Goal: Task Accomplishment & Management: Use online tool/utility

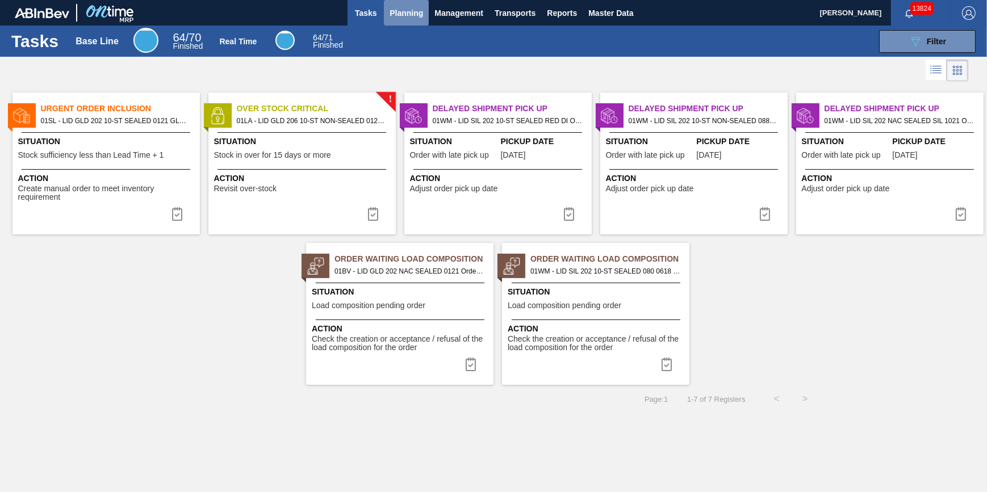
click at [397, 16] on span "Planning" at bounding box center [405, 13] width 33 height 14
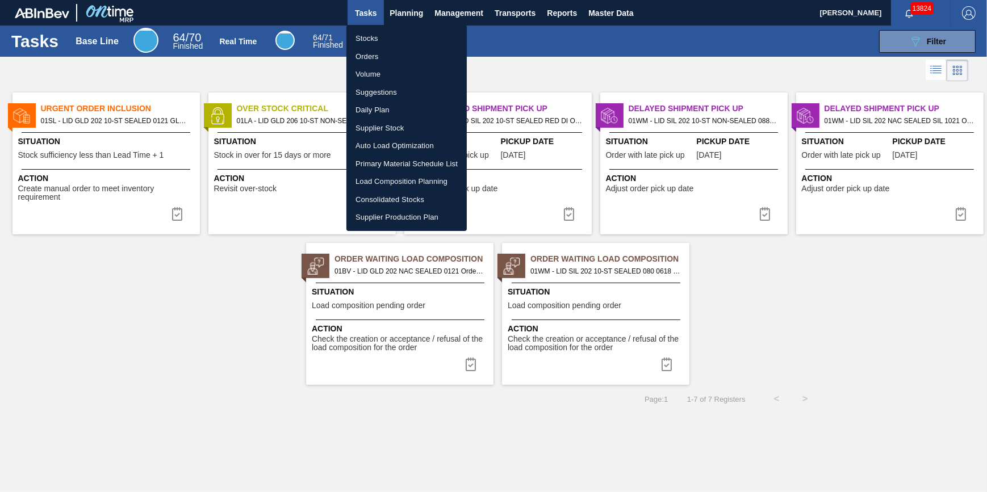
click at [387, 36] on li "Stocks" at bounding box center [406, 39] width 120 height 18
checkbox input "true"
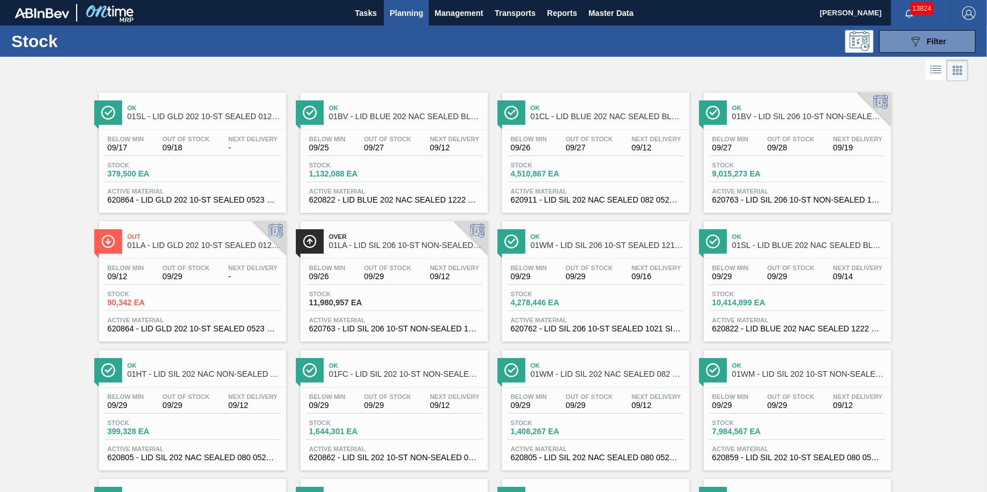
click at [375, 166] on span "Stock" at bounding box center [348, 165] width 79 height 7
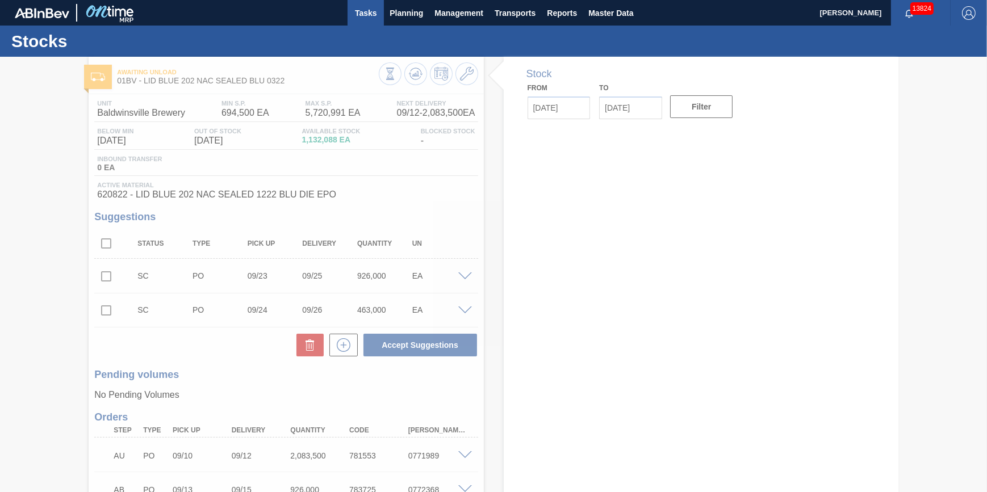
type input "09/12/2025"
type input "09/26/2025"
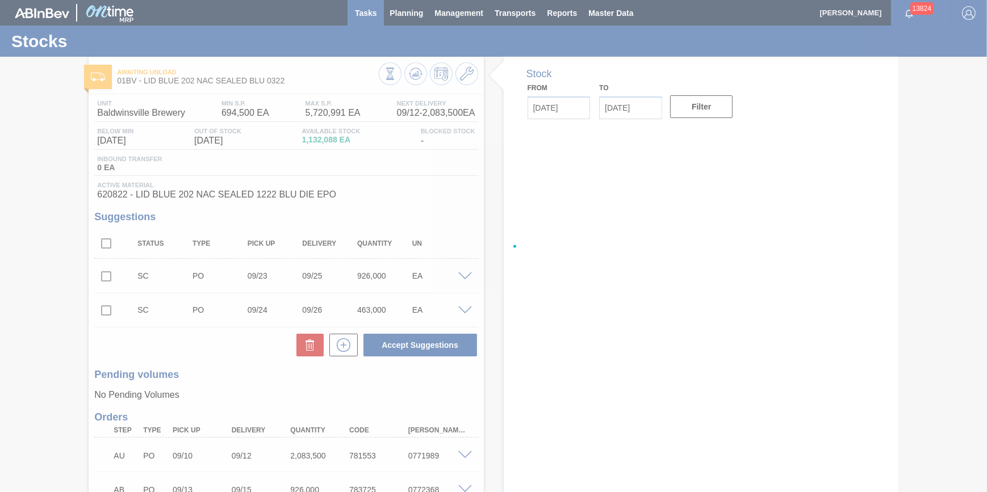
click at [399, 18] on div at bounding box center [493, 246] width 987 height 492
click at [409, 12] on div at bounding box center [493, 246] width 987 height 492
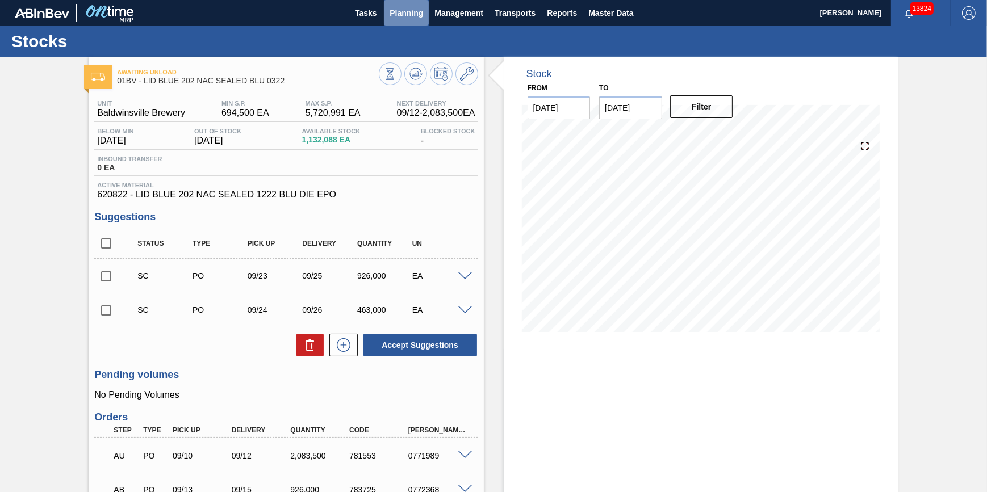
click at [400, 14] on span "Planning" at bounding box center [405, 13] width 33 height 14
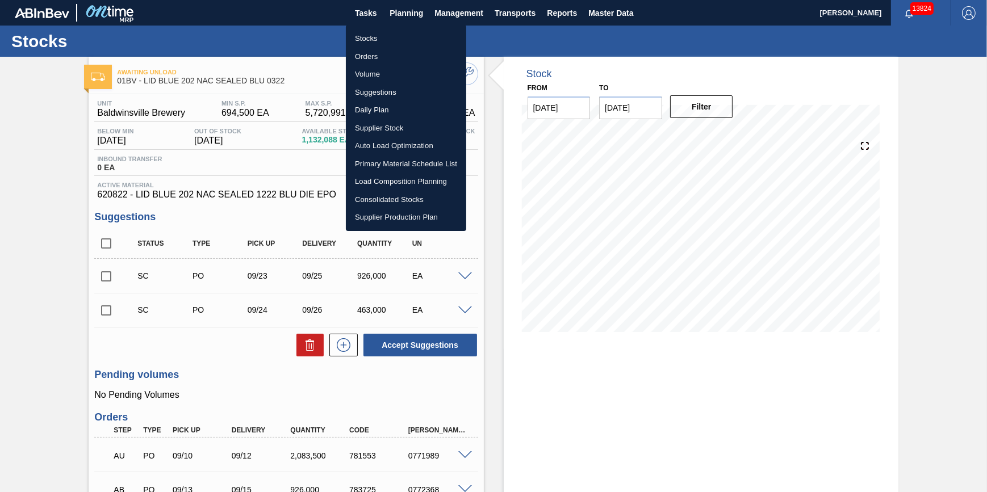
click at [392, 36] on li "Stocks" at bounding box center [406, 39] width 120 height 18
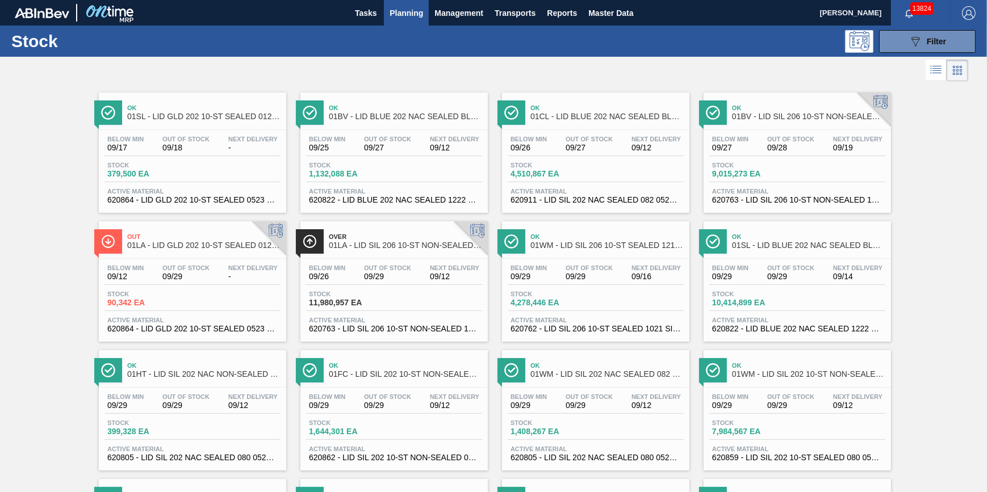
click at [795, 31] on div "089F7B8B-B2A5-4AFE-B5C0-19BA573D28AC Filter" at bounding box center [579, 41] width 803 height 23
click at [982, 43] on div "Stock 089F7B8B-B2A5-4AFE-B5C0-19BA573D28AC Filter" at bounding box center [493, 41] width 987 height 31
click at [954, 38] on button "089F7B8B-B2A5-4AFE-B5C0-19BA573D28AC Filter" at bounding box center [927, 41] width 97 height 23
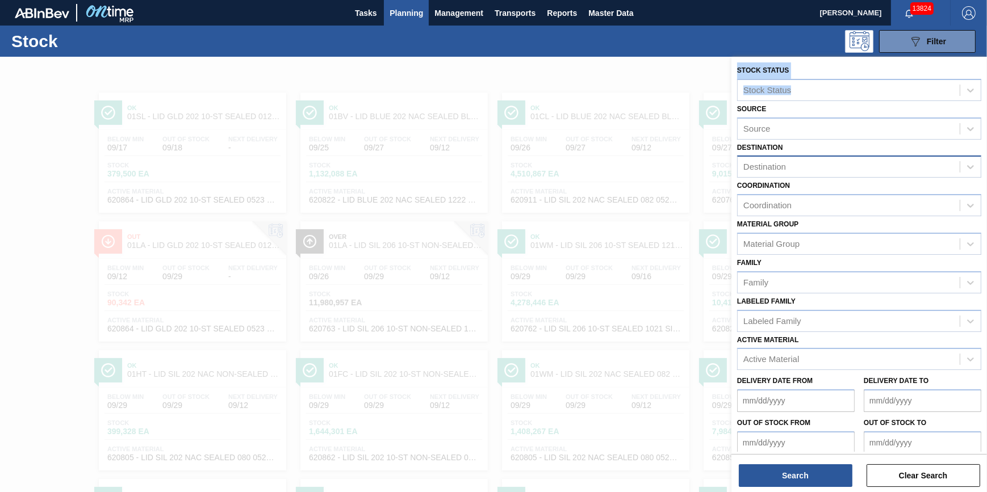
click at [828, 170] on div "Destination" at bounding box center [848, 167] width 222 height 16
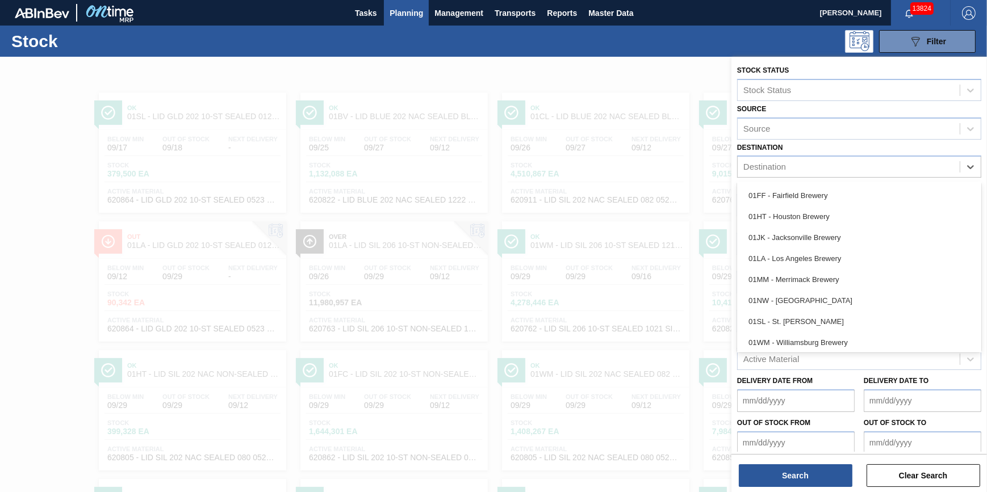
scroll to position [86, 0]
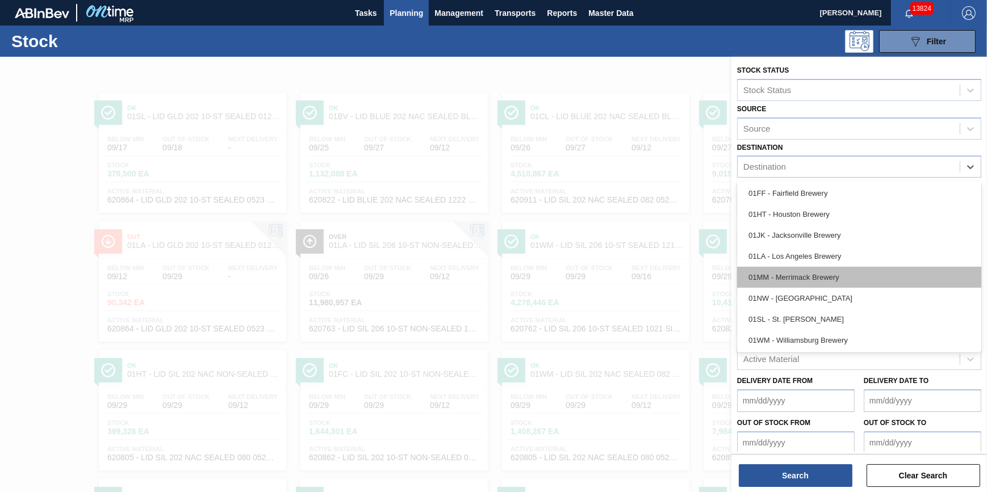
click at [903, 278] on div "01MM - Merrimack Brewery" at bounding box center [859, 277] width 244 height 21
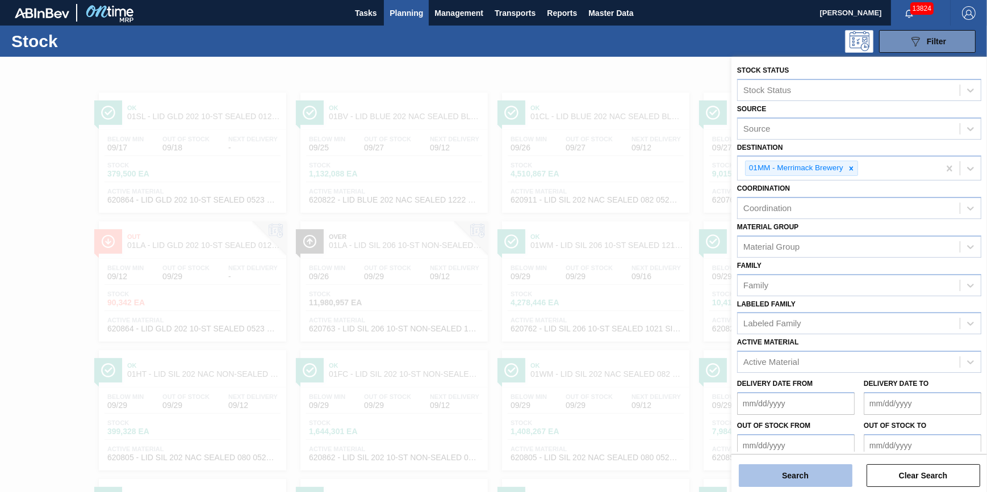
click at [787, 467] on button "Search" at bounding box center [796, 475] width 114 height 23
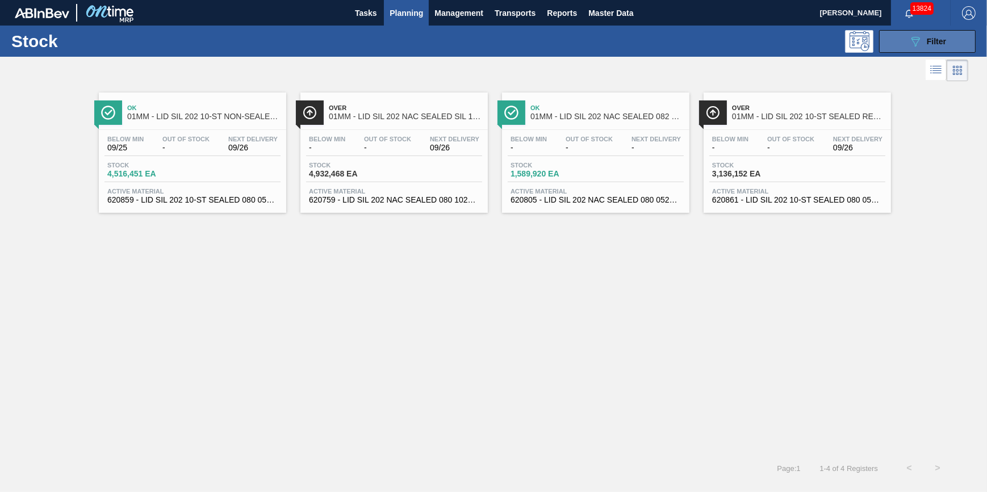
click at [929, 41] on span "Filter" at bounding box center [935, 41] width 19 height 9
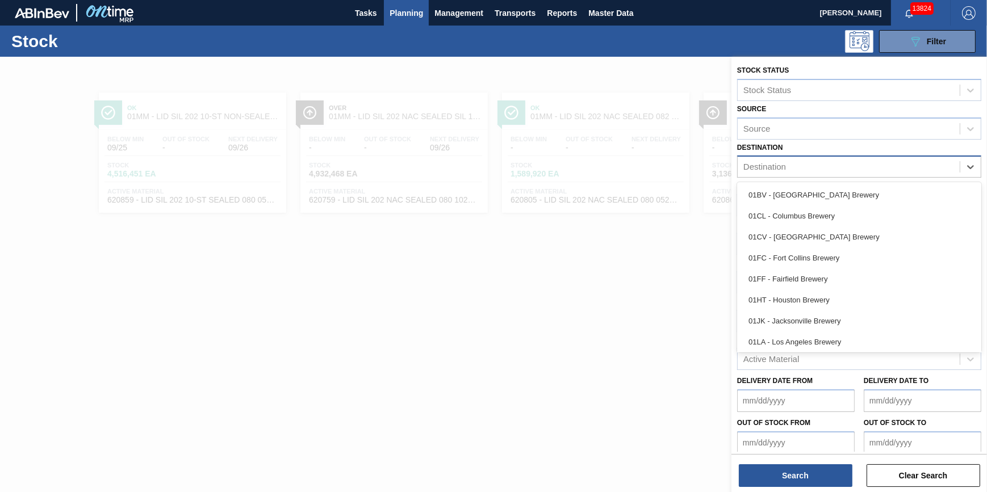
click at [954, 166] on div "Destination" at bounding box center [848, 167] width 222 height 16
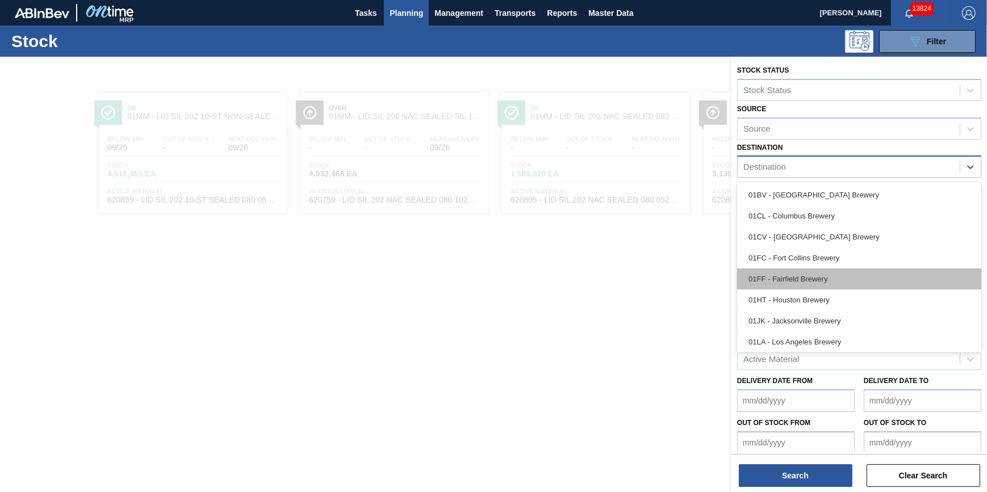
click at [879, 286] on div "01FF - Fairfield Brewery" at bounding box center [859, 279] width 244 height 21
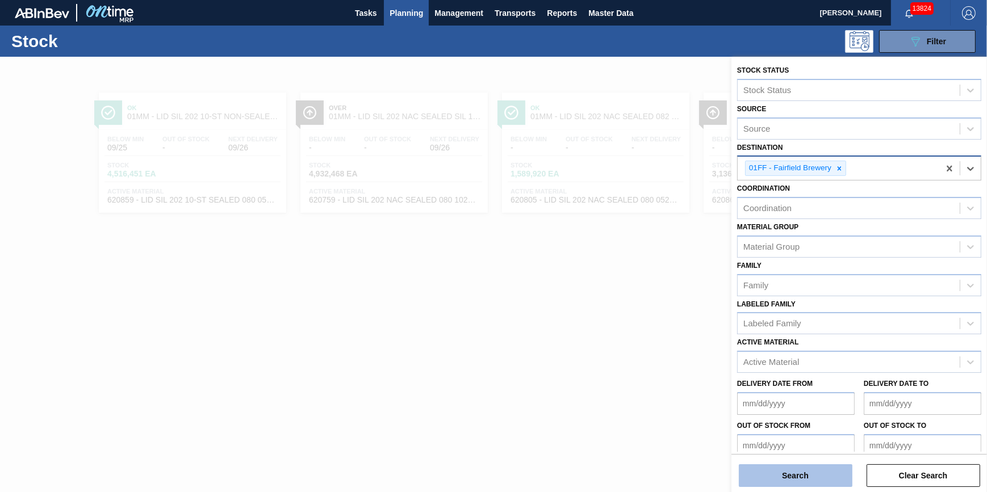
click at [772, 475] on button "Search" at bounding box center [796, 475] width 114 height 23
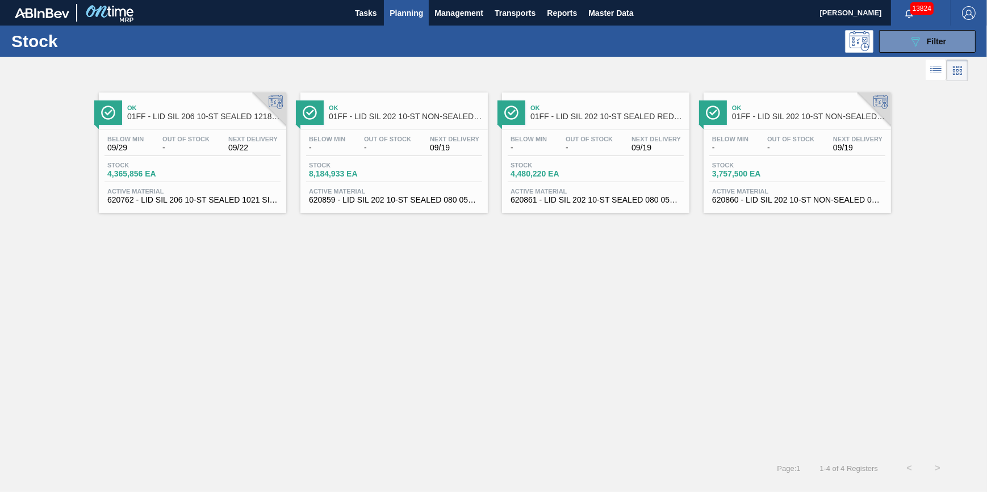
click at [197, 173] on div "Stock 4,365,856 EA" at bounding box center [192, 172] width 176 height 20
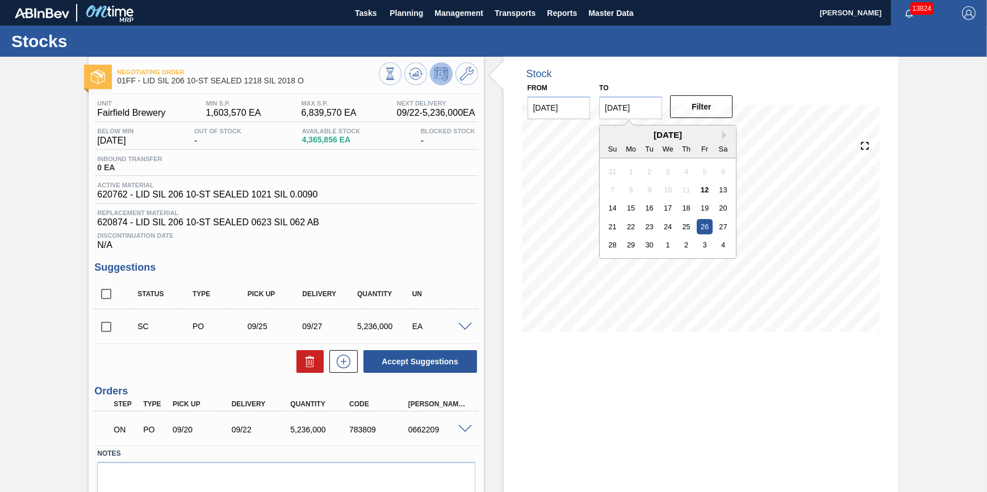
click at [650, 116] on input "09/26/2025" at bounding box center [630, 108] width 63 height 23
click at [725, 249] on div "4" at bounding box center [722, 244] width 15 height 15
type input "10/04/2025"
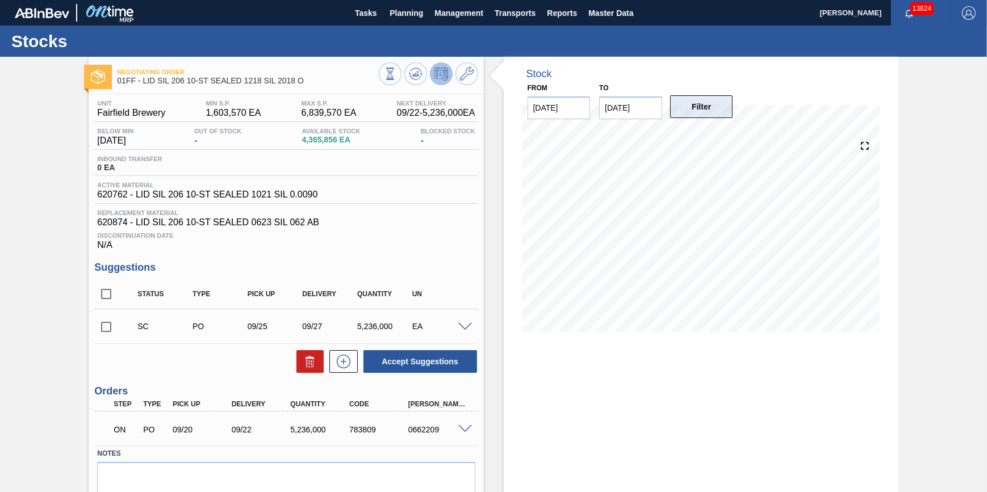
click at [714, 118] on button "Filter" at bounding box center [701, 106] width 63 height 23
click at [403, 10] on span "Planning" at bounding box center [405, 13] width 33 height 14
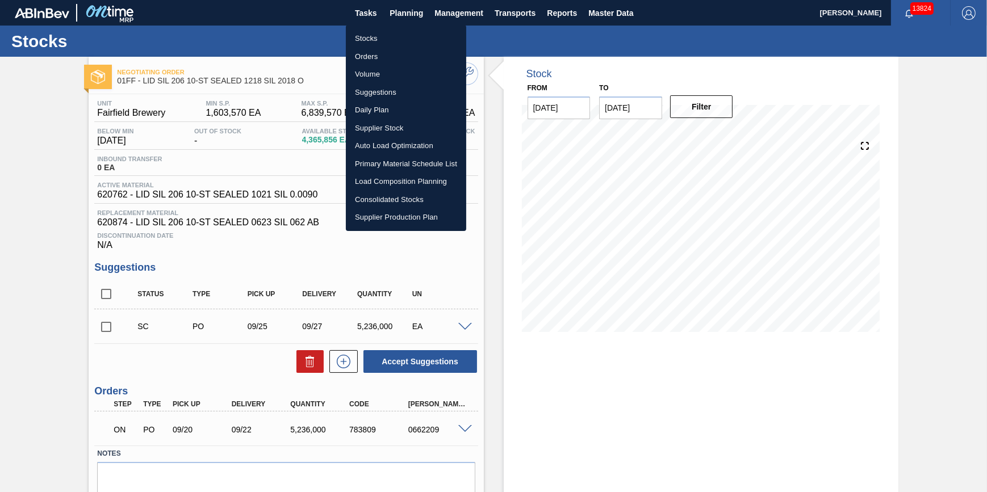
click at [294, 47] on div at bounding box center [493, 246] width 987 height 492
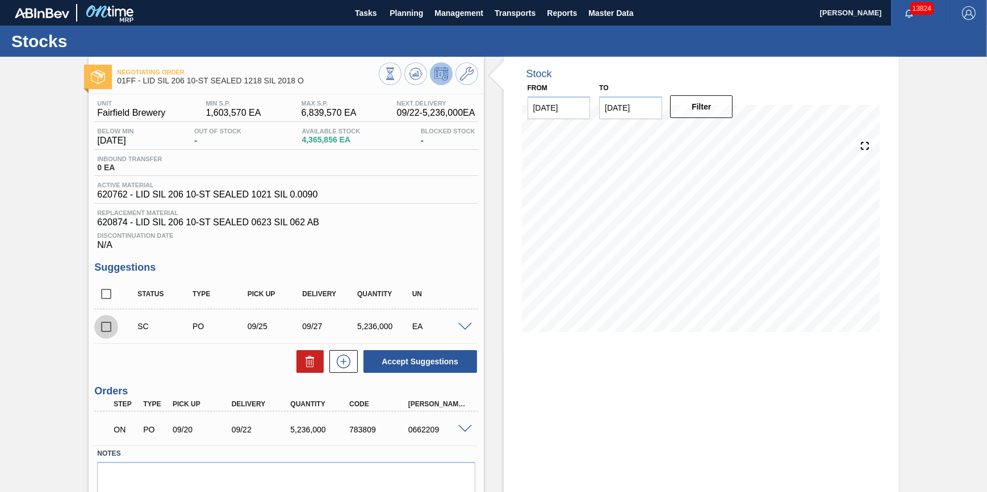
click at [112, 337] on input "checkbox" at bounding box center [106, 327] width 24 height 24
click at [408, 362] on button "Accept Suggestions" at bounding box center [420, 361] width 114 height 23
checkbox input "false"
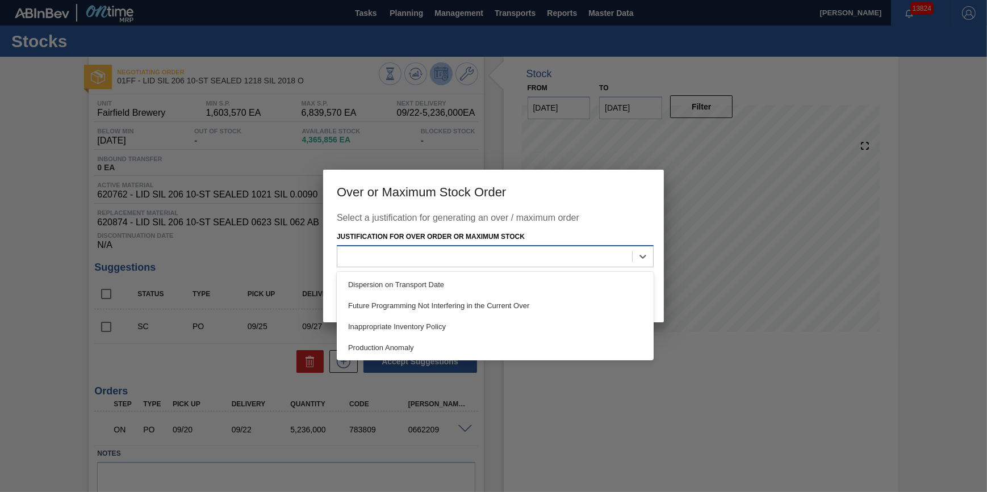
click at [563, 258] on div at bounding box center [484, 256] width 295 height 16
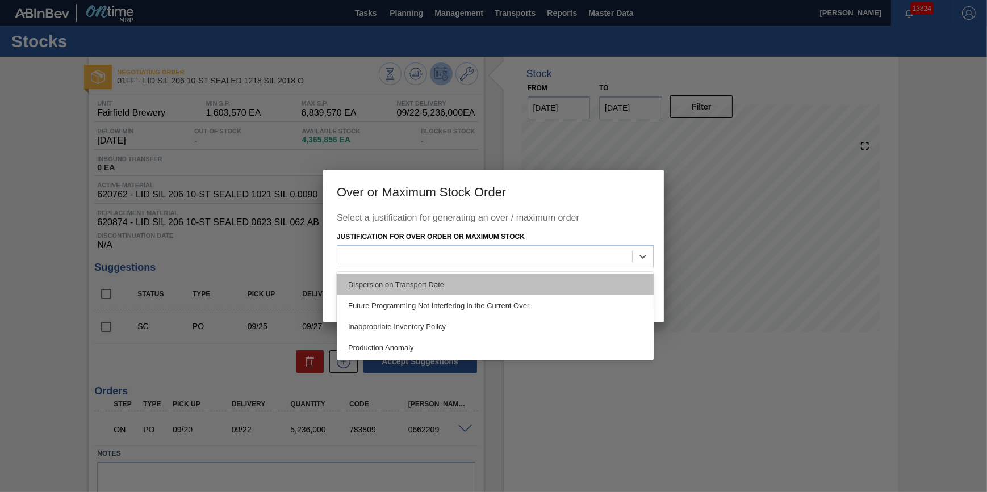
click at [546, 283] on div "Dispersion on Transport Date" at bounding box center [495, 284] width 317 height 21
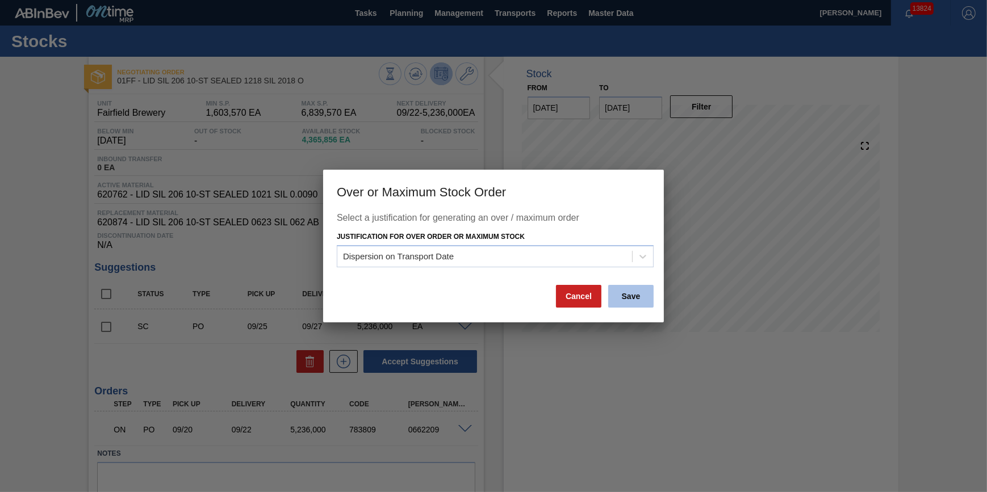
click at [632, 303] on button "Save" at bounding box center [630, 296] width 45 height 23
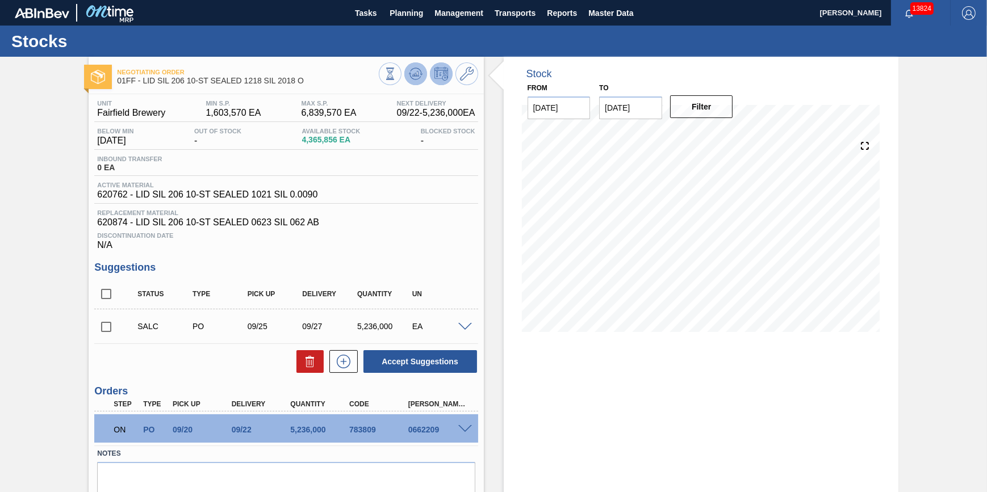
click at [417, 81] on button at bounding box center [415, 73] width 23 height 23
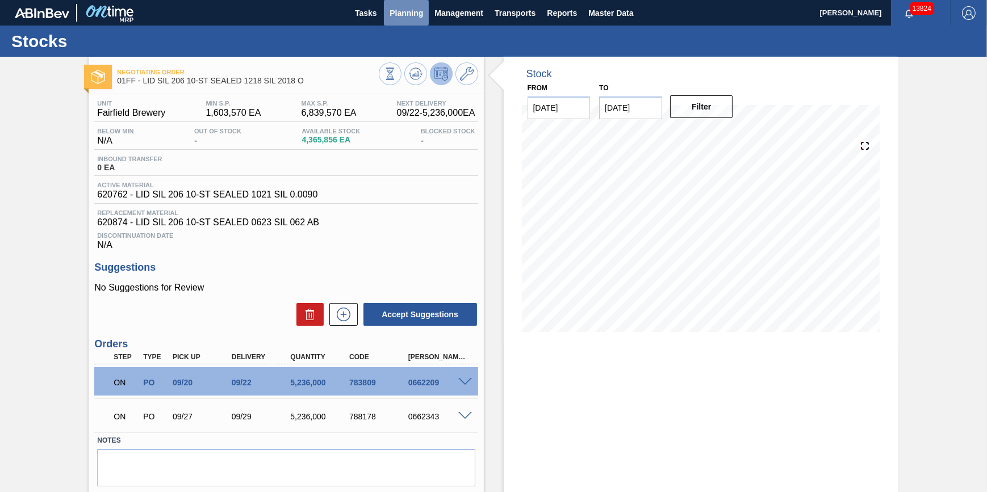
click at [403, 25] on button "Planning" at bounding box center [406, 13] width 45 height 26
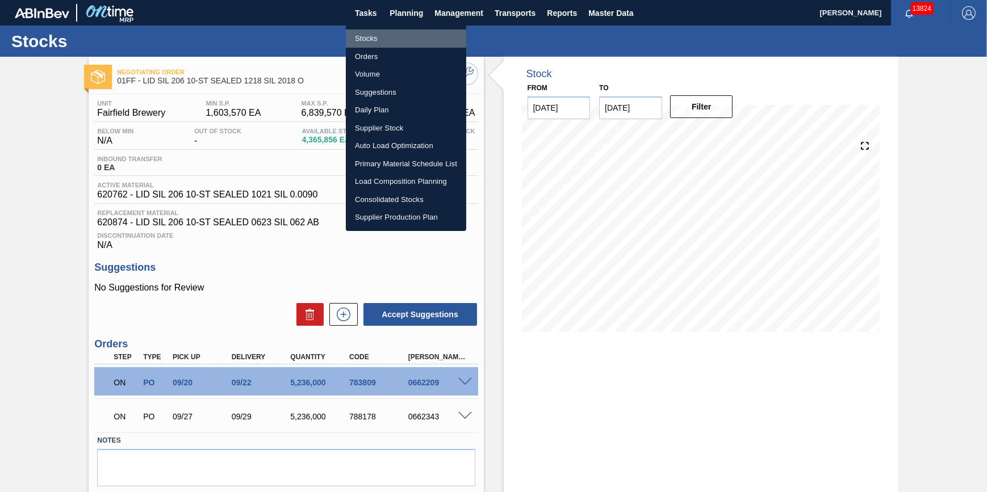
click at [405, 44] on li "Stocks" at bounding box center [406, 39] width 120 height 18
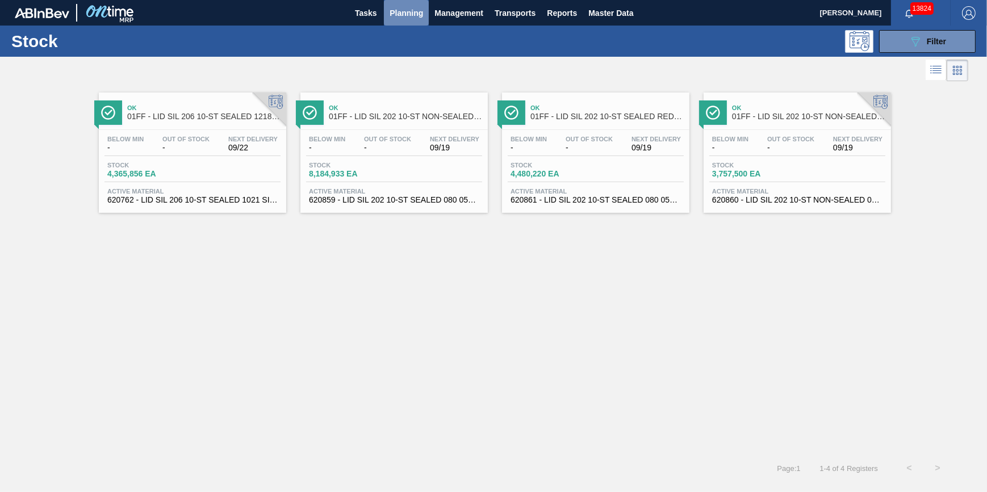
click at [402, 8] on span "Planning" at bounding box center [405, 13] width 33 height 14
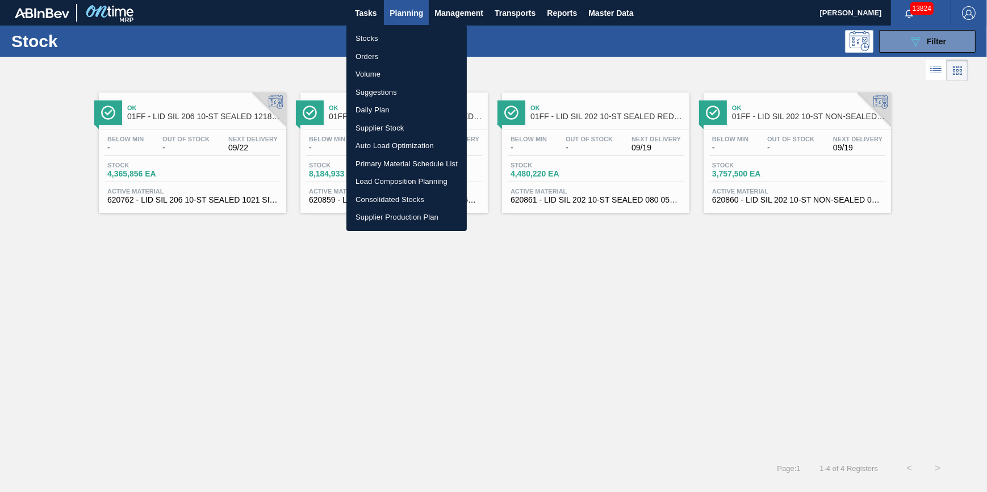
click at [531, 65] on div at bounding box center [493, 246] width 987 height 492
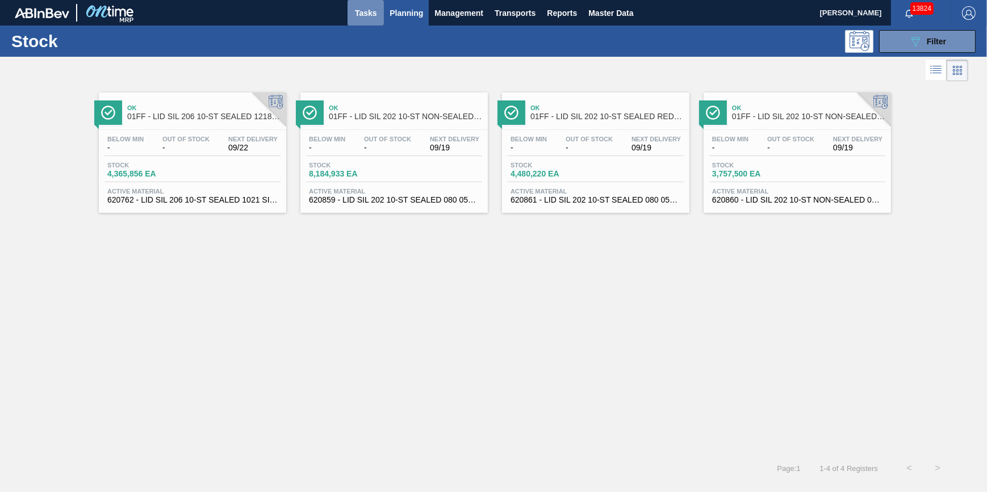
click at [368, 15] on span "Tasks" at bounding box center [365, 13] width 25 height 14
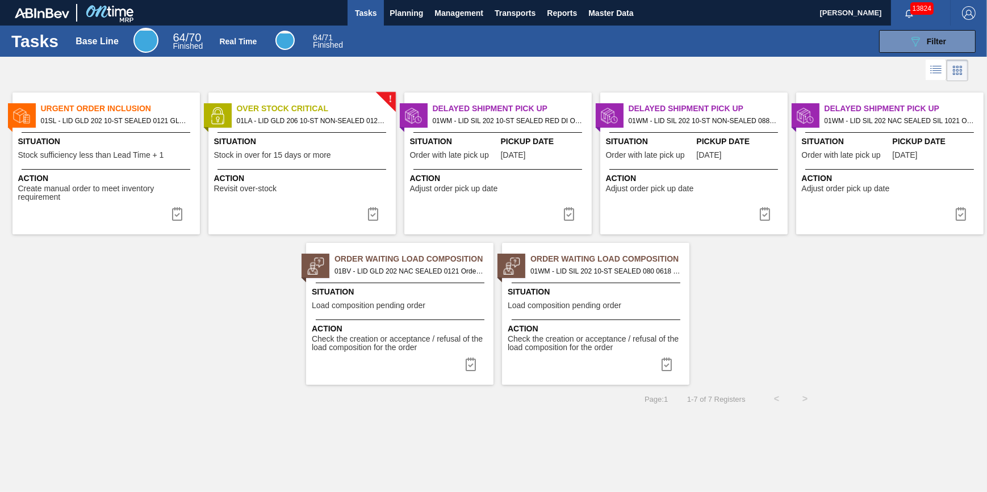
click at [509, 151] on span "09/10/2025" at bounding box center [513, 155] width 25 height 9
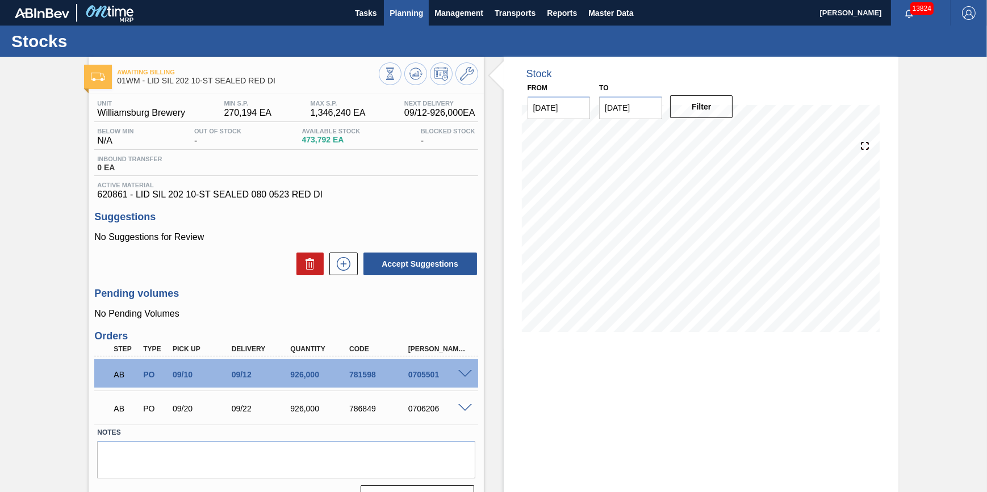
click at [389, 15] on span "Planning" at bounding box center [405, 13] width 33 height 14
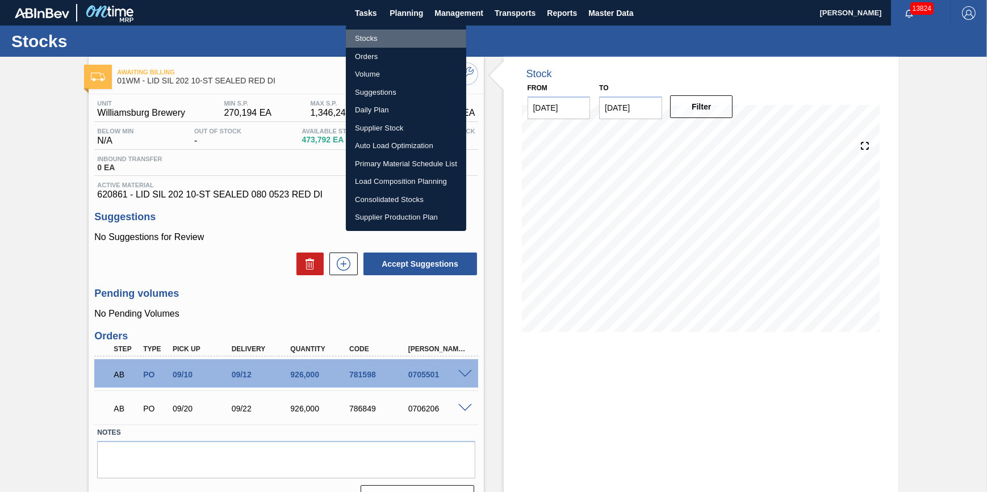
click at [383, 35] on li "Stocks" at bounding box center [406, 39] width 120 height 18
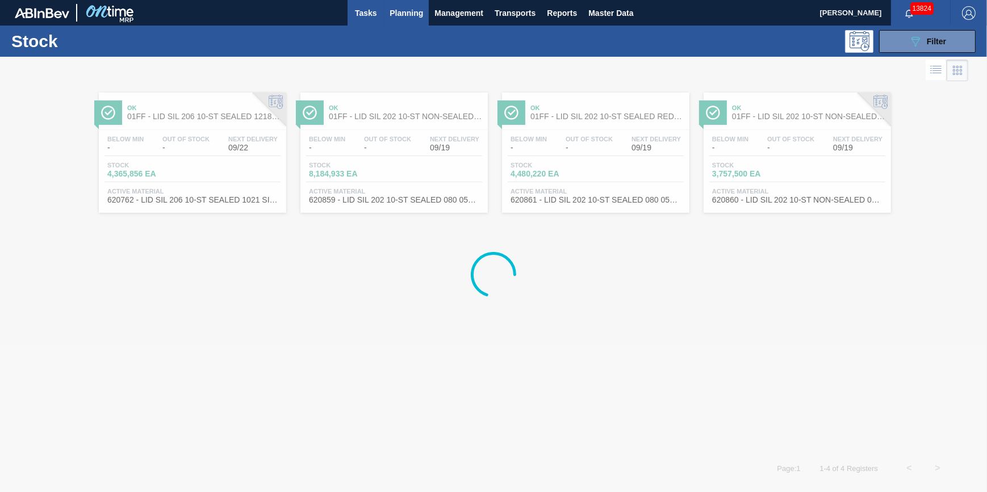
click at [363, 6] on span "Tasks" at bounding box center [365, 13] width 25 height 14
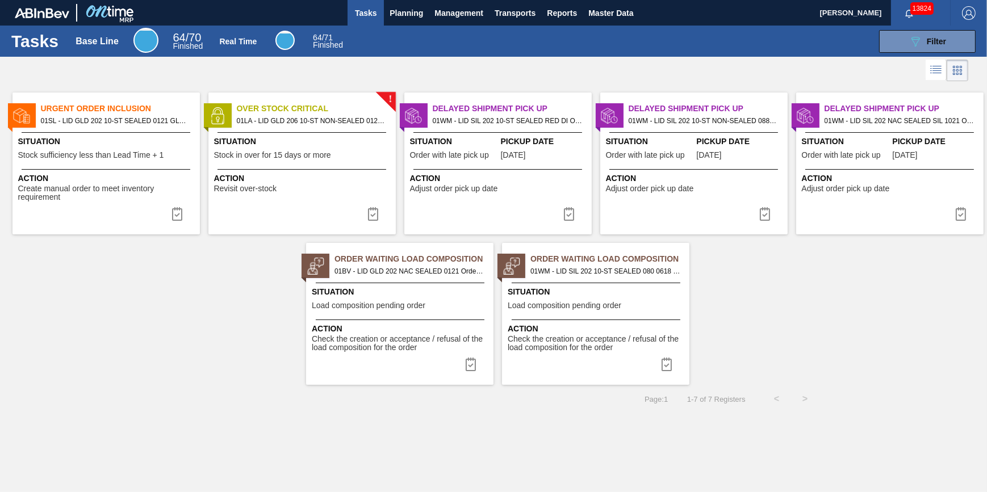
click at [324, 171] on div "Action Revisit over-stock" at bounding box center [301, 181] width 187 height 24
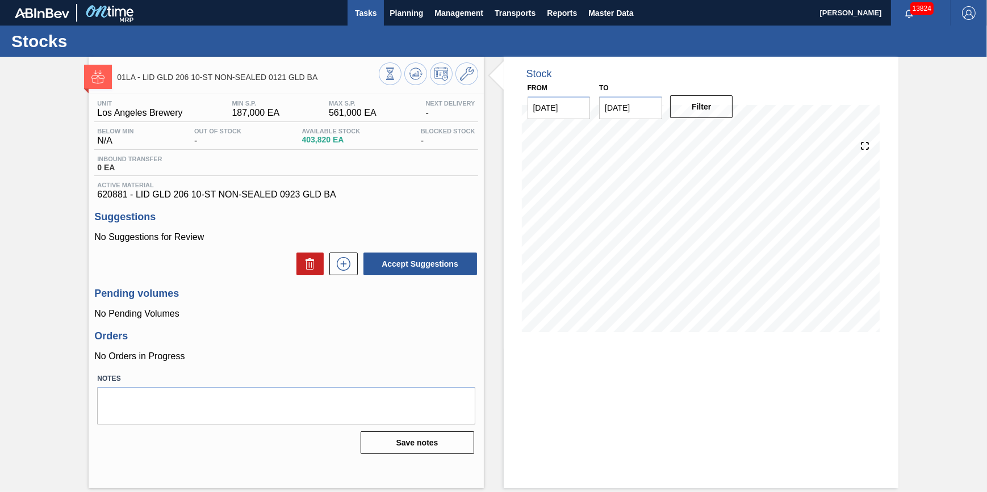
click at [360, 18] on span "Tasks" at bounding box center [365, 13] width 25 height 14
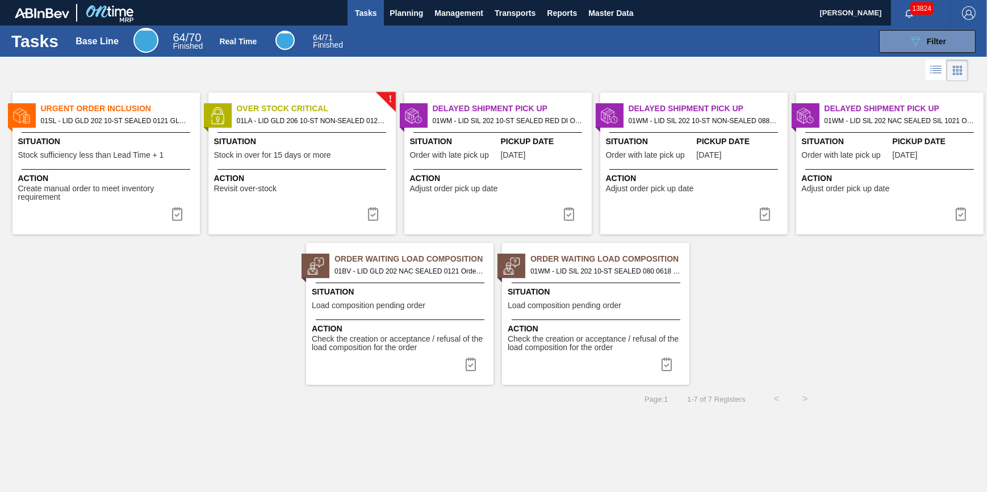
click at [100, 149] on div "Situation Stock sufficiency less than Lead Time + 1" at bounding box center [107, 150] width 179 height 28
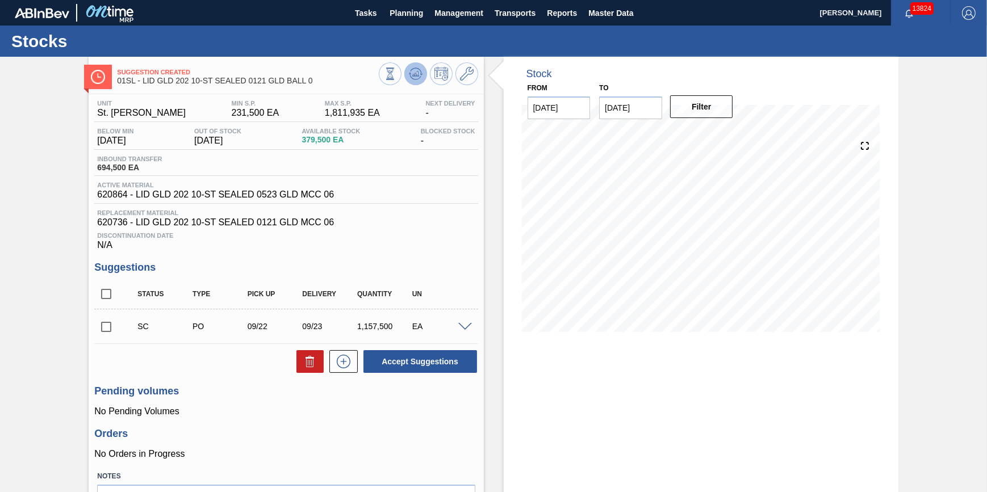
click at [419, 67] on icon at bounding box center [416, 74] width 14 height 14
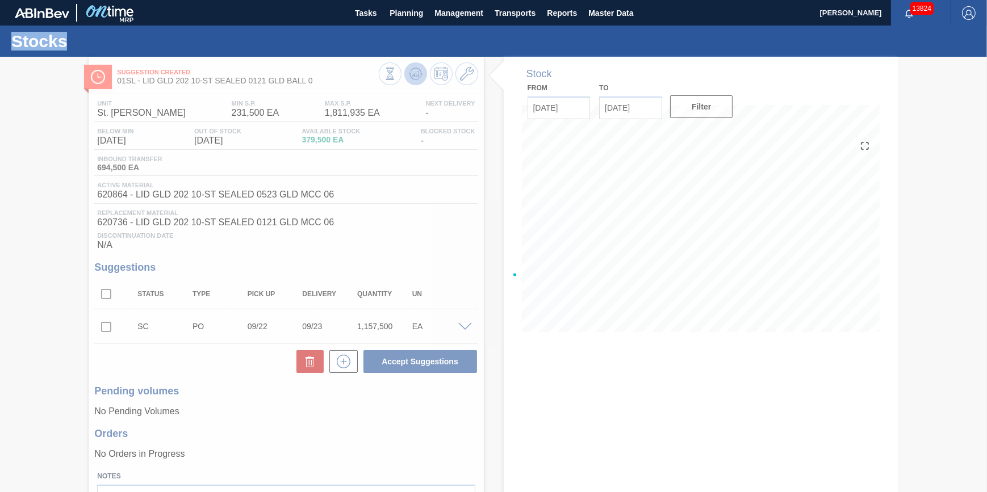
click at [419, 67] on div at bounding box center [493, 274] width 987 height 435
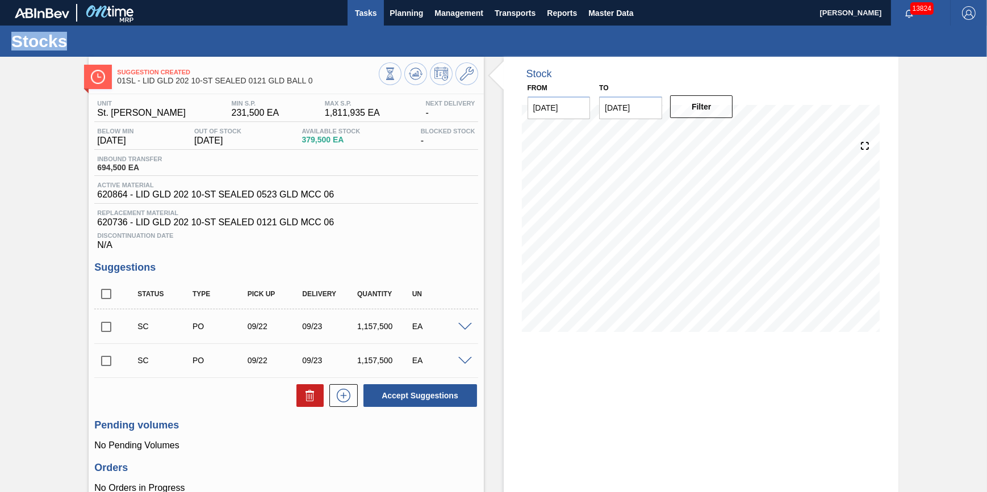
drag, startPoint x: 419, startPoint y: 67, endPoint x: 370, endPoint y: 18, distance: 69.4
click at [370, 18] on span "Tasks" at bounding box center [365, 13] width 25 height 14
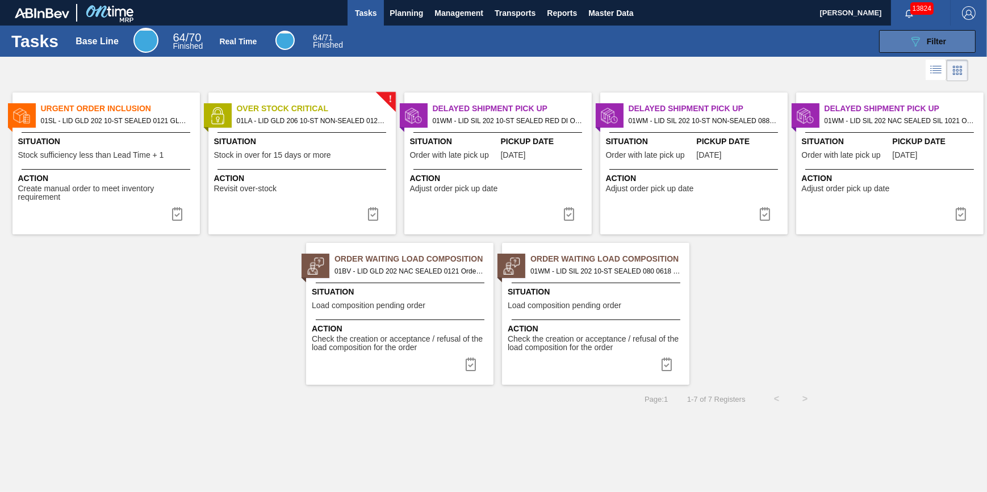
click at [927, 41] on span "Filter" at bounding box center [935, 41] width 19 height 9
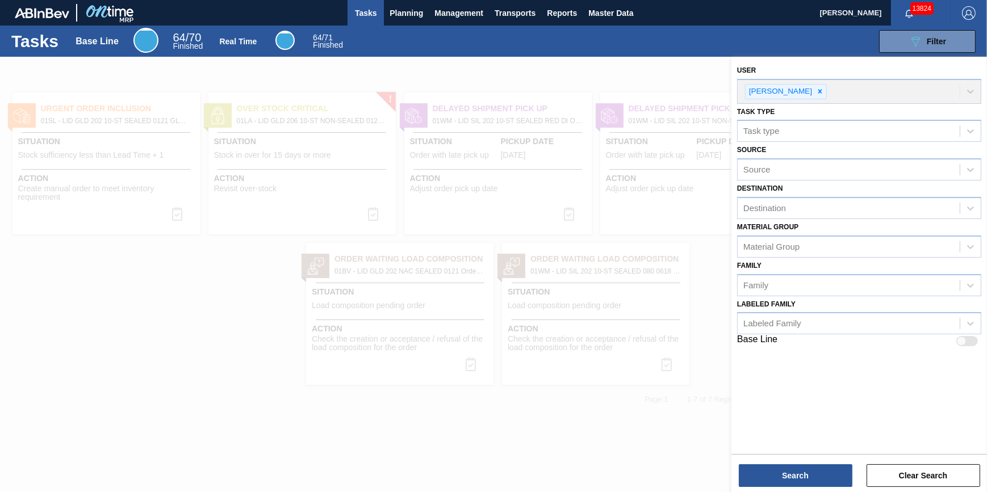
click at [767, 307] on label "Labeled Family" at bounding box center [766, 304] width 58 height 8
click at [744, 319] on Family "Labeled Family" at bounding box center [743, 324] width 1 height 10
click at [794, 250] on div "Material Group" at bounding box center [771, 247] width 56 height 10
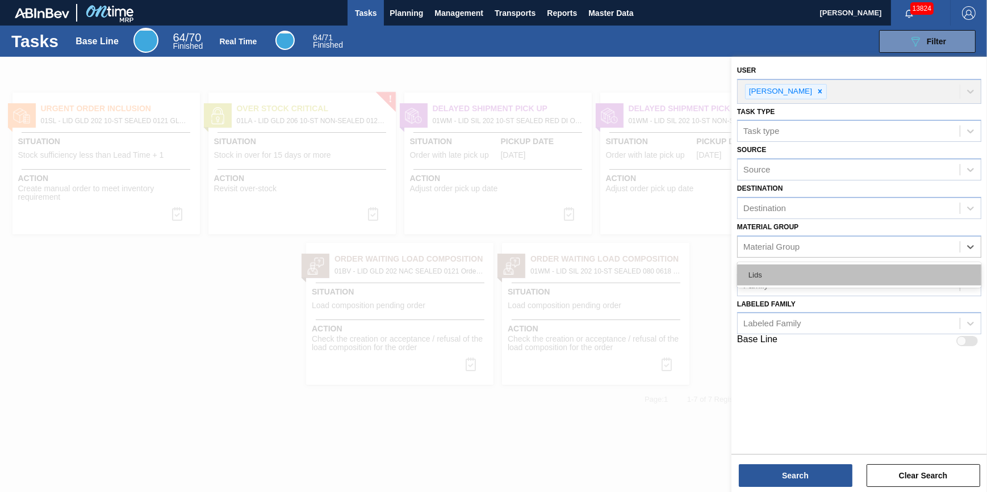
click at [786, 268] on div "Lids" at bounding box center [859, 275] width 244 height 21
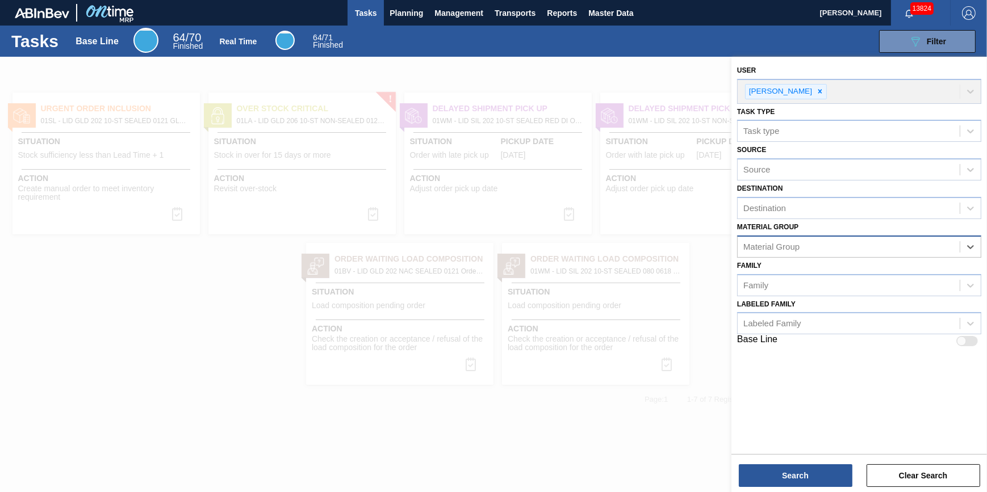
click at [947, 245] on div "Material Group" at bounding box center [848, 246] width 222 height 16
click at [970, 252] on div at bounding box center [970, 247] width 20 height 20
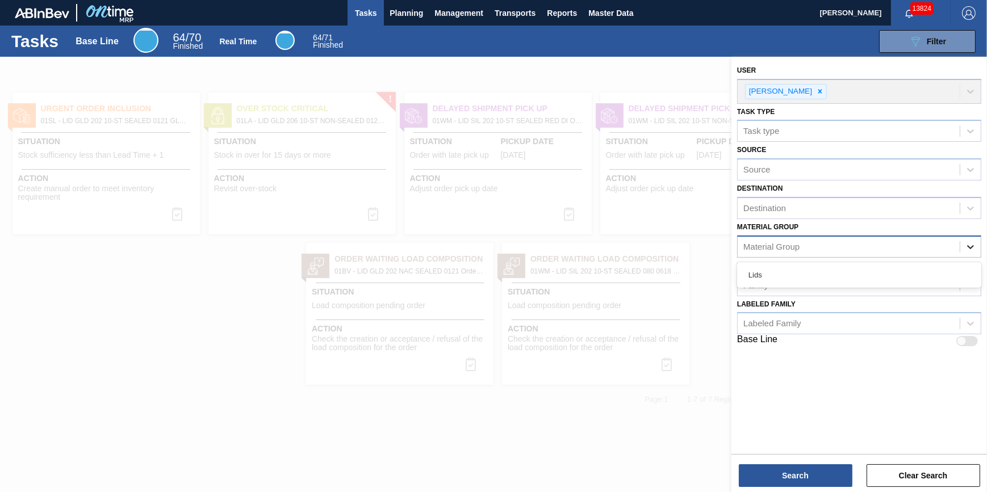
click at [970, 252] on div at bounding box center [970, 247] width 20 height 20
click at [916, 255] on div "Material Group" at bounding box center [859, 247] width 244 height 22
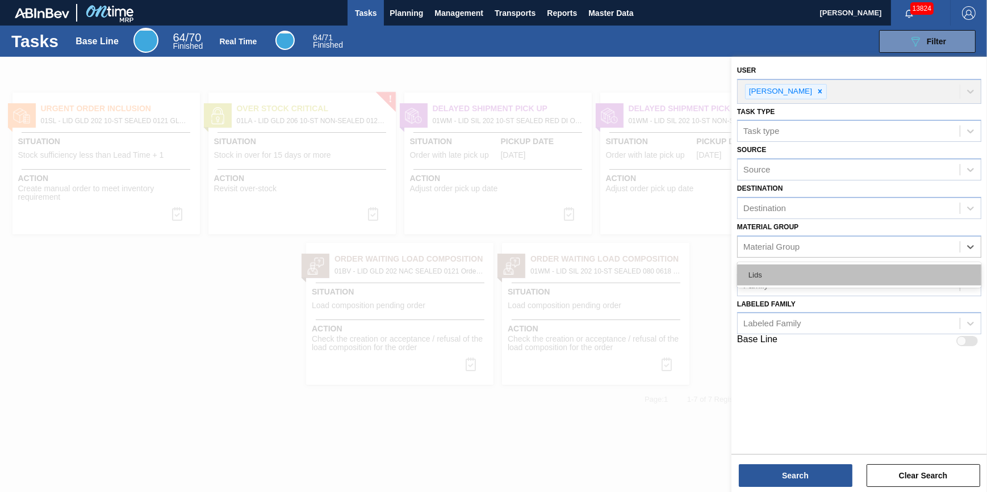
click at [899, 279] on div "Lids" at bounding box center [859, 275] width 244 height 21
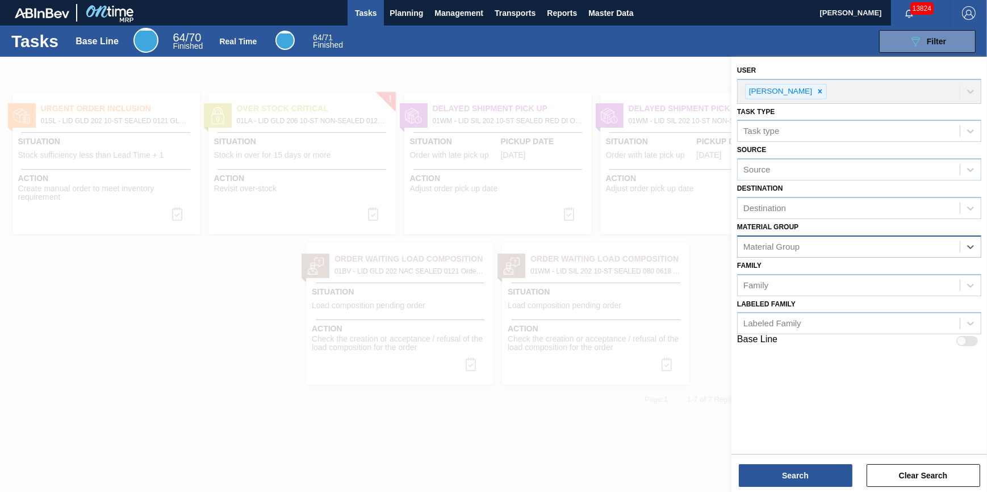
click at [937, 245] on div "Material Group" at bounding box center [848, 246] width 222 height 16
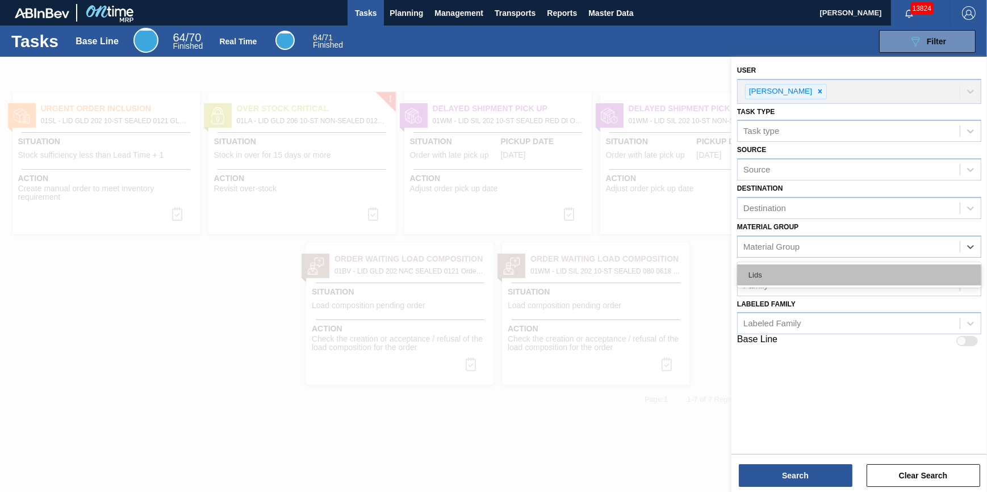
click at [916, 272] on div "Lids" at bounding box center [859, 275] width 244 height 21
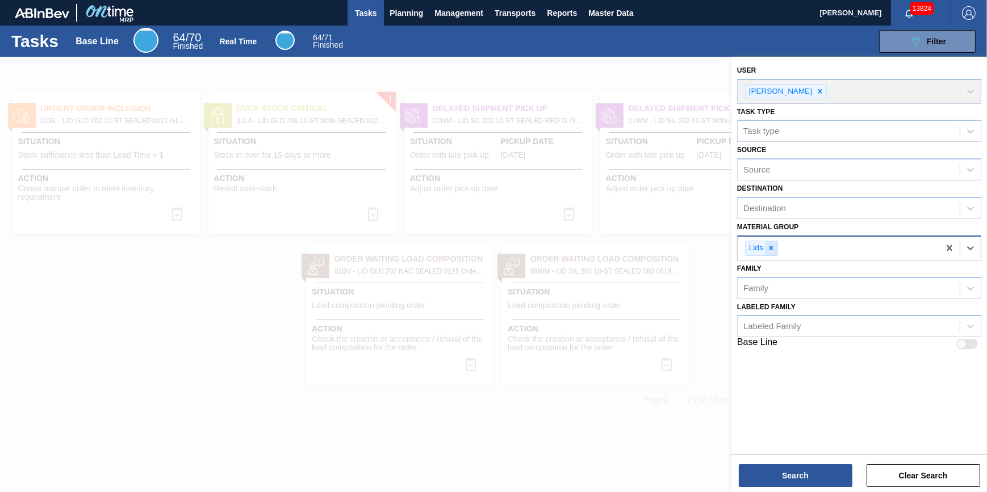
click at [772, 248] on icon at bounding box center [771, 248] width 4 height 4
click at [772, 248] on div "Material Group" at bounding box center [771, 247] width 56 height 10
click at [844, 241] on div "Material Group" at bounding box center [848, 246] width 222 height 16
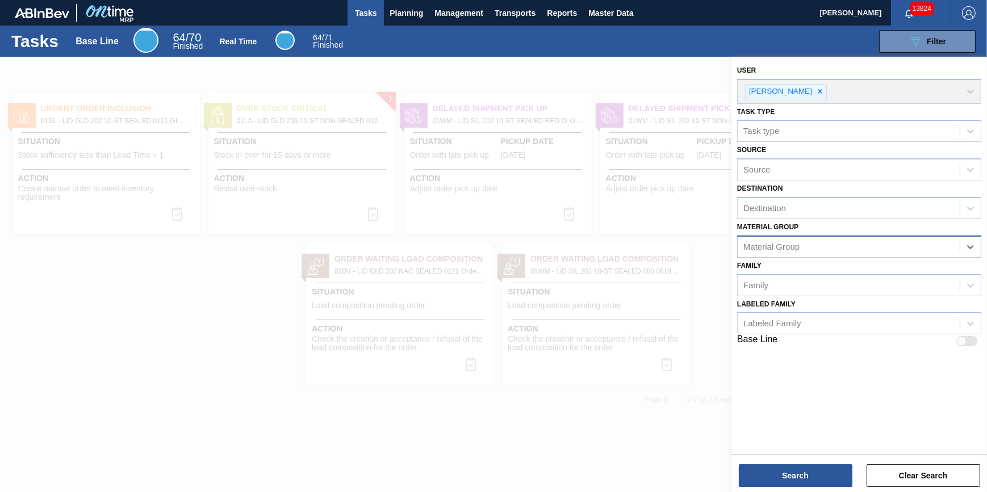
click at [844, 241] on div "Material Group" at bounding box center [848, 246] width 222 height 16
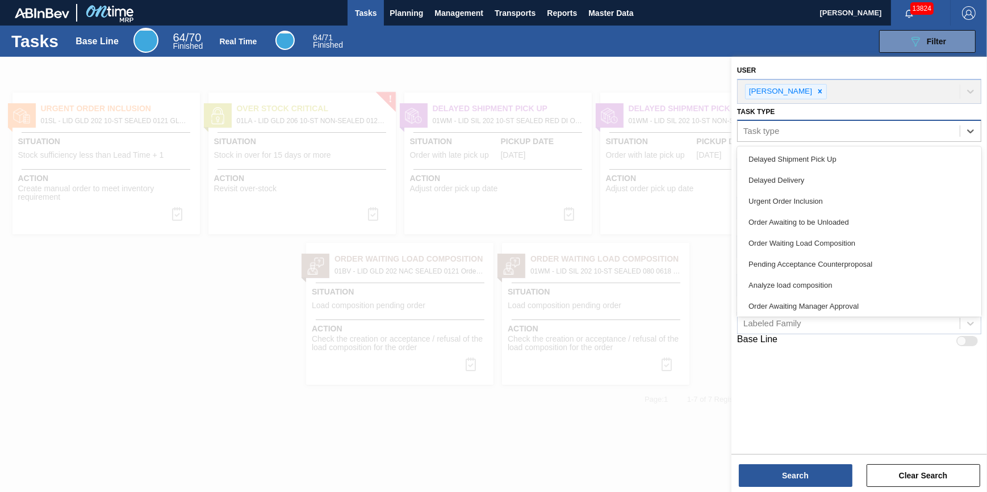
click at [819, 135] on div "Task type" at bounding box center [848, 131] width 222 height 16
click at [707, 278] on div at bounding box center [493, 303] width 987 height 492
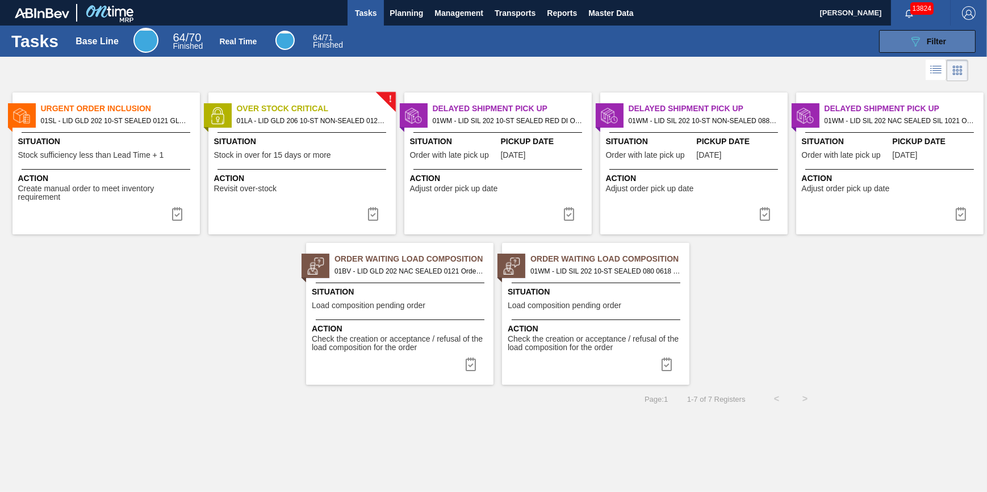
click at [912, 46] on icon "089F7B8B-B2A5-4AFE-B5C0-19BA573D28AC" at bounding box center [915, 42] width 14 height 14
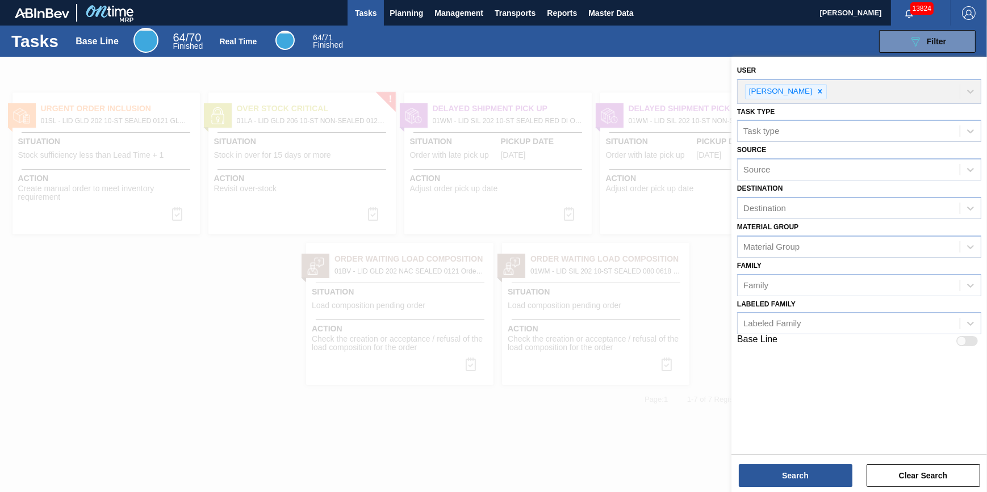
click at [228, 349] on div at bounding box center [493, 303] width 987 height 492
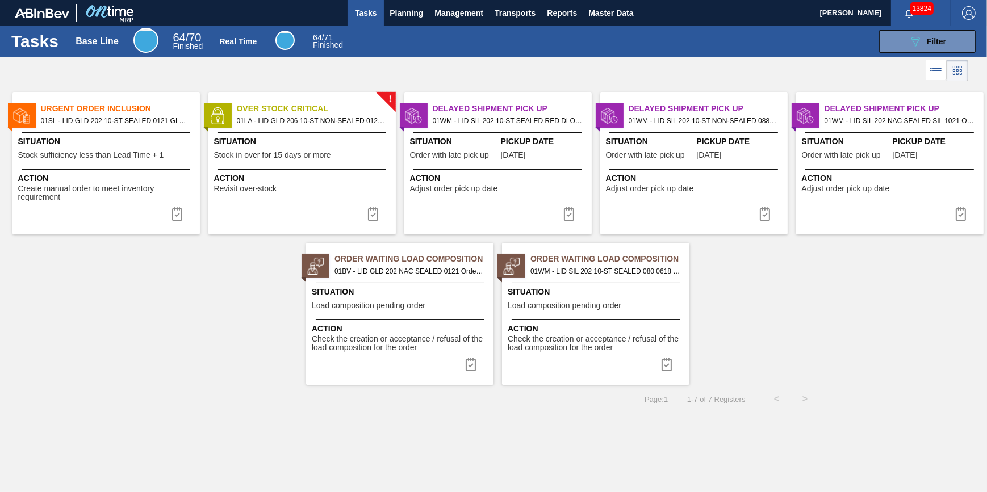
click at [403, 296] on span "Situation" at bounding box center [401, 292] width 179 height 12
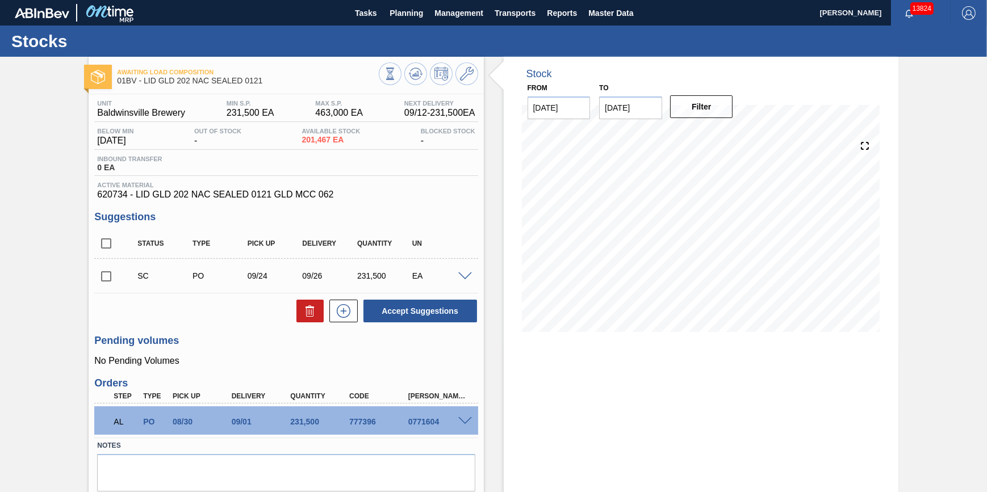
click at [435, 426] on div "0771604" at bounding box center [437, 421] width 65 height 9
drag, startPoint x: 435, startPoint y: 427, endPoint x: 424, endPoint y: 425, distance: 12.1
click at [424, 425] on div "0771604" at bounding box center [437, 421] width 65 height 9
click at [324, 363] on p "No Pending Volumes" at bounding box center [285, 361] width 383 height 10
drag, startPoint x: 116, startPoint y: 426, endPoint x: 156, endPoint y: 433, distance: 40.3
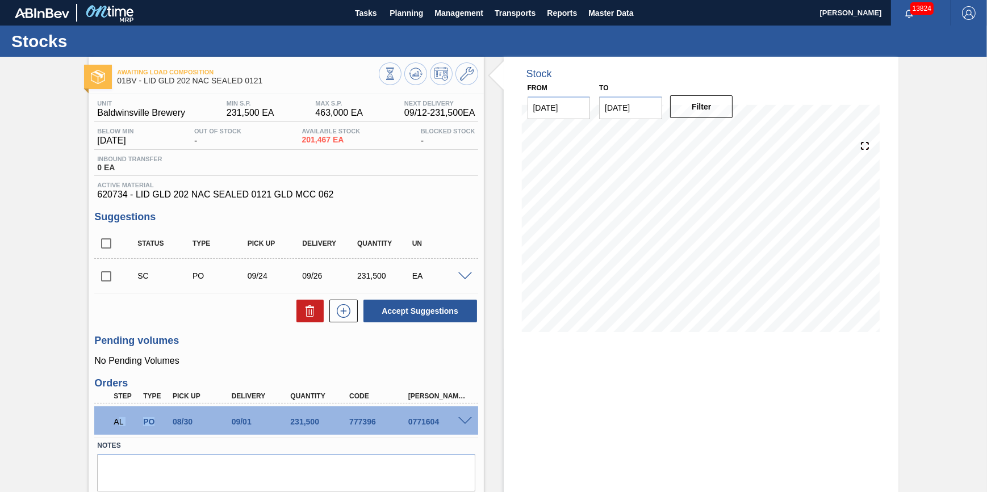
click at [156, 432] on div "AL PO 08/30 09/01 231,500 777396 0771604" at bounding box center [282, 420] width 353 height 23
click at [358, 21] on button "Tasks" at bounding box center [365, 13] width 36 height 26
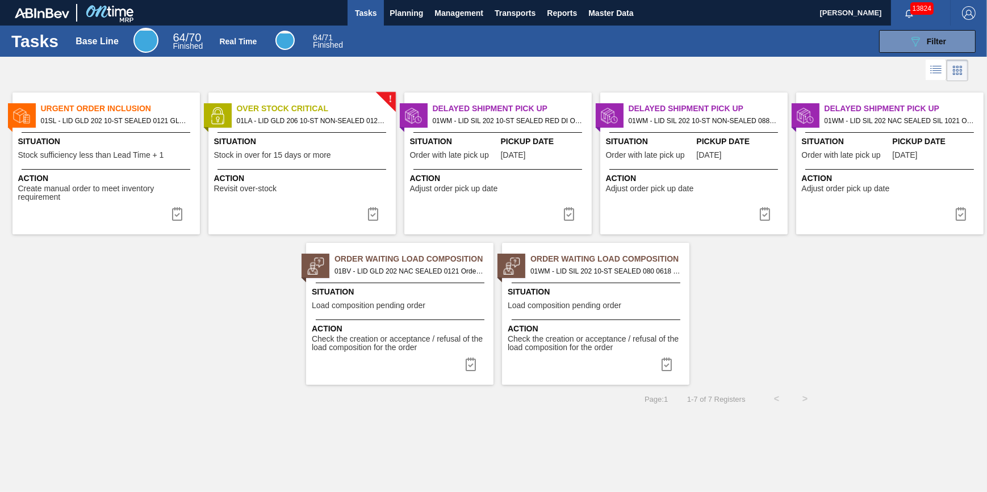
click at [403, 32] on div "089F7B8B-B2A5-4AFE-B5C0-19BA573D28AC Filter" at bounding box center [666, 41] width 629 height 23
click at [371, 216] on img at bounding box center [373, 214] width 14 height 14
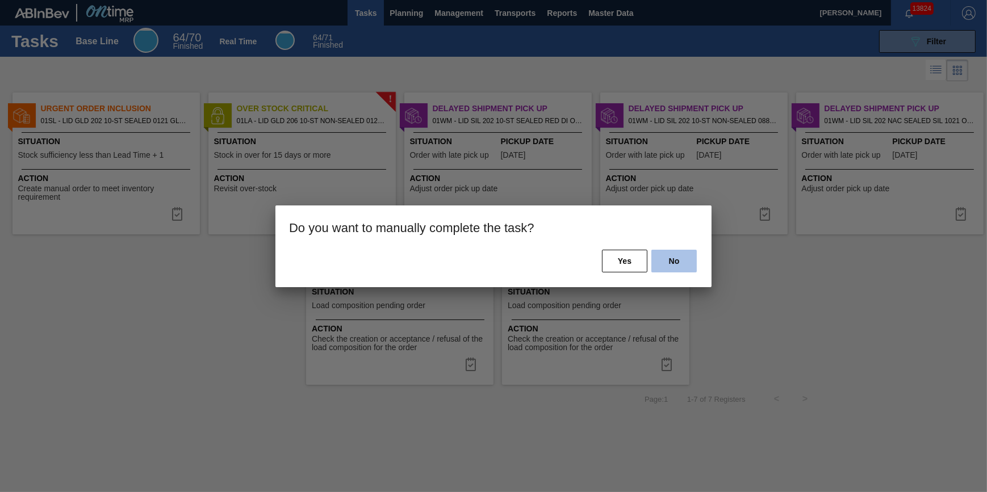
click at [684, 250] on button "No" at bounding box center [673, 261] width 45 height 23
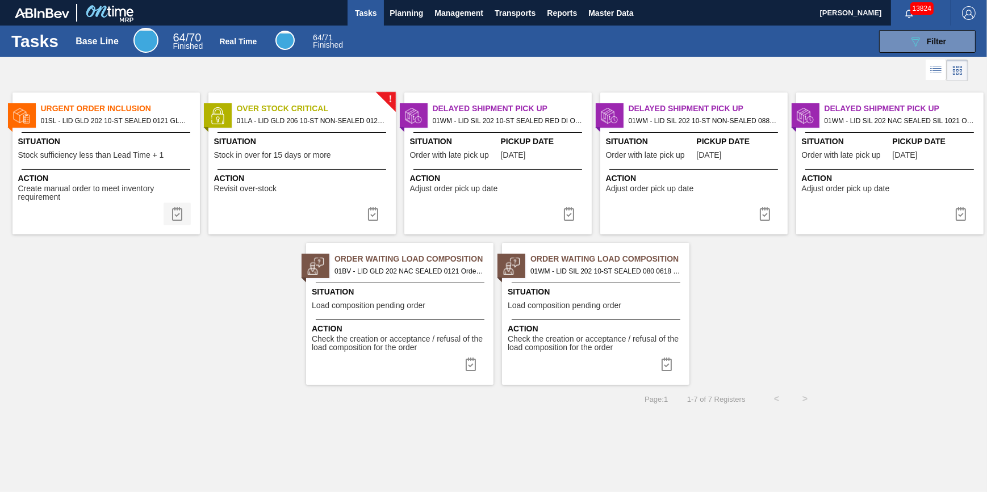
click at [180, 218] on img at bounding box center [177, 214] width 14 height 14
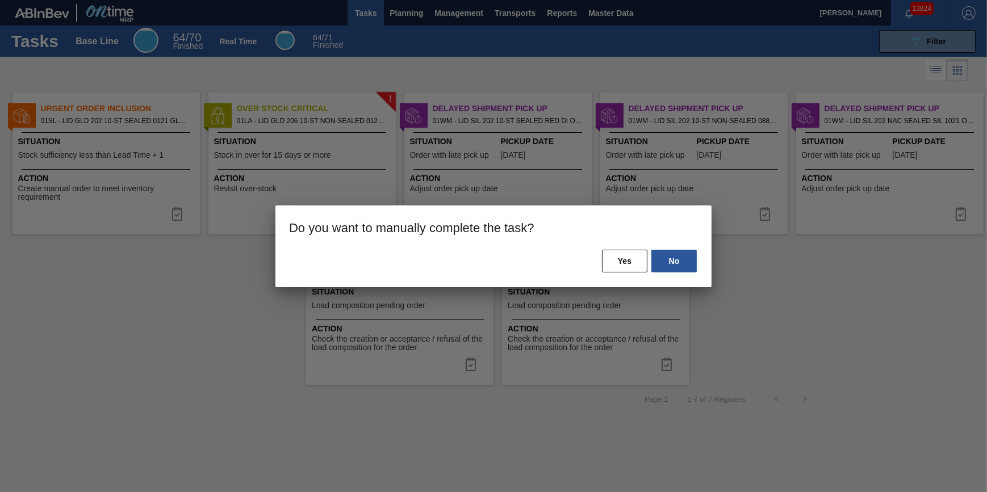
click at [230, 311] on div at bounding box center [493, 246] width 987 height 492
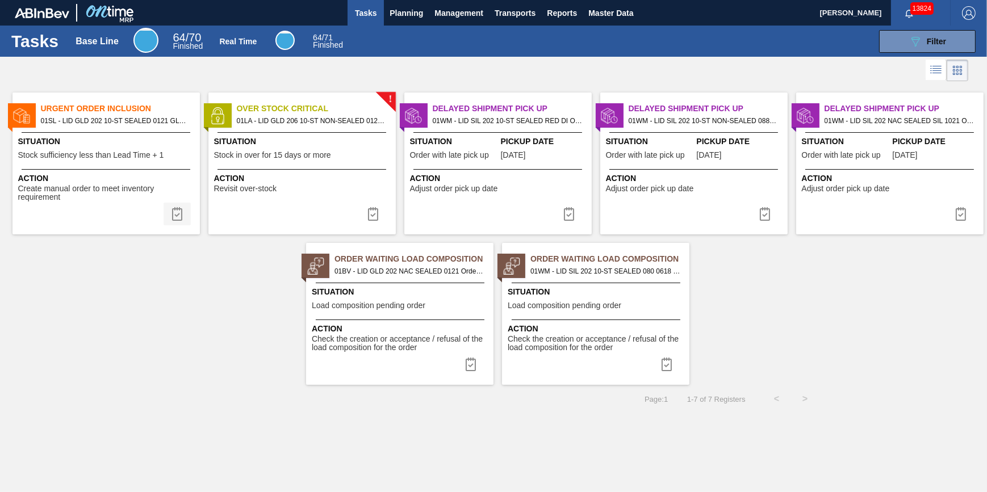
click at [181, 214] on img at bounding box center [177, 214] width 14 height 14
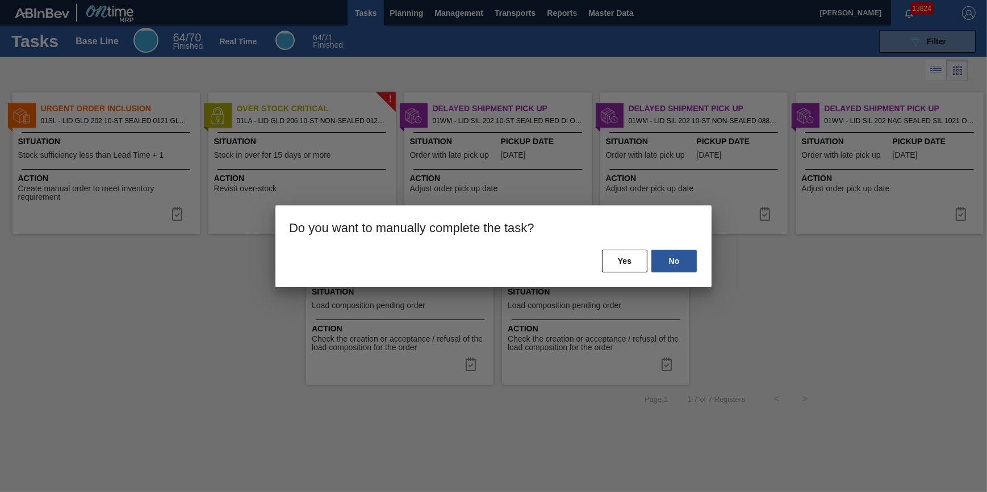
click at [183, 329] on div at bounding box center [493, 246] width 987 height 492
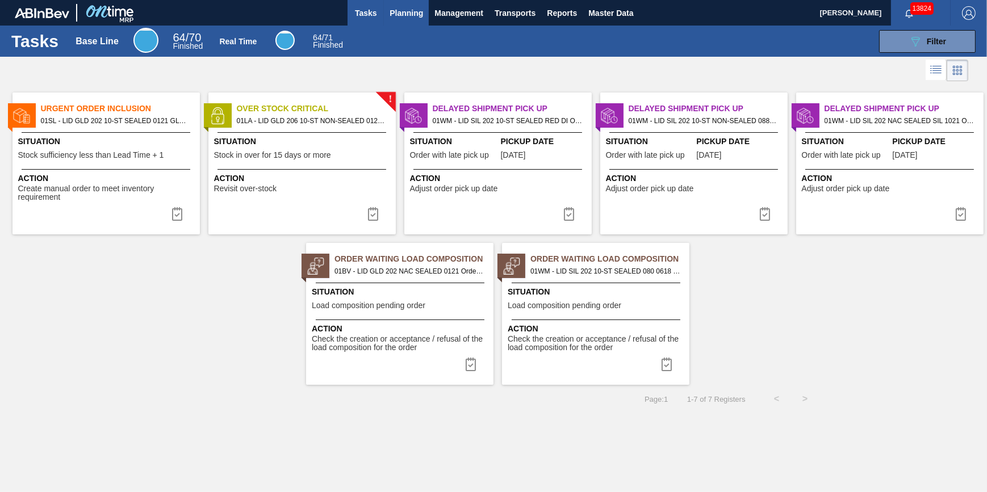
click at [406, 21] on button "Planning" at bounding box center [406, 13] width 45 height 26
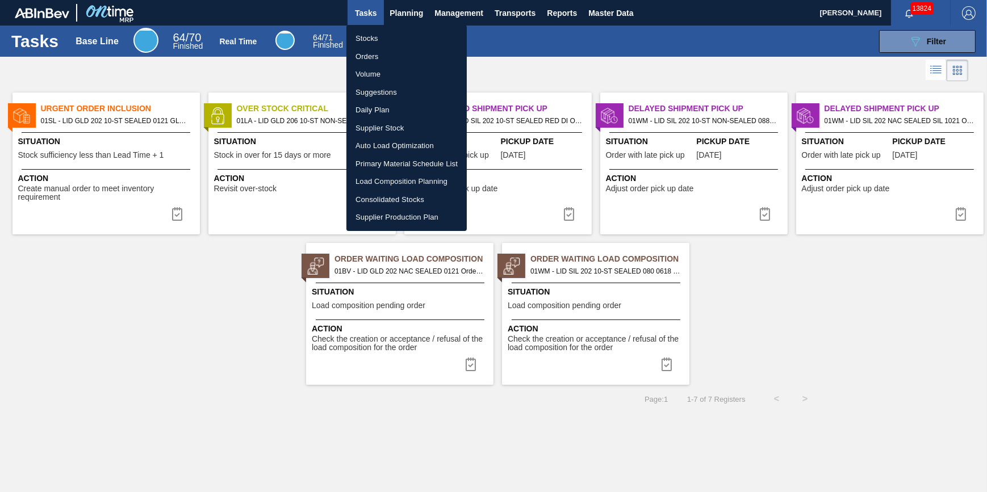
click at [515, 75] on div at bounding box center [493, 246] width 987 height 492
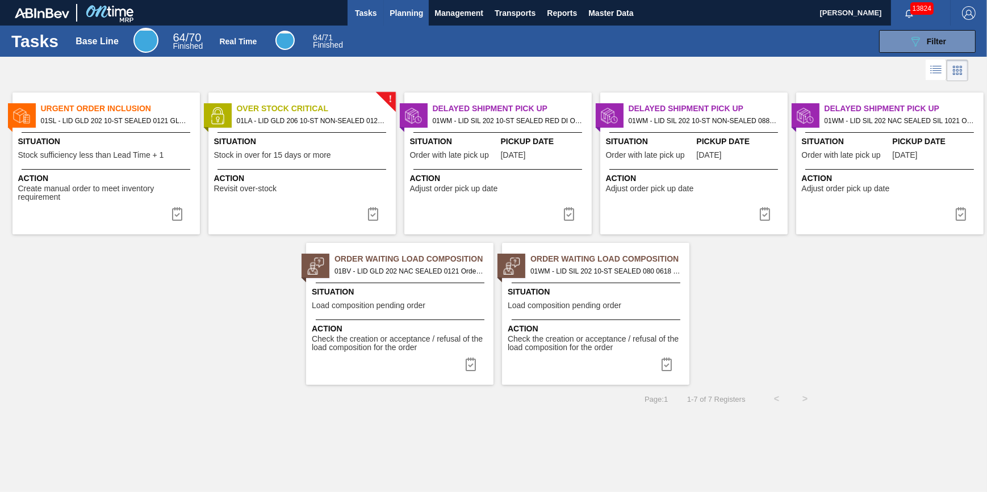
click at [399, 17] on span "Planning" at bounding box center [405, 13] width 33 height 14
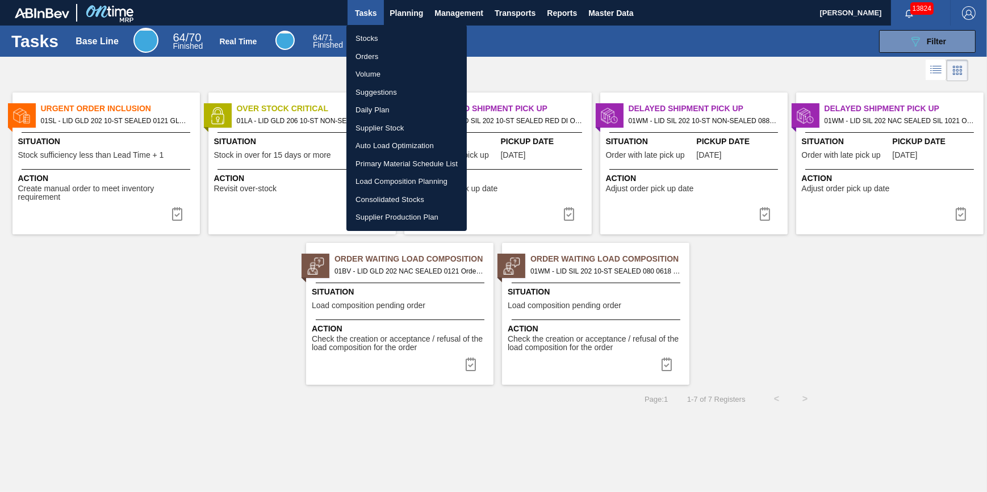
click at [434, 91] on li "Suggestions" at bounding box center [406, 92] width 120 height 18
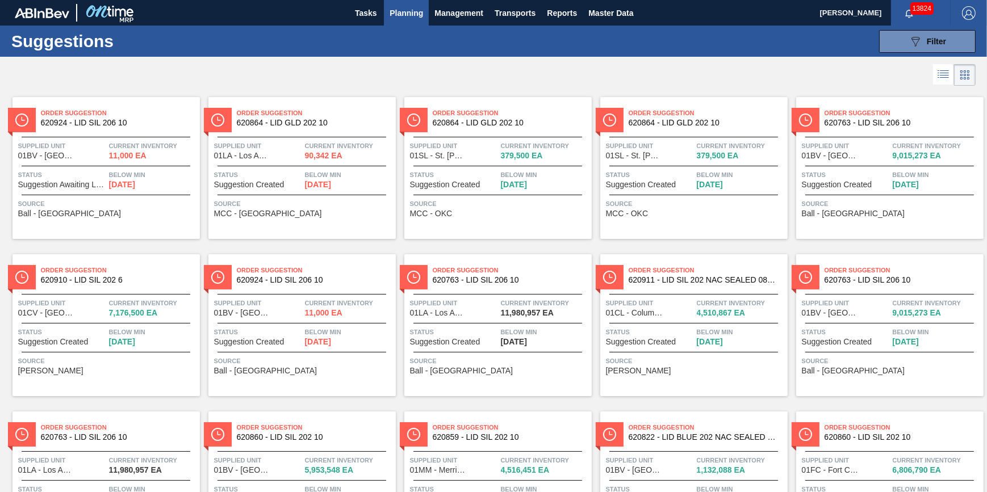
click at [937, 79] on icon at bounding box center [943, 75] width 14 height 14
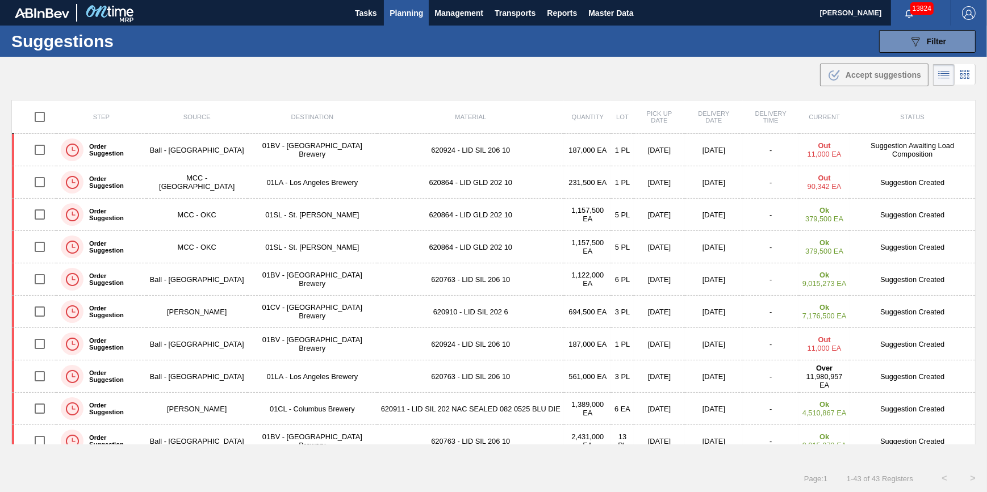
click at [949, 79] on li at bounding box center [944, 75] width 22 height 22
click at [965, 80] on icon at bounding box center [965, 75] width 14 height 14
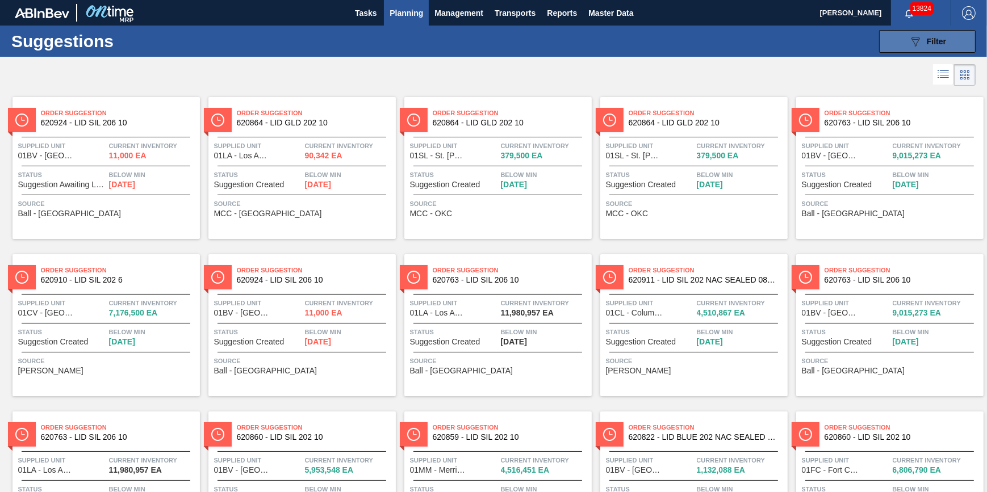
click at [924, 36] on div "089F7B8B-B2A5-4AFE-B5C0-19BA573D28AC Filter" at bounding box center [926, 42] width 37 height 14
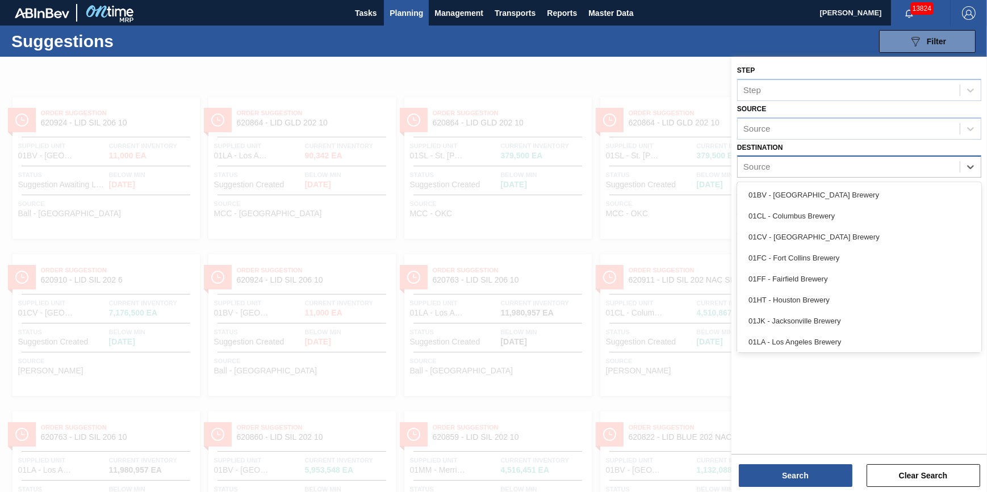
click at [869, 171] on div "Source" at bounding box center [848, 167] width 222 height 16
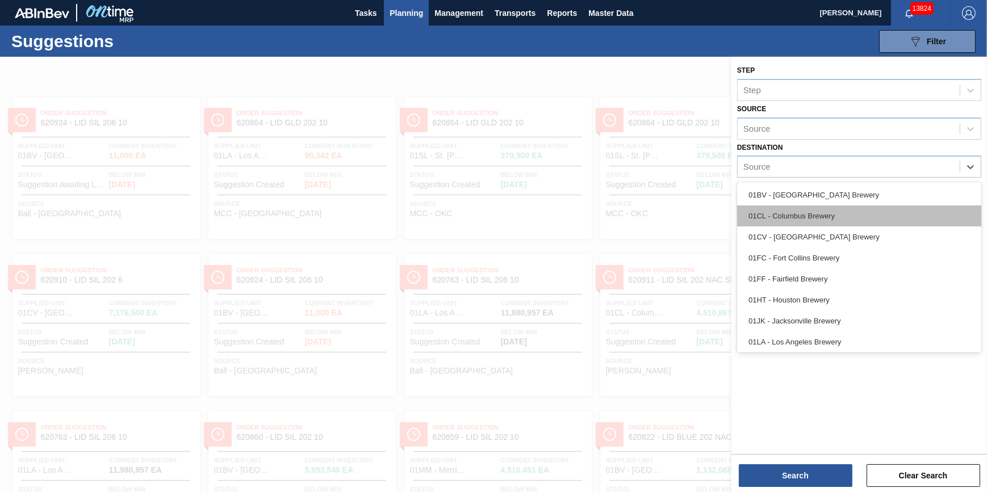
click at [850, 222] on div "01CL - Columbus Brewery" at bounding box center [859, 216] width 244 height 21
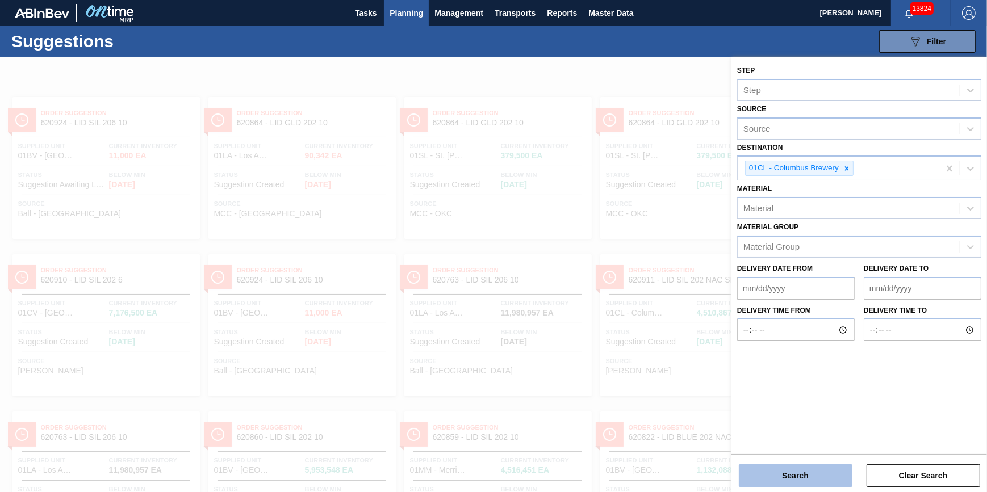
click at [784, 468] on button "Search" at bounding box center [796, 475] width 114 height 23
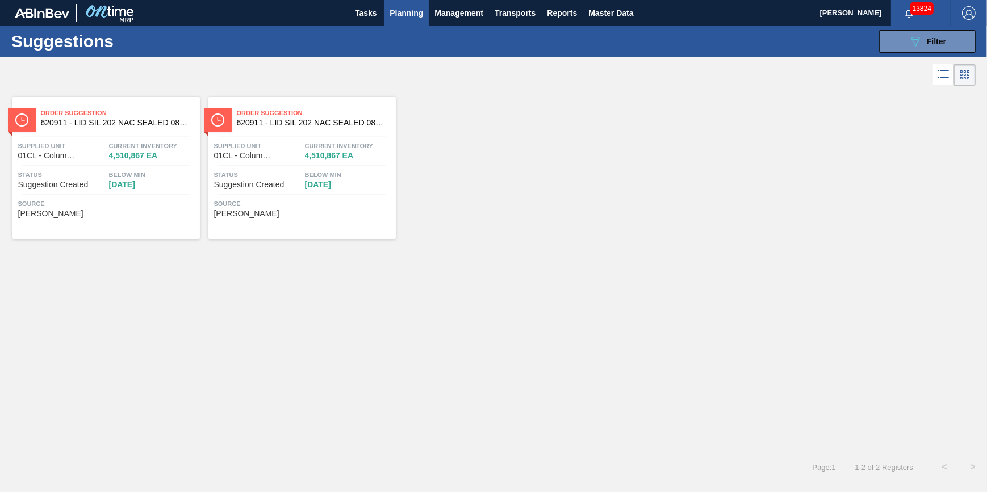
click at [396, 18] on span "Planning" at bounding box center [405, 13] width 33 height 14
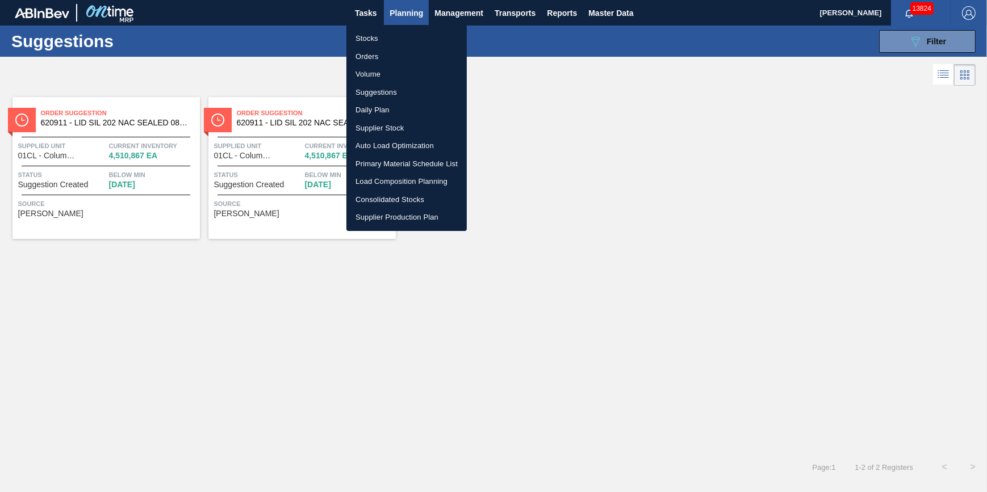
click at [535, 133] on div at bounding box center [493, 246] width 987 height 492
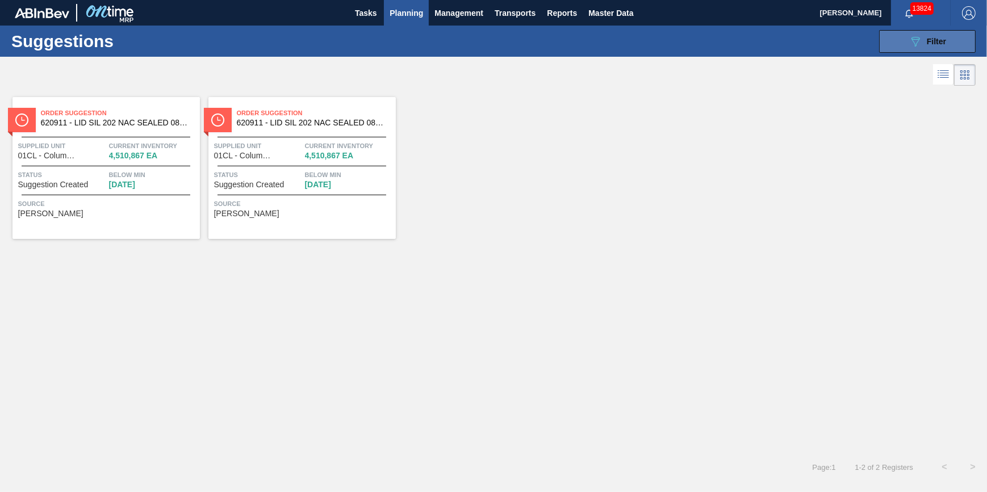
click at [916, 38] on icon "089F7B8B-B2A5-4AFE-B5C0-19BA573D28AC" at bounding box center [915, 42] width 14 height 14
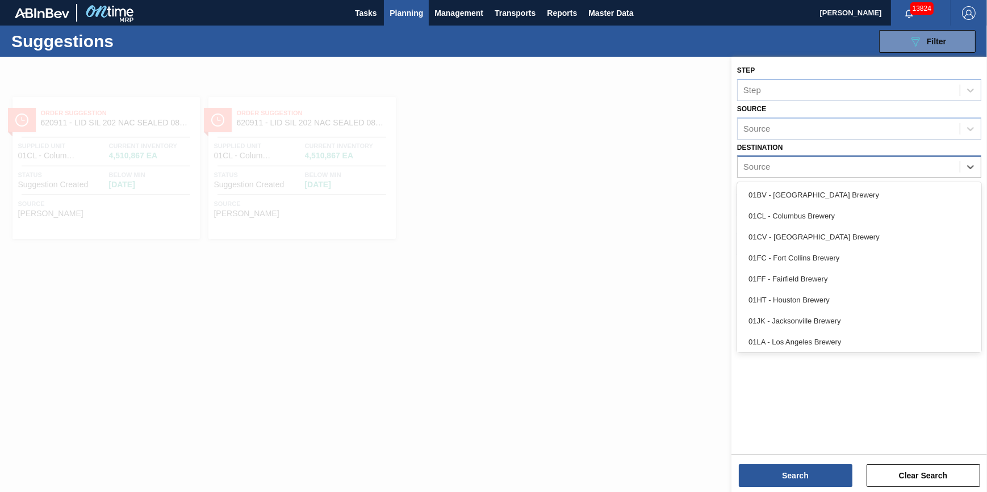
click at [945, 170] on div "Source" at bounding box center [848, 167] width 222 height 16
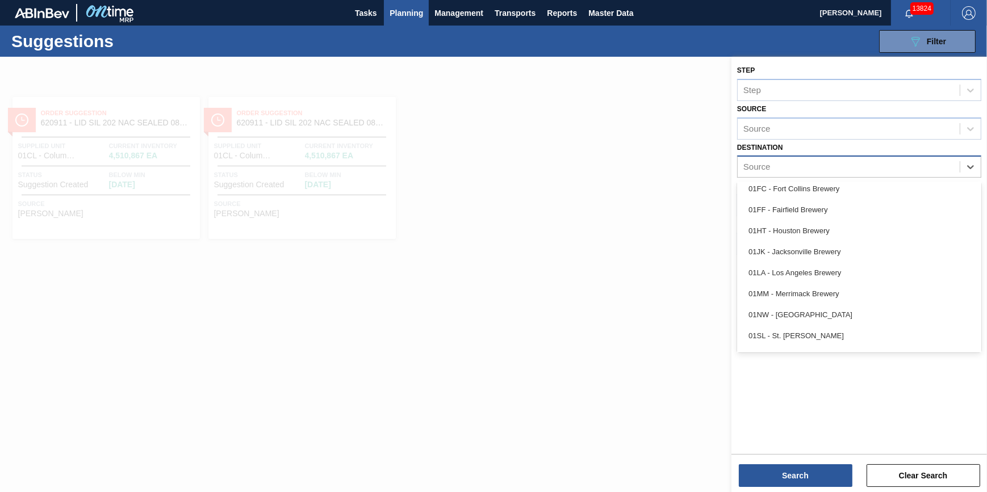
scroll to position [86, 0]
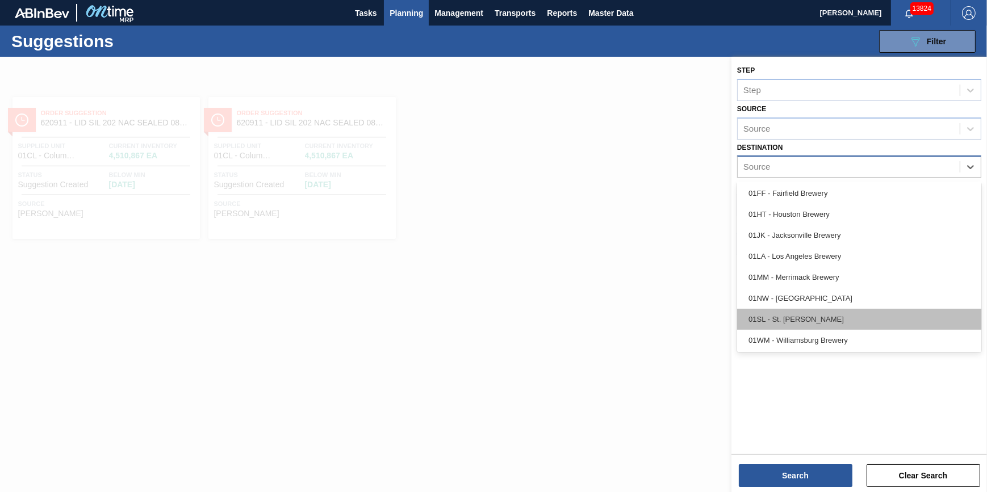
click at [908, 313] on div "01SL - St. [PERSON_NAME]" at bounding box center [859, 319] width 244 height 21
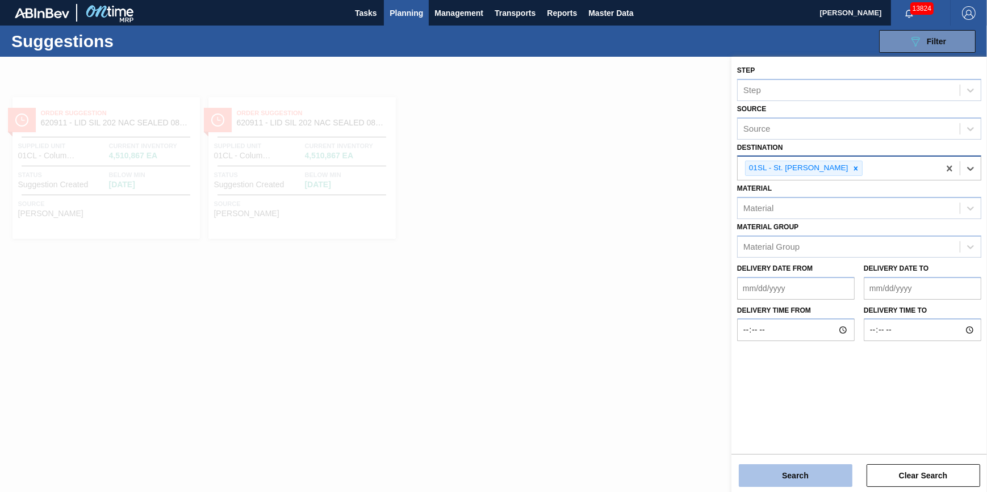
click at [772, 485] on button "Search" at bounding box center [796, 475] width 114 height 23
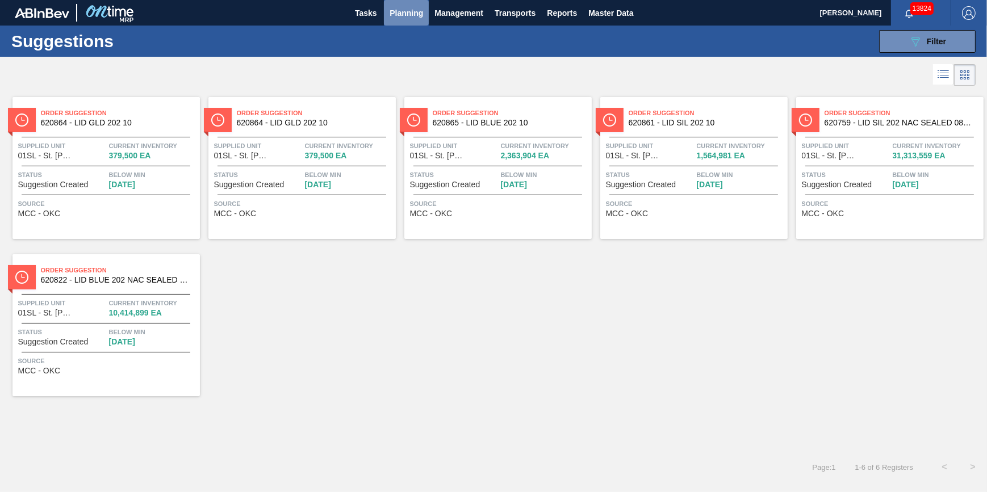
click at [400, 16] on span "Planning" at bounding box center [405, 13] width 33 height 14
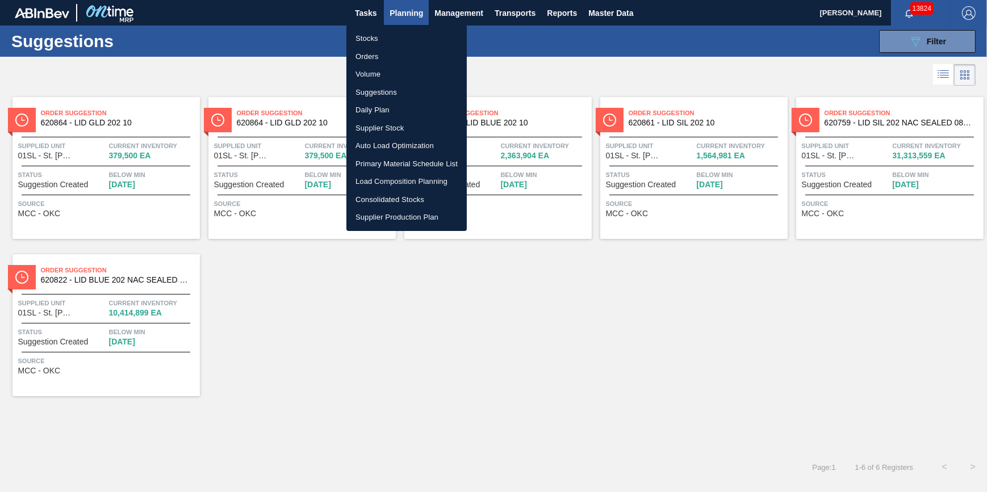
click at [583, 69] on div at bounding box center [493, 246] width 987 height 492
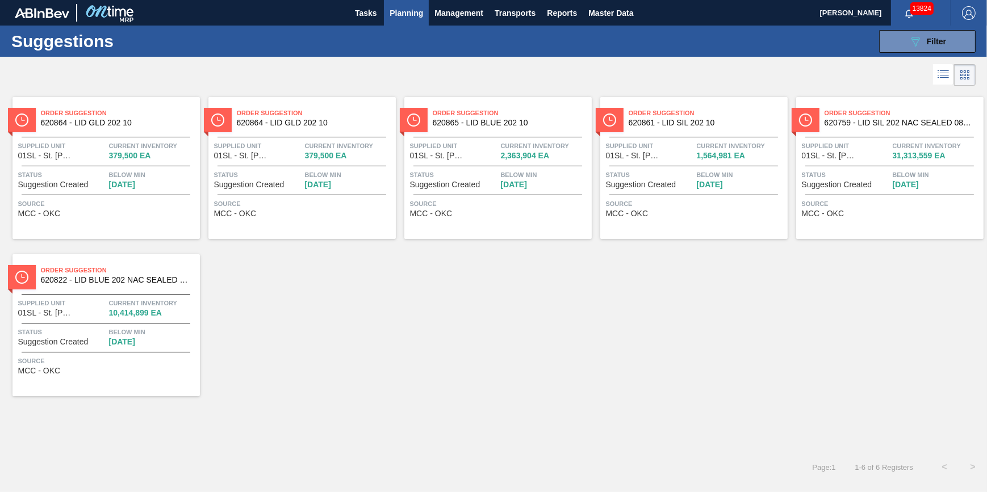
click at [943, 77] on icon at bounding box center [943, 75] width 14 height 14
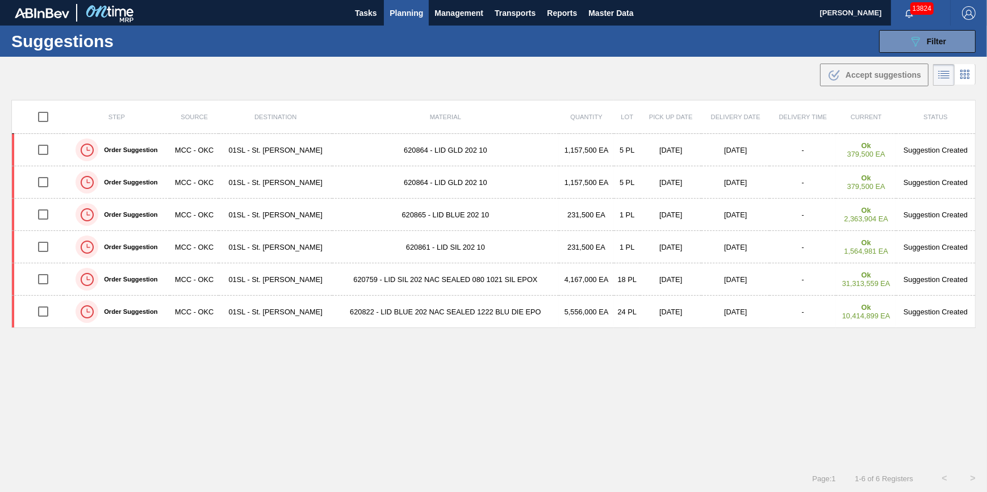
click at [962, 77] on icon at bounding box center [965, 75] width 14 height 14
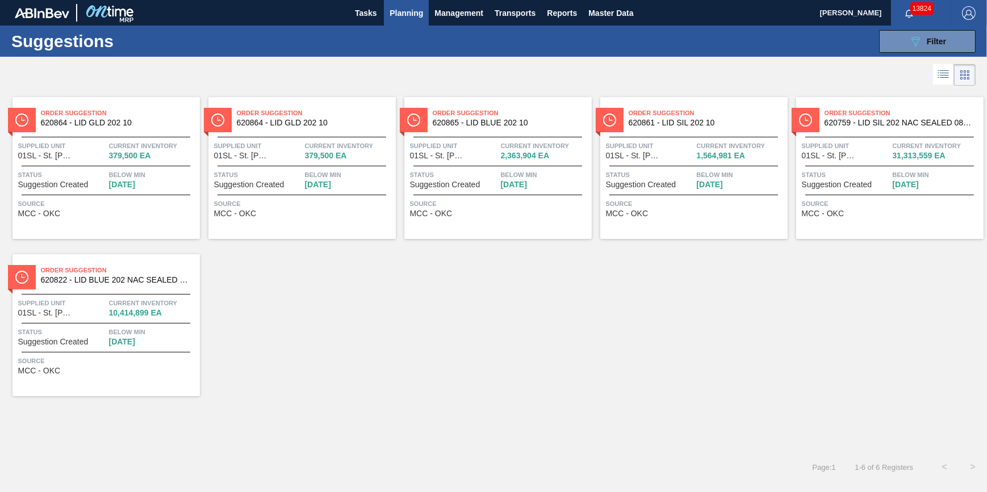
click at [935, 76] on li at bounding box center [943, 74] width 21 height 20
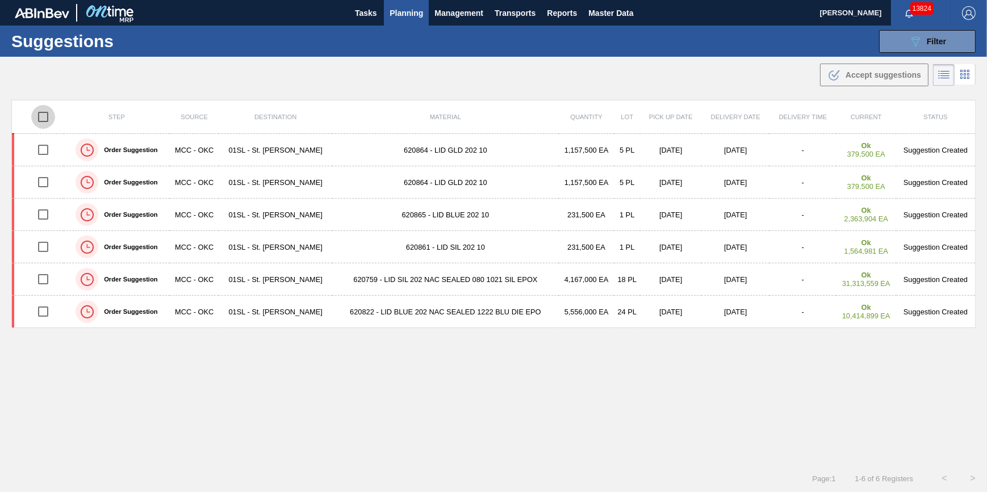
click at [48, 122] on input "checkbox" at bounding box center [43, 117] width 24 height 24
checkbox input "true"
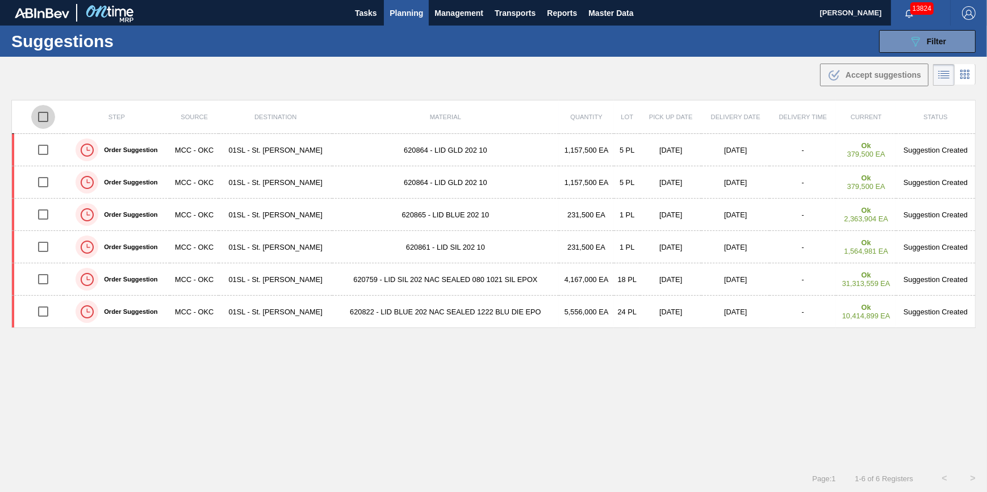
checkbox input "true"
click at [880, 77] on span "Accept suggestions" at bounding box center [883, 74] width 76 height 9
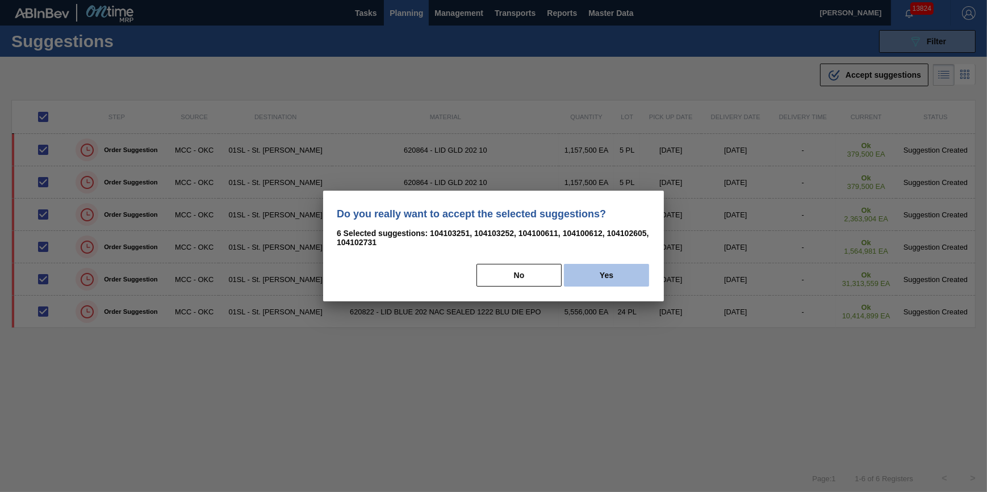
click at [599, 281] on button "Yes" at bounding box center [606, 275] width 85 height 23
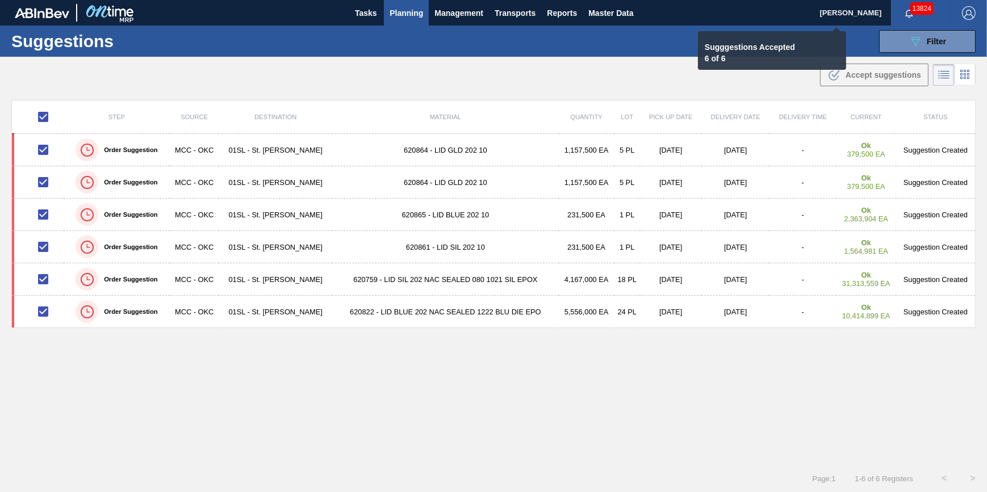
checkbox input "false"
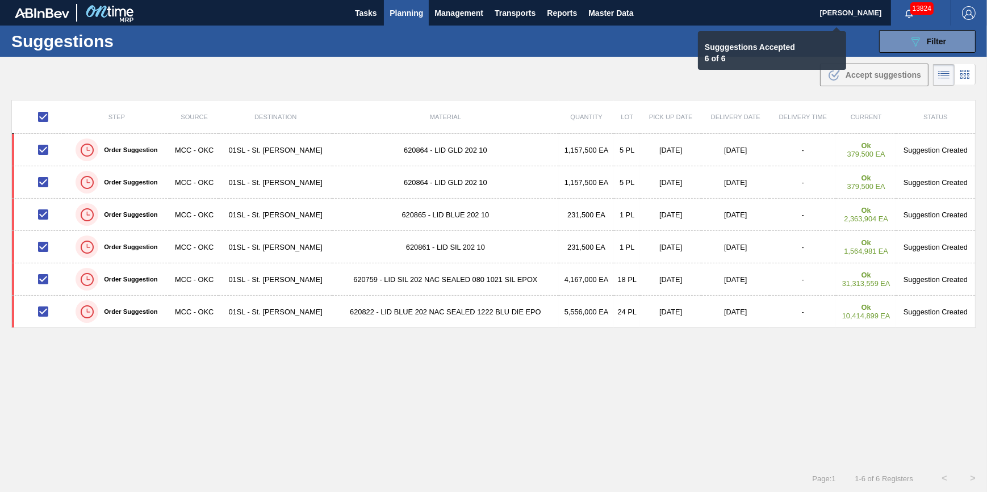
checkbox input "false"
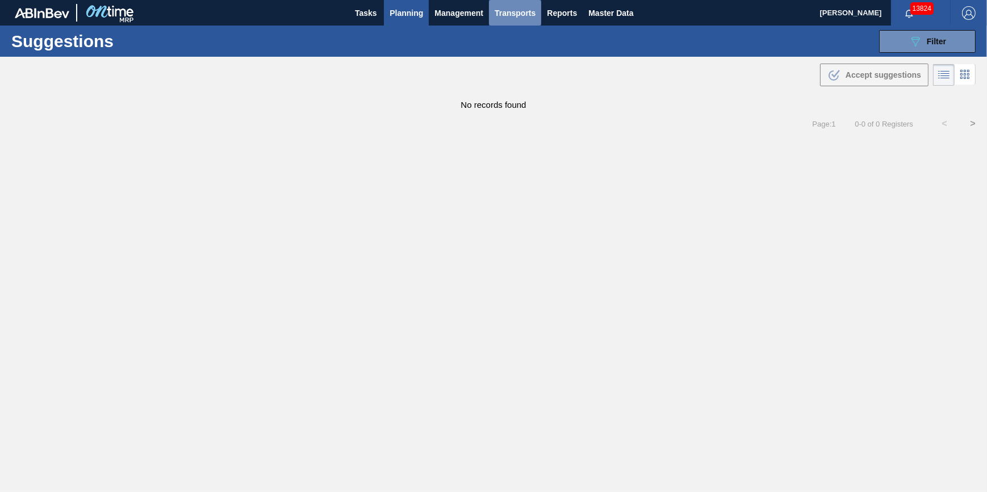
click at [509, 6] on span "Transports" at bounding box center [514, 13] width 41 height 14
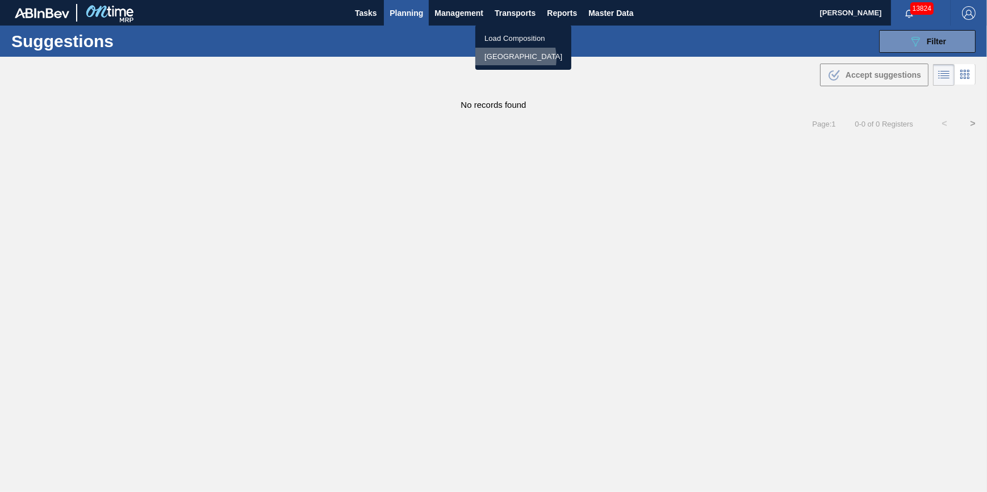
click at [508, 58] on li "[GEOGRAPHIC_DATA]" at bounding box center [523, 57] width 96 height 18
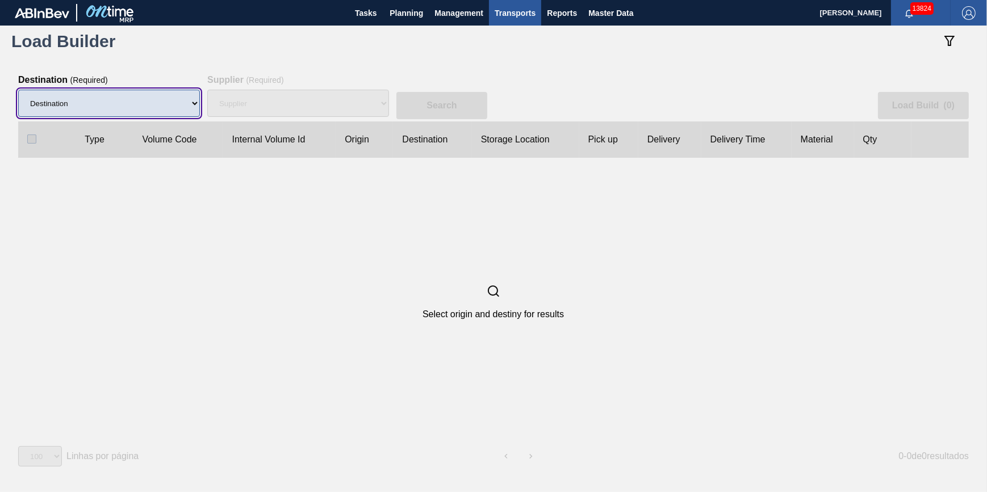
click at [149, 102] on select "Destination 01BV - Baldwinsville Brewery 01CL - Columbus Brewery 01CV - Carters…" at bounding box center [109, 103] width 182 height 27
select select "1"
click at [18, 90] on select "Destination 01BV - Baldwinsville Brewery 01CL - Columbus Brewery 01CV - Carters…" at bounding box center [109, 103] width 182 height 27
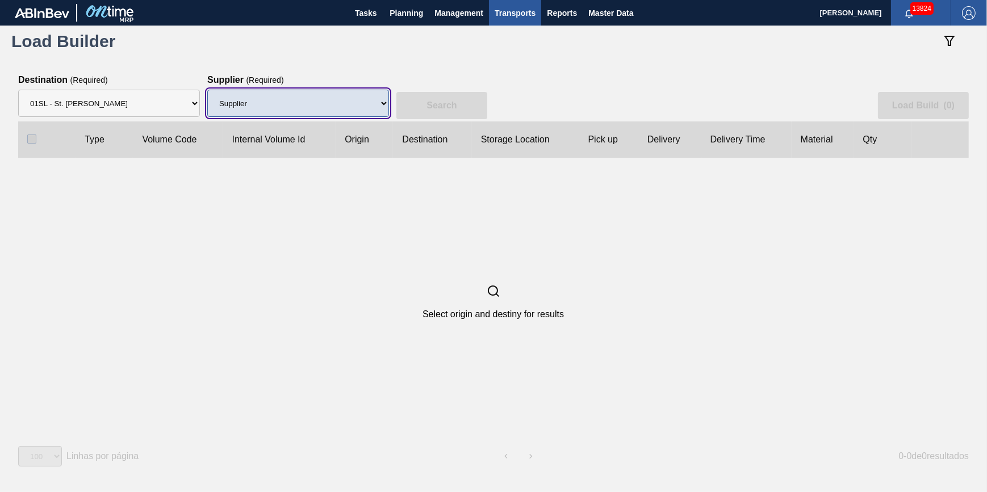
click at [300, 96] on select "Supplier 8221649 - BALL METAL CONTAINER GROUP 8342641 - BALL METAL CONTAINER GR…" at bounding box center [298, 103] width 182 height 27
select select "166"
click at [207, 90] on select "Supplier 8221649 - BALL METAL CONTAINER GROUP 8342641 - BALL METAL CONTAINER GR…" at bounding box center [298, 103] width 182 height 27
click at [358, 106] on select "Supplier 8221649 - BALL METAL CONTAINER GROUP 8342641 - BALL METAL CONTAINER GR…" at bounding box center [298, 103] width 182 height 27
click at [207, 90] on select "Supplier 8221649 - BALL METAL CONTAINER GROUP 8342641 - BALL METAL CONTAINER GR…" at bounding box center [298, 103] width 182 height 27
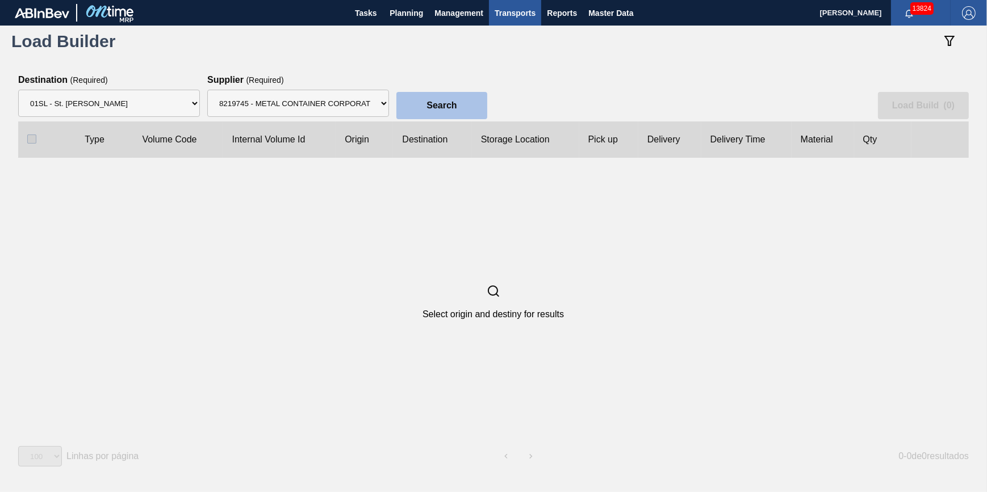
click at [439, 94] on button "Search" at bounding box center [441, 105] width 91 height 27
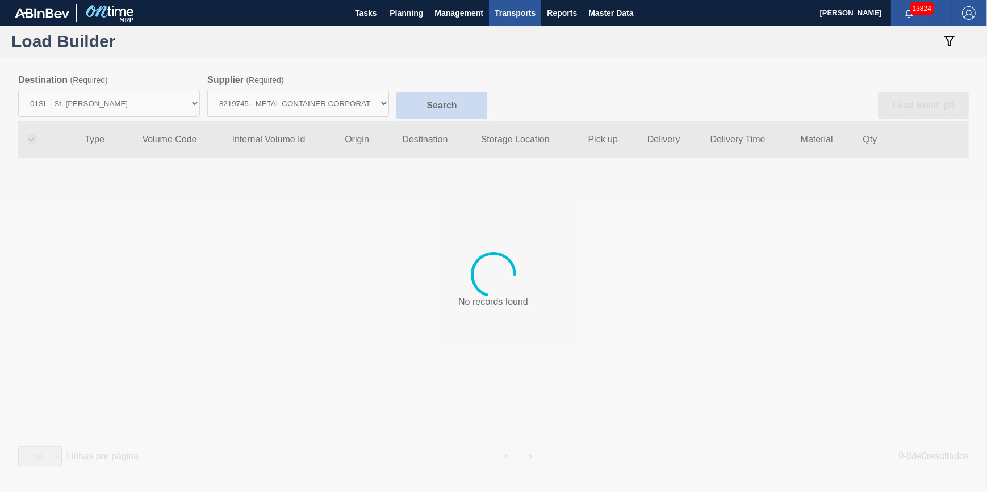
checkbox input "true"
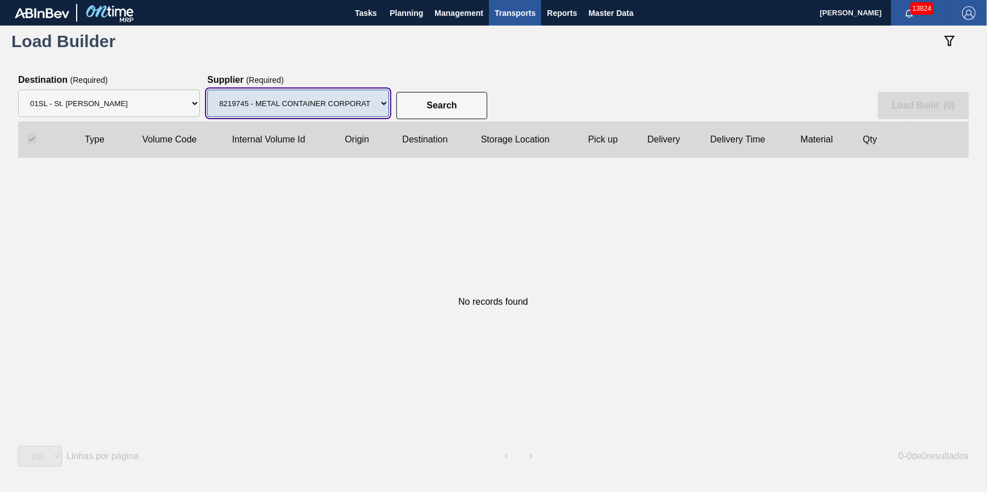
click at [378, 97] on select "Supplier 8221649 - BALL METAL CONTAINER GROUP 8342641 - BALL METAL CONTAINER GR…" at bounding box center [298, 103] width 182 height 27
select select "13"
click at [207, 90] on select "Supplier 8221649 - BALL METAL CONTAINER GROUP 8342641 - BALL METAL CONTAINER GR…" at bounding box center [298, 103] width 182 height 27
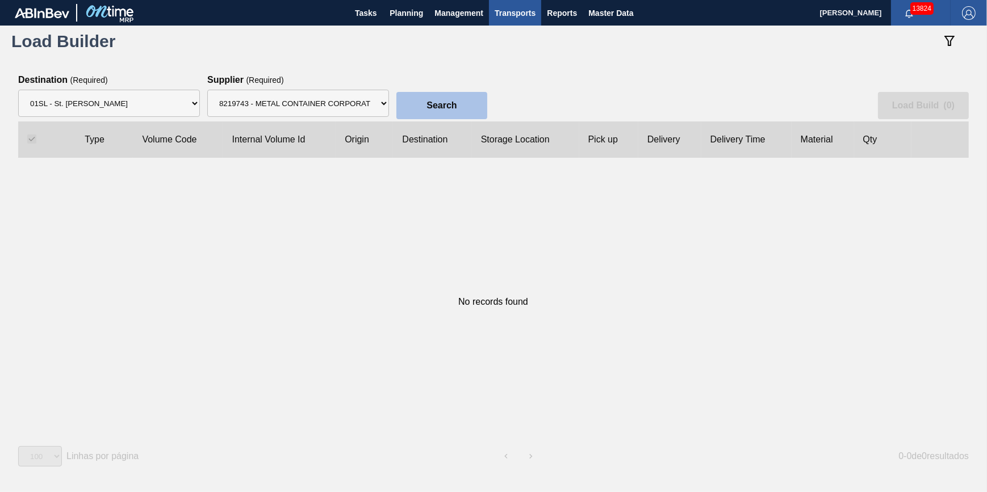
click at [0, 0] on slot "Search" at bounding box center [0, 0] width 0 height 0
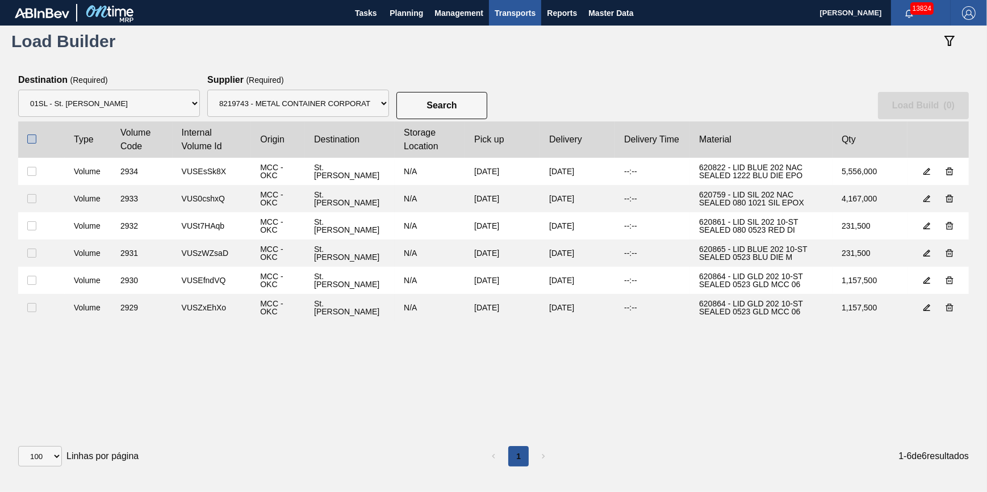
click at [29, 139] on input "checkbox" at bounding box center [31, 139] width 9 height 9
checkbox input "true"
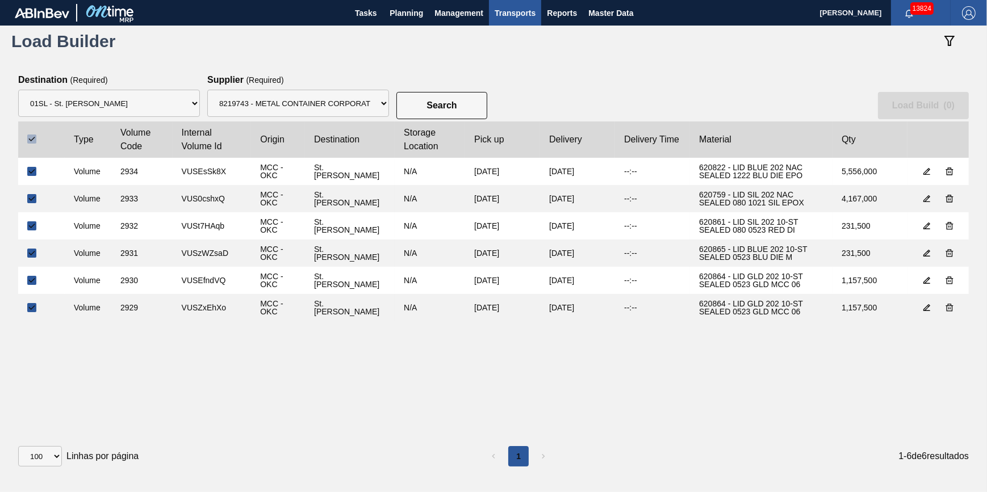
checkbox input "true"
click at [915, 98] on button "Load Build ( 6 )" at bounding box center [923, 105] width 91 height 27
select select "Undefined"
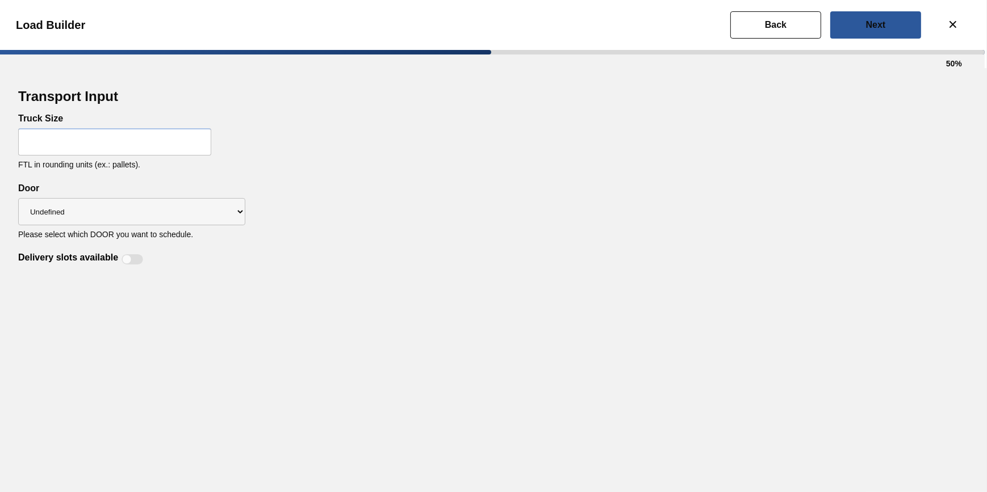
click at [111, 142] on input "text" at bounding box center [114, 141] width 193 height 27
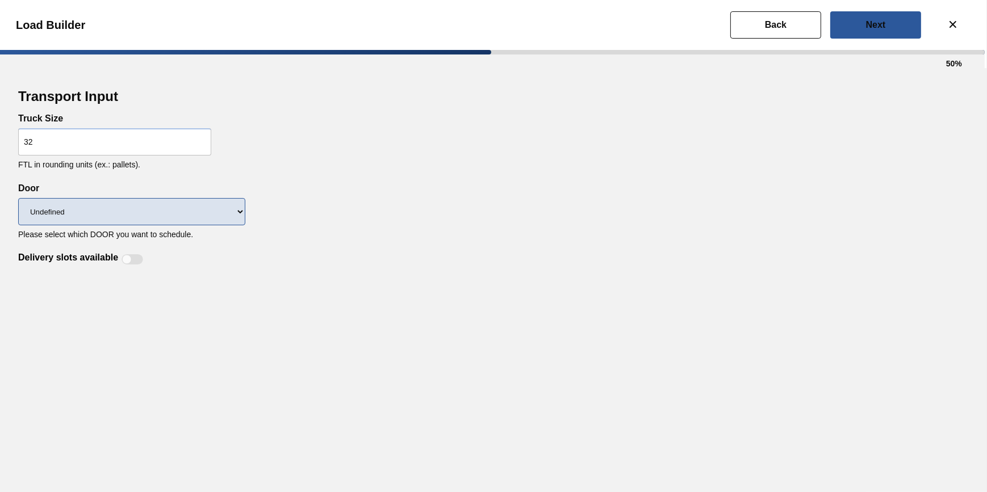
type input "32"
click at [185, 210] on select "Undefined DDR99 DDR104" at bounding box center [131, 211] width 227 height 27
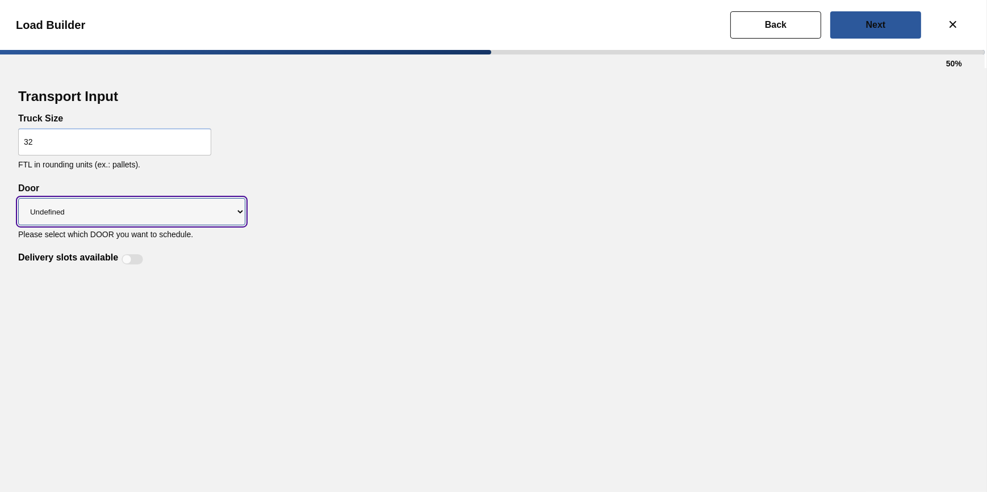
select select "DDR104"
click at [18, 199] on select "Undefined DDR99 DDR104" at bounding box center [131, 211] width 227 height 27
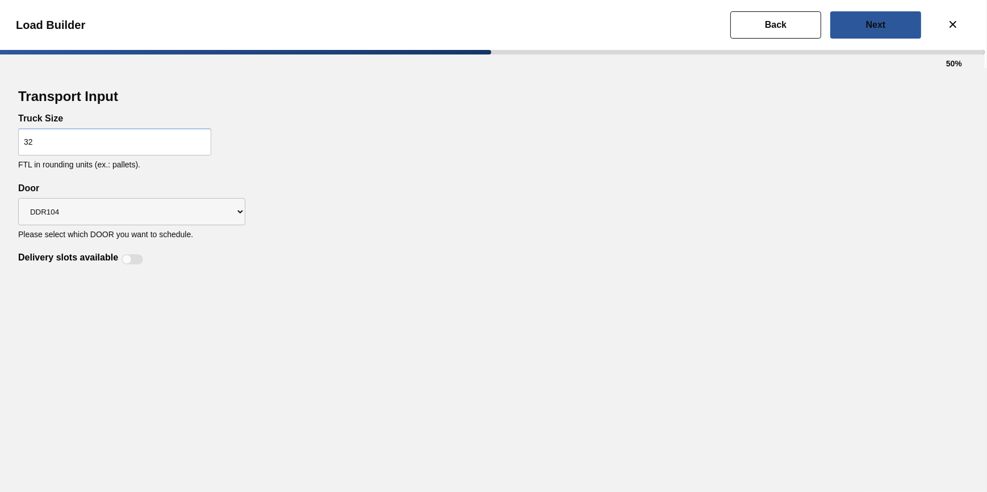
click at [140, 265] on div at bounding box center [132, 259] width 22 height 10
checkbox input "true"
click at [868, 30] on button "Next" at bounding box center [875, 24] width 91 height 27
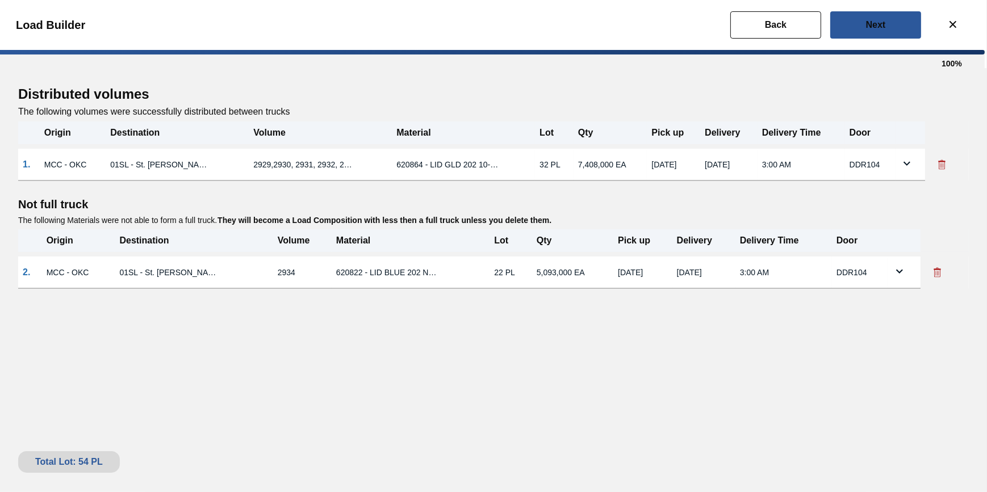
click at [888, 275] on td at bounding box center [904, 273] width 32 height 32
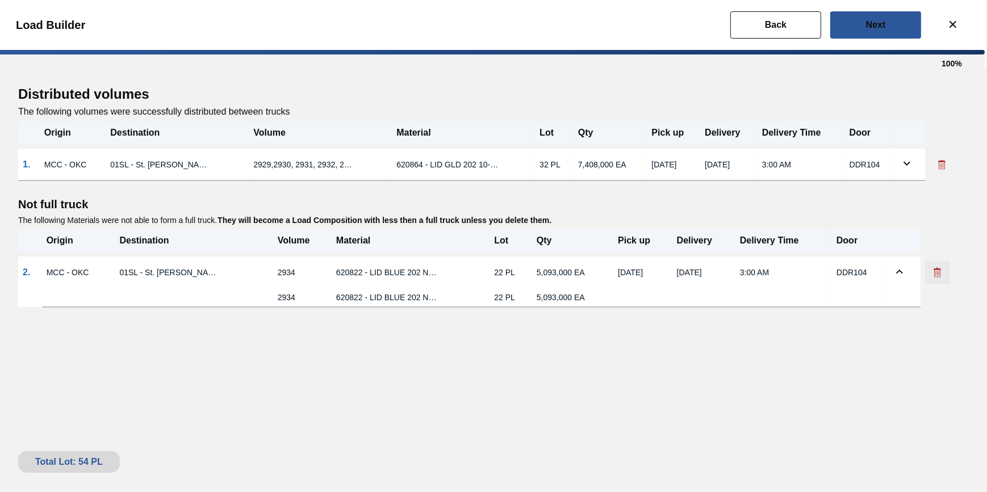
click at [932, 282] on button at bounding box center [937, 272] width 25 height 23
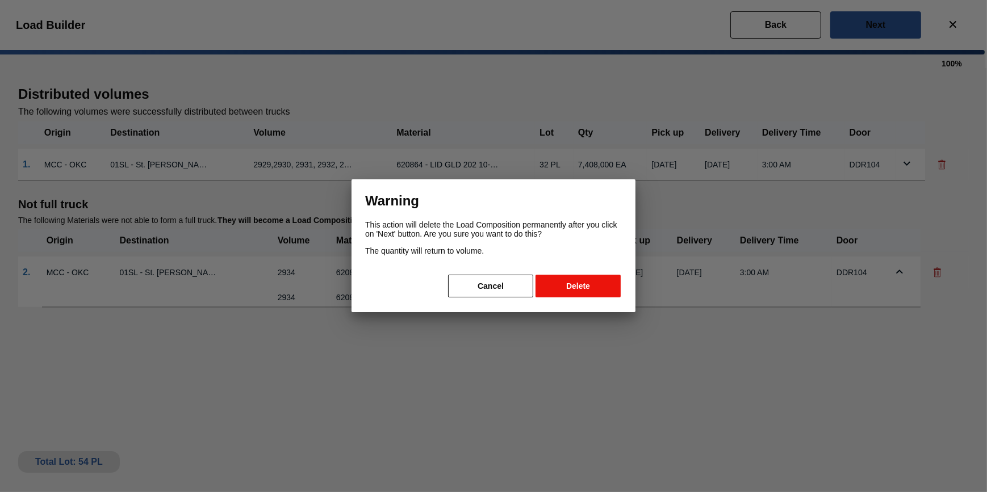
click at [570, 295] on button "Delete" at bounding box center [577, 286] width 85 height 23
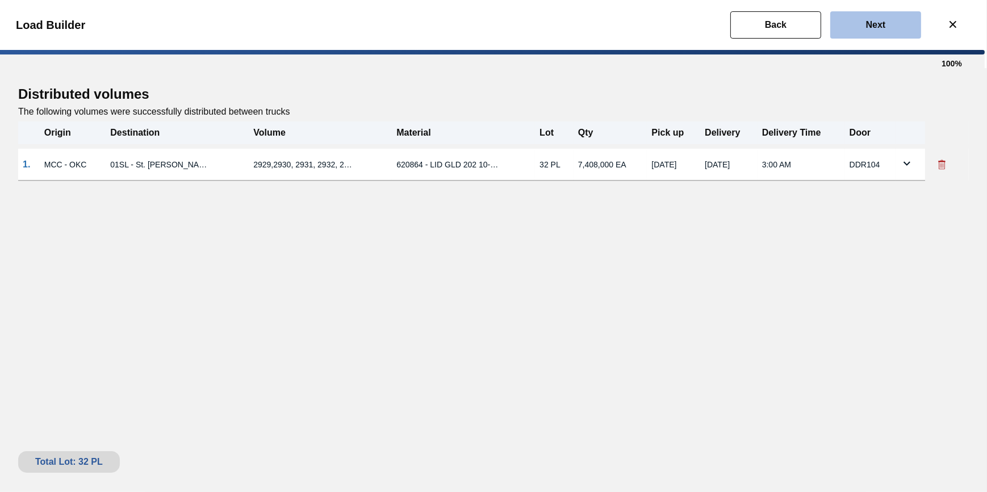
click at [0, 0] on slot "Next" at bounding box center [0, 0] width 0 height 0
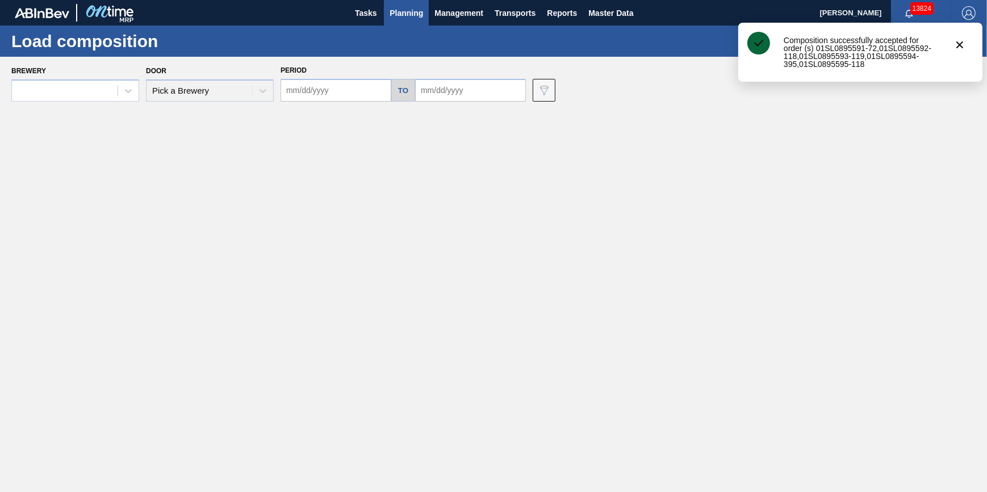
type input "09/12/2025"
type input "10/04/2025"
type input "09/23/2025"
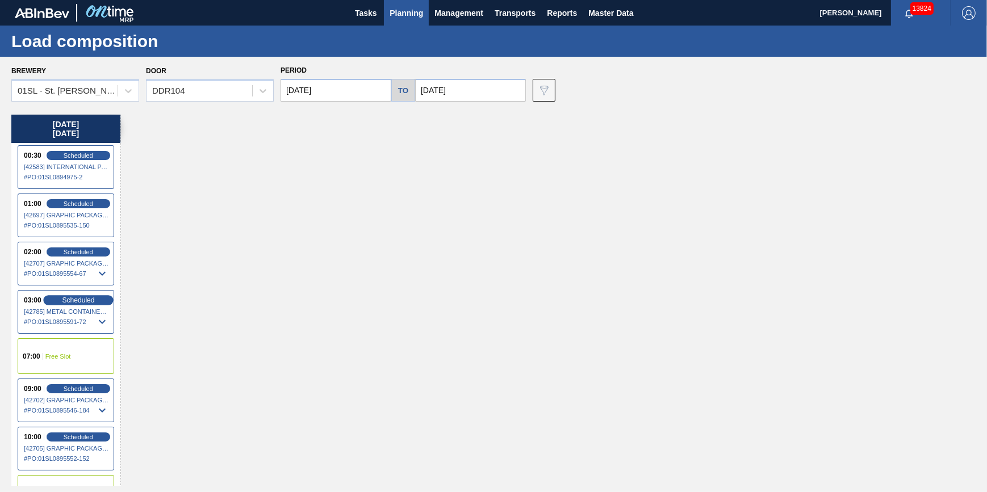
click at [80, 302] on span "Scheduled" at bounding box center [78, 299] width 32 height 7
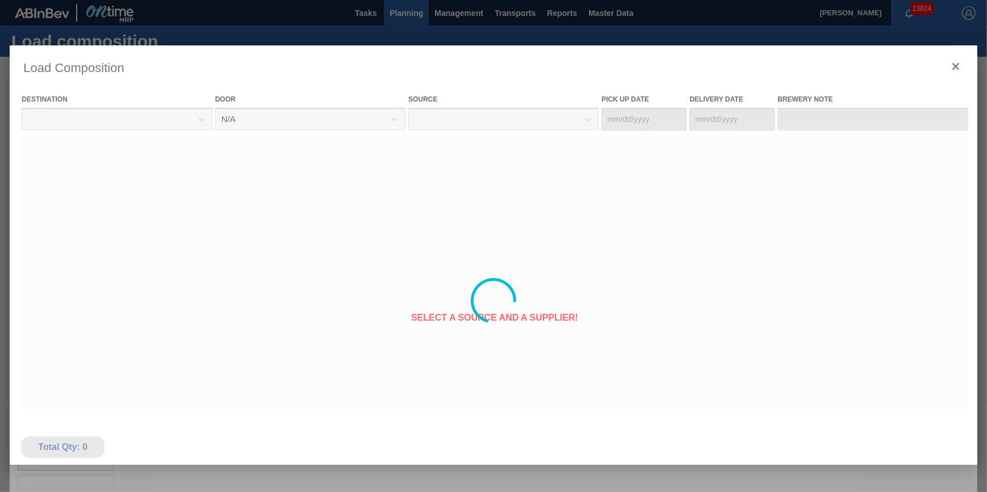
type Date "09/22/2025"
type Date "09/23/2025"
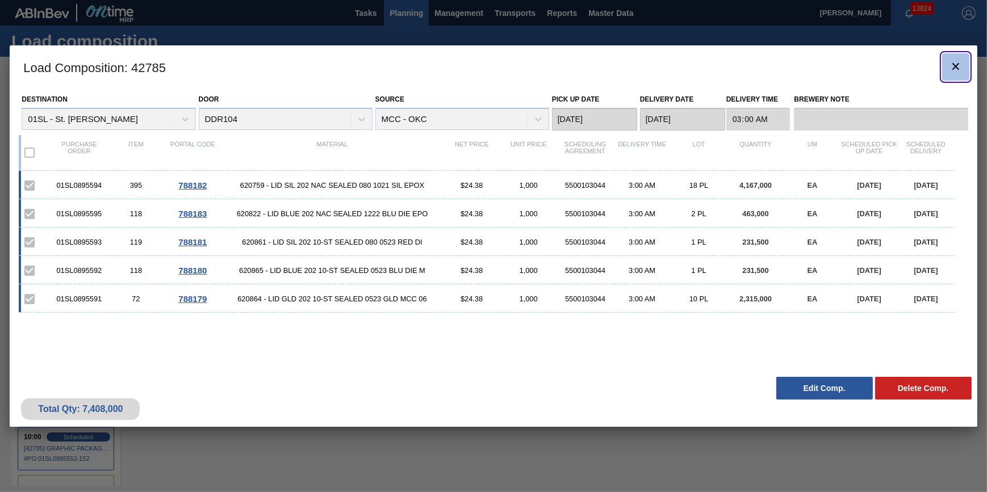
click at [953, 68] on icon "botão de ícone" at bounding box center [955, 66] width 7 height 7
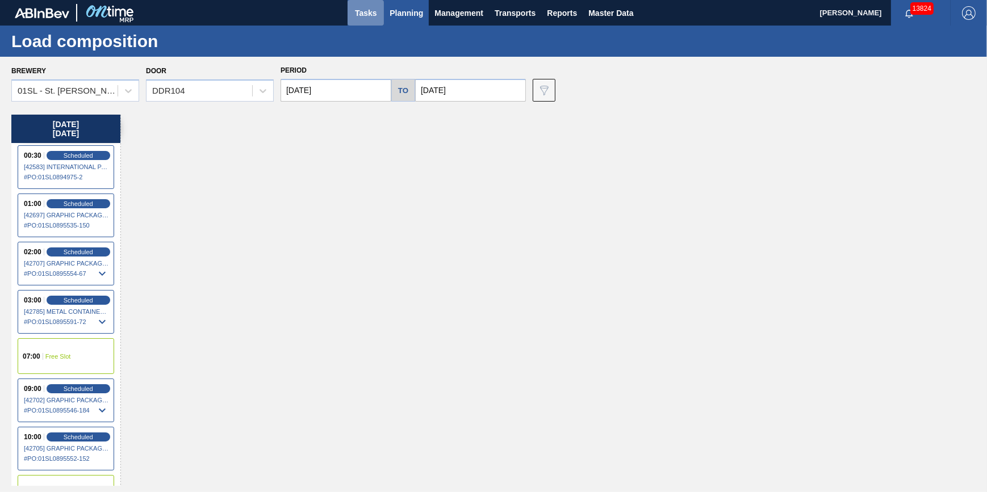
click at [351, 18] on button "Tasks" at bounding box center [365, 13] width 36 height 26
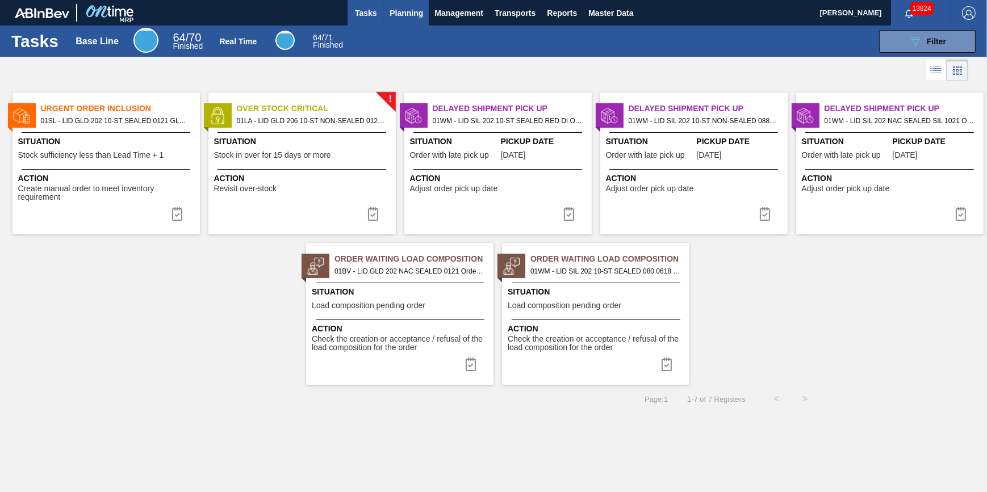
click at [400, 15] on span "Planning" at bounding box center [405, 13] width 33 height 14
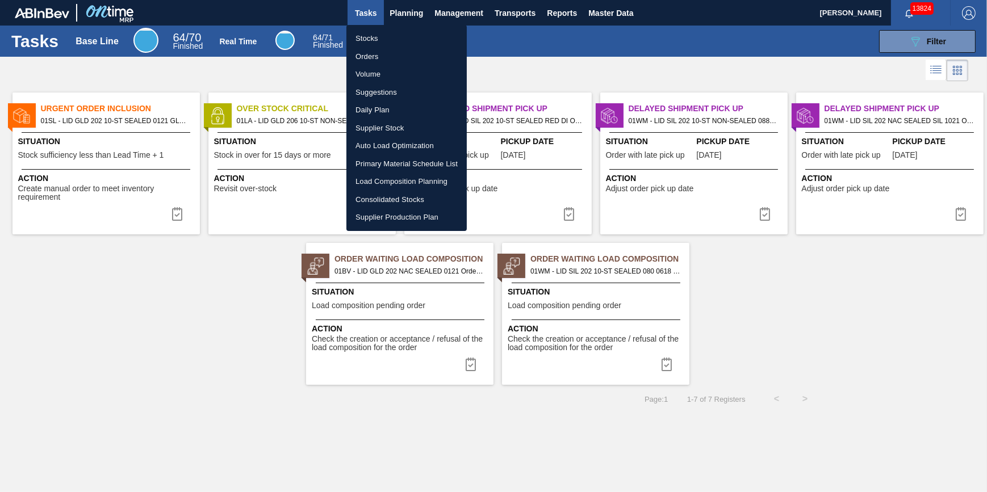
click at [508, 61] on div at bounding box center [493, 246] width 987 height 492
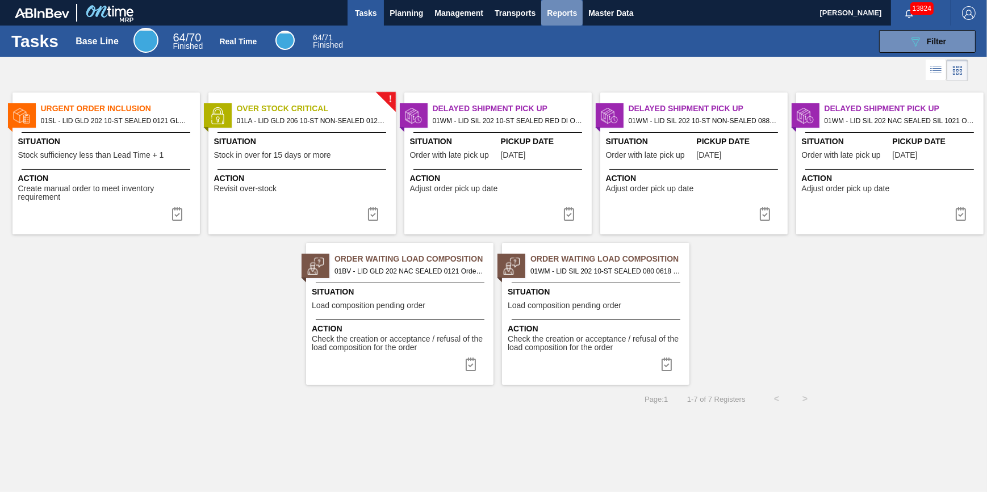
click at [557, 10] on span "Reports" at bounding box center [562, 13] width 30 height 14
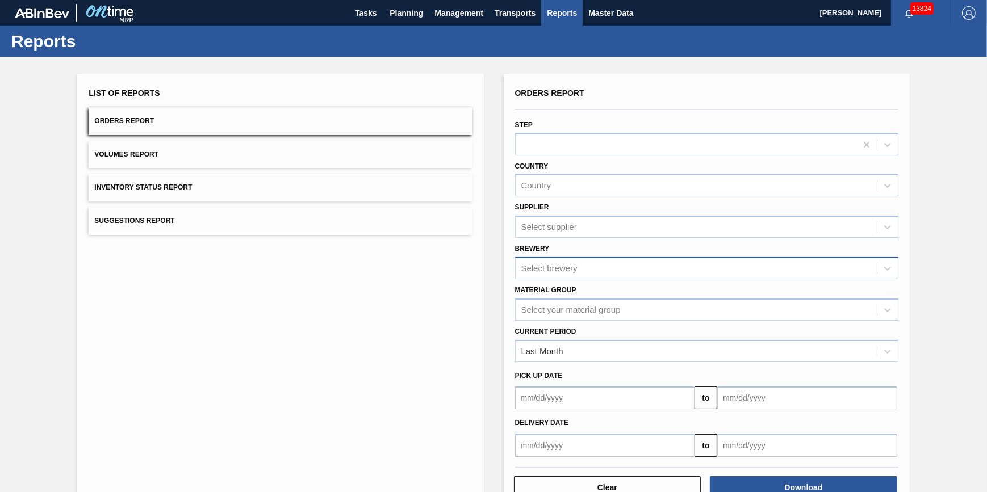
click at [593, 269] on div "Select brewery" at bounding box center [695, 268] width 361 height 16
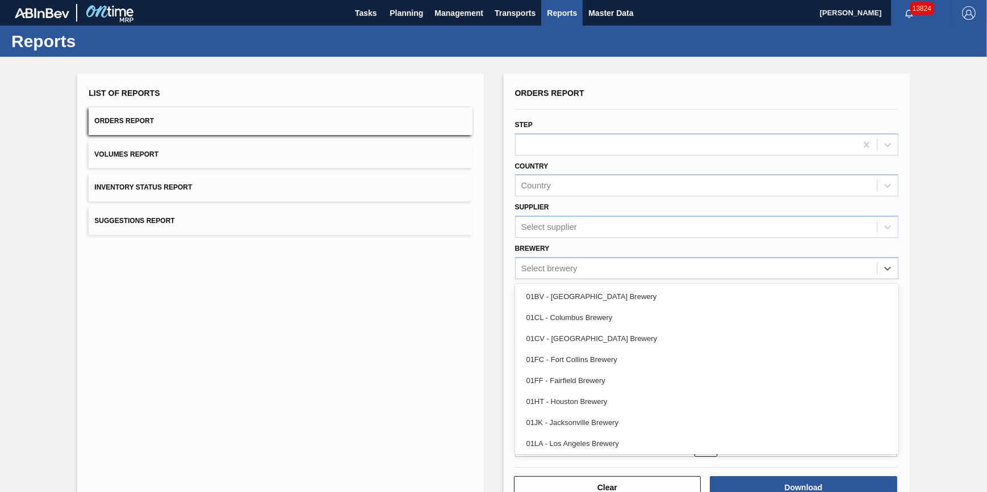
click at [410, 303] on div "List of Reports Orders Report Volumes Report Inventory Status Report Suggestion…" at bounding box center [280, 293] width 406 height 438
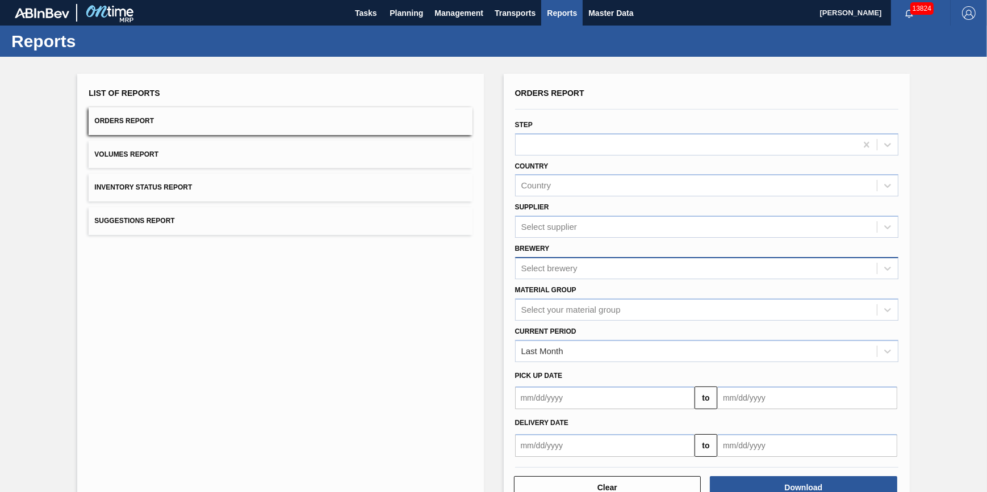
click at [656, 269] on div "Select brewery" at bounding box center [695, 268] width 361 height 16
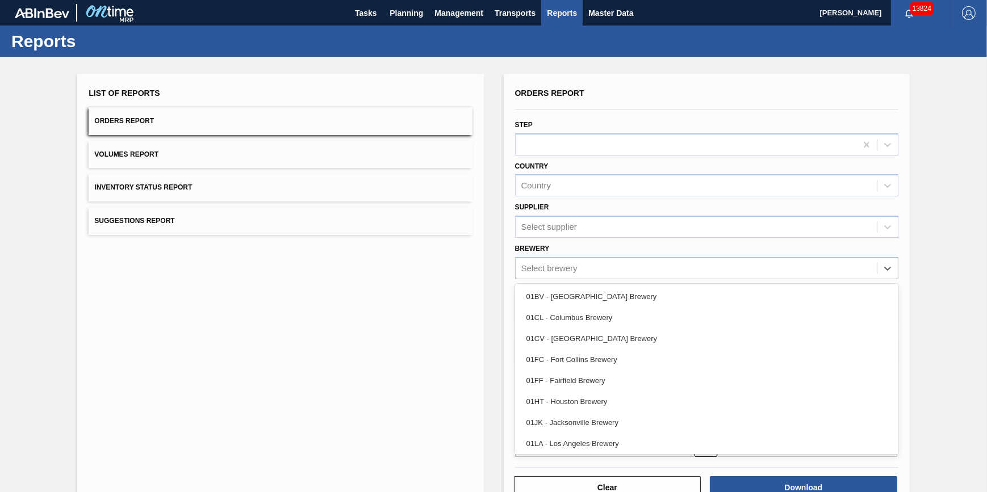
click at [925, 270] on div "List of Reports Orders Report Volumes Report Inventory Status Report Suggestion…" at bounding box center [493, 291] width 987 height 469
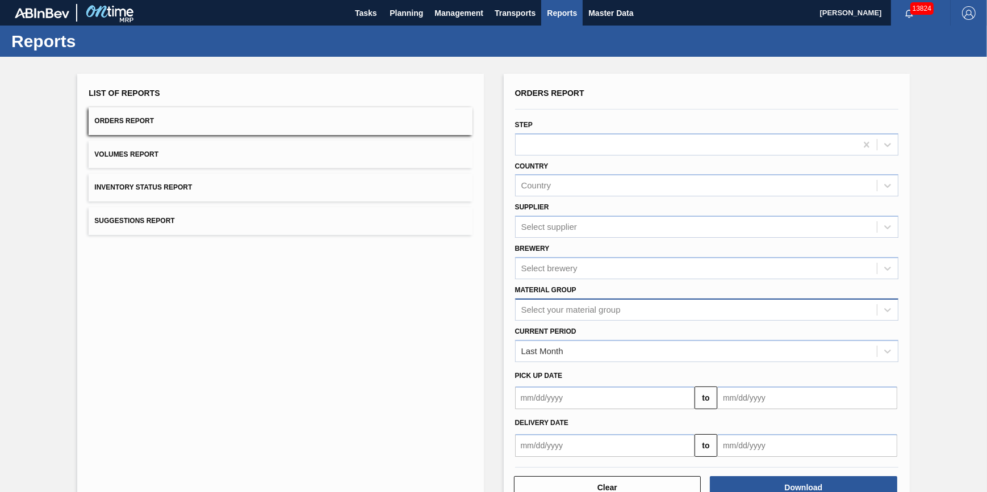
click at [731, 313] on div "Orders Report Step Country Country Supplier Select supplier Brewery Select brew…" at bounding box center [706, 271] width 383 height 372
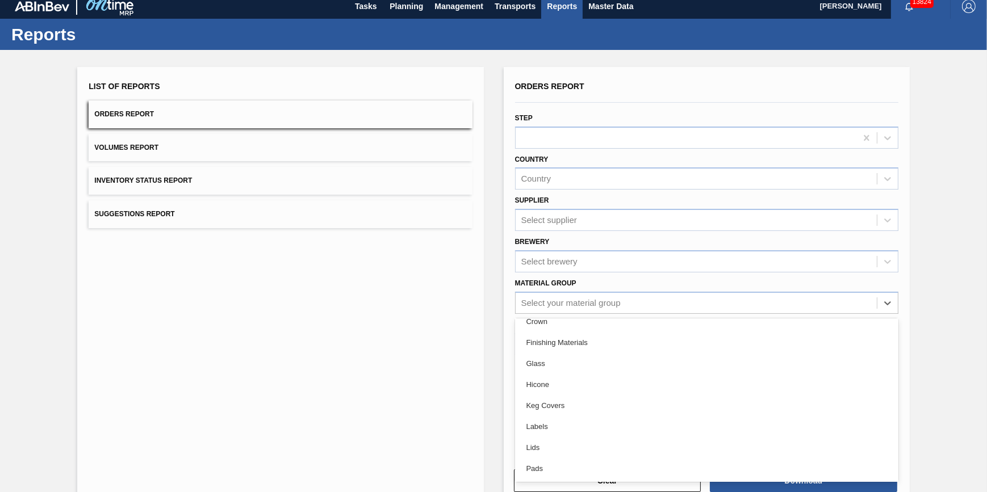
scroll to position [116, 0]
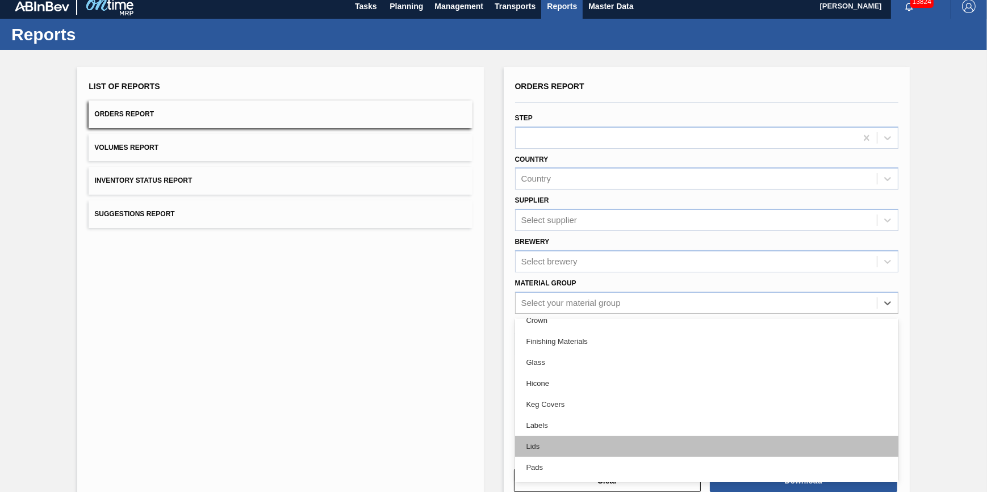
click at [712, 443] on div "Lids" at bounding box center [706, 446] width 383 height 21
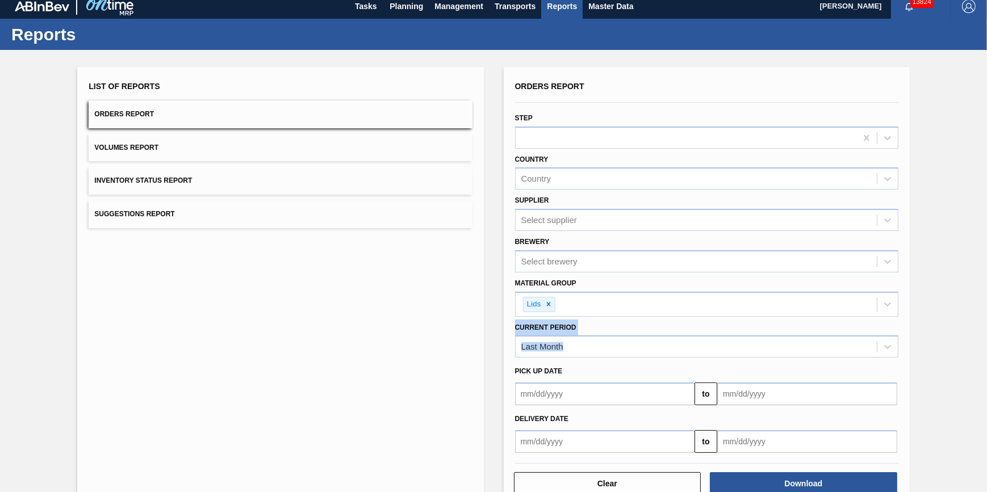
drag, startPoint x: 983, startPoint y: 304, endPoint x: 984, endPoint y: 340, distance: 36.4
click at [984, 340] on div "List of Reports Orders Report Volumes Report Inventory Status Report Suggestion…" at bounding box center [493, 286] width 987 height 472
click at [602, 387] on input "text" at bounding box center [605, 394] width 180 height 23
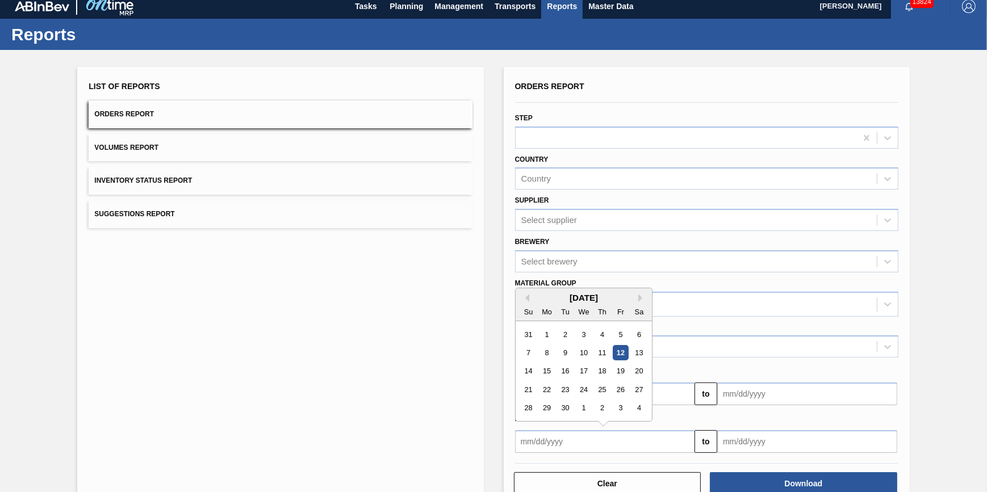
click at [593, 430] on input "text" at bounding box center [605, 441] width 180 height 23
click at [544, 330] on div "1" at bounding box center [546, 334] width 15 height 15
type input "09/01/2025"
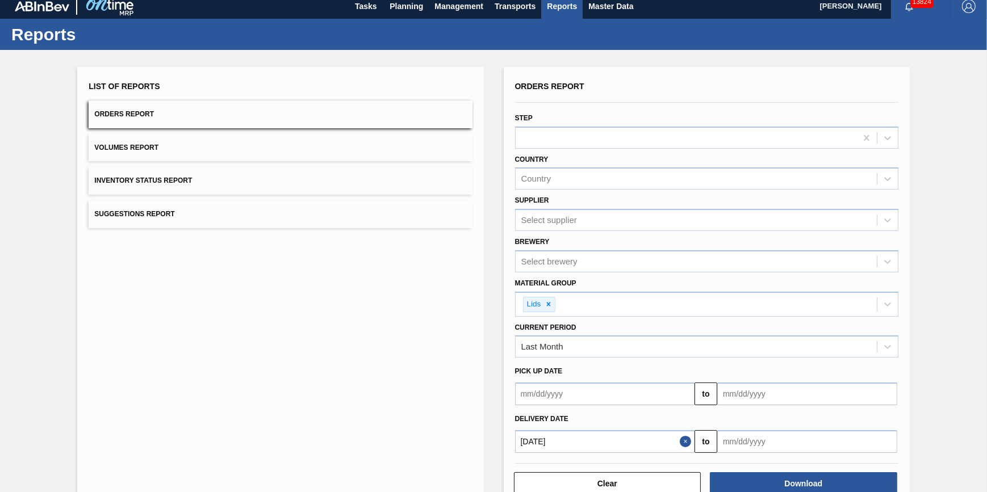
click at [736, 435] on input "text" at bounding box center [807, 441] width 180 height 23
click at [819, 352] on div "12" at bounding box center [822, 352] width 15 height 15
type input "09/12/2025"
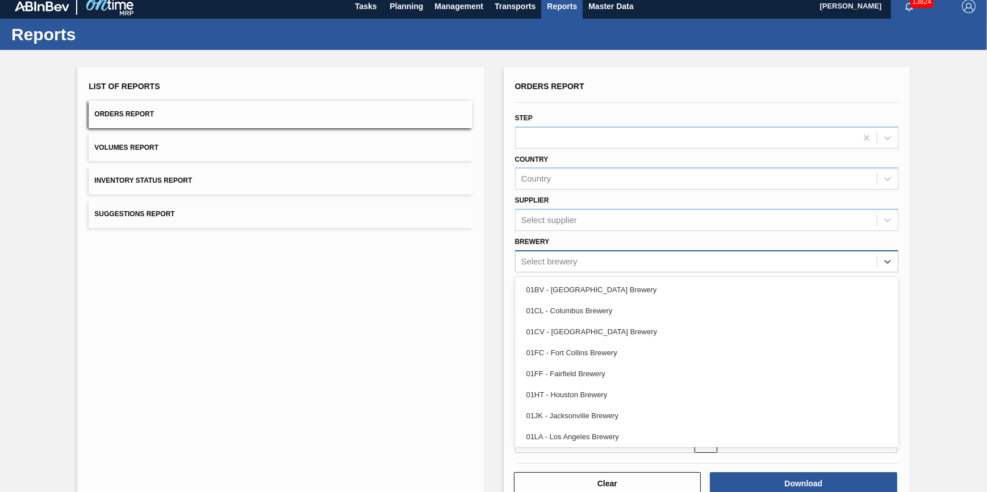
click at [565, 263] on div "Select brewery" at bounding box center [549, 262] width 56 height 10
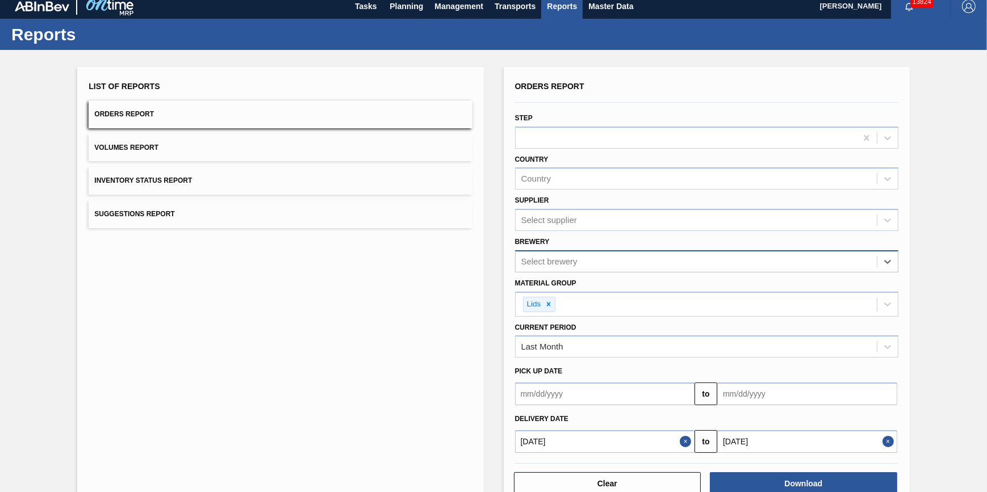
click at [565, 263] on div "Select brewery" at bounding box center [549, 262] width 56 height 10
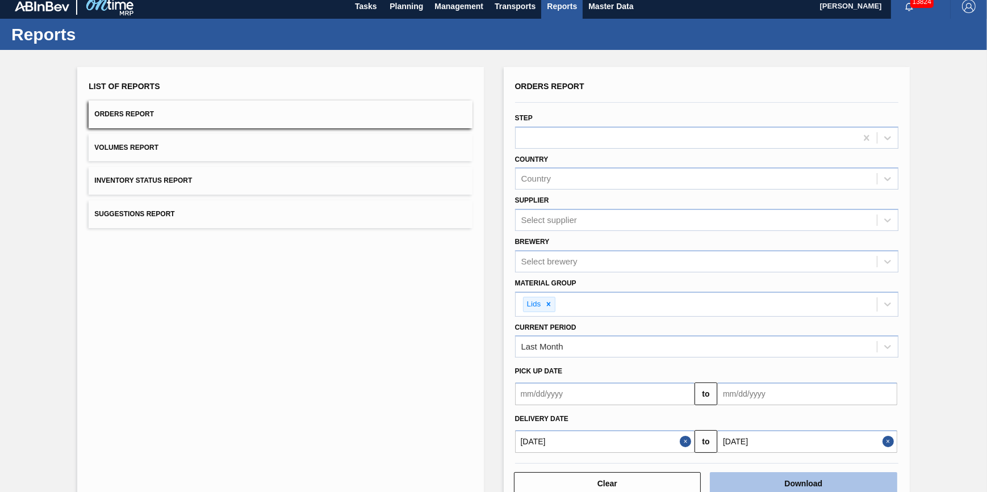
click at [795, 487] on button "Download" at bounding box center [803, 483] width 187 height 23
click at [403, 12] on button "Planning" at bounding box center [406, 6] width 45 height 26
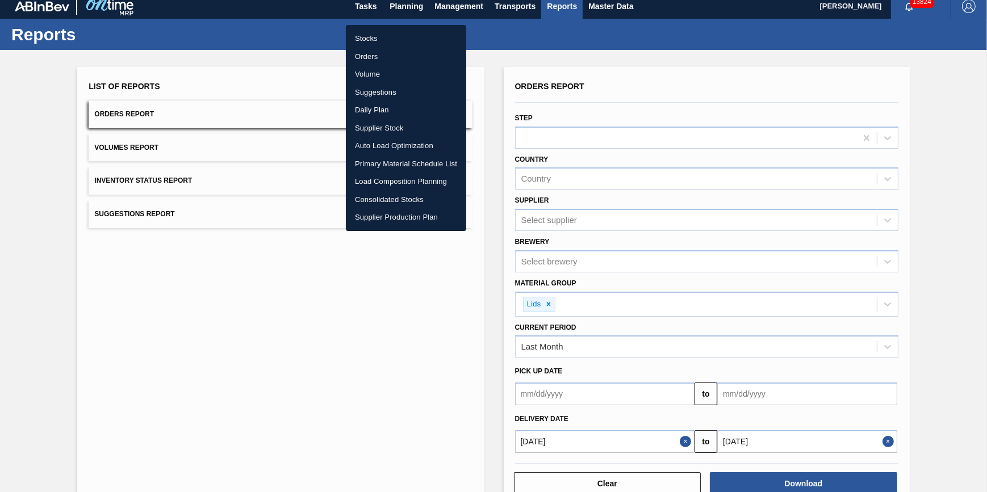
click at [391, 35] on li "Stocks" at bounding box center [406, 39] width 120 height 18
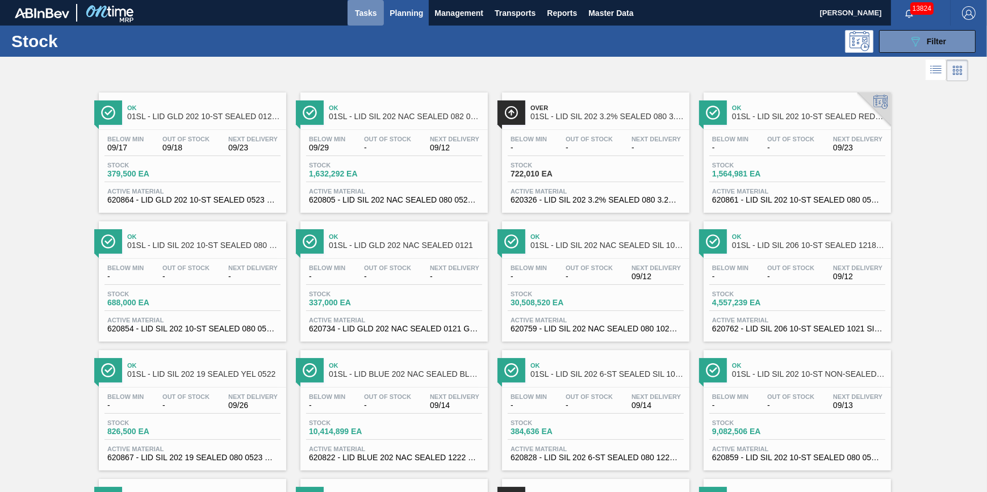
click at [369, 16] on span "Tasks" at bounding box center [365, 13] width 25 height 14
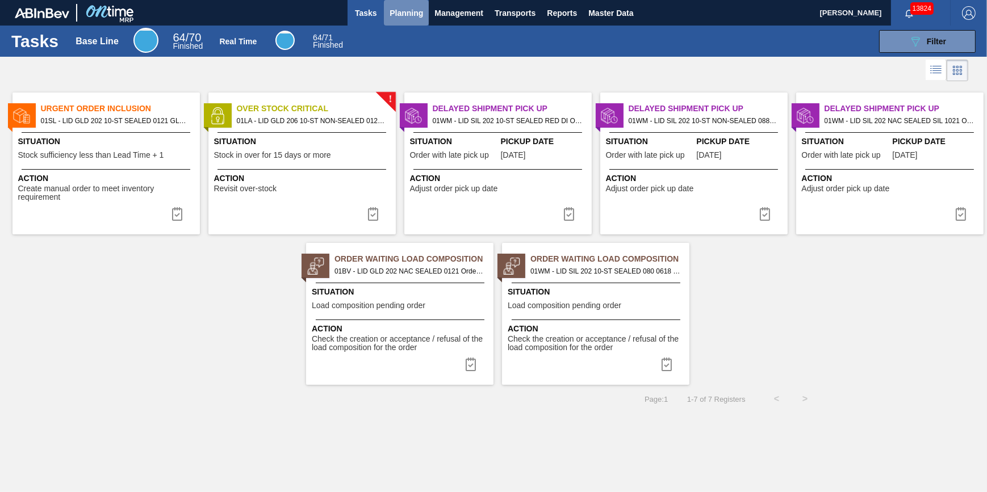
click at [404, 17] on span "Planning" at bounding box center [405, 13] width 33 height 14
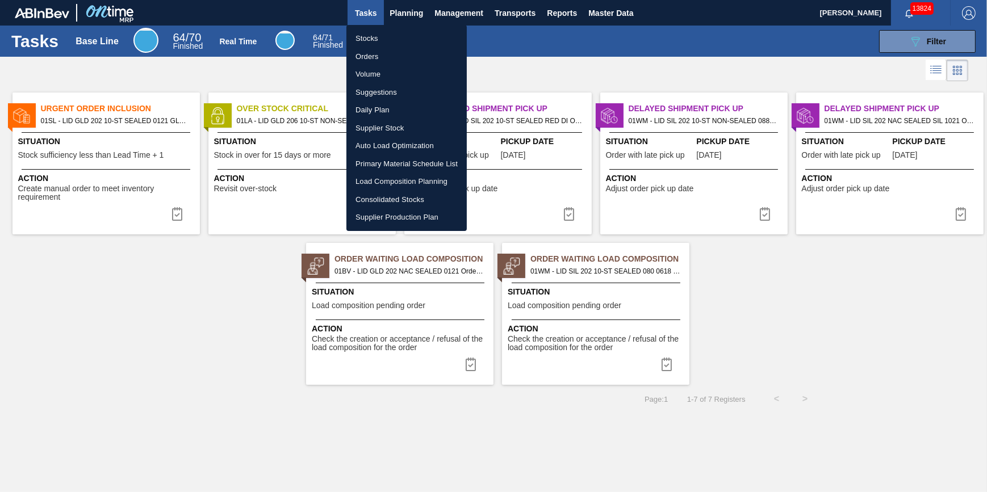
click at [502, 75] on div at bounding box center [493, 246] width 987 height 492
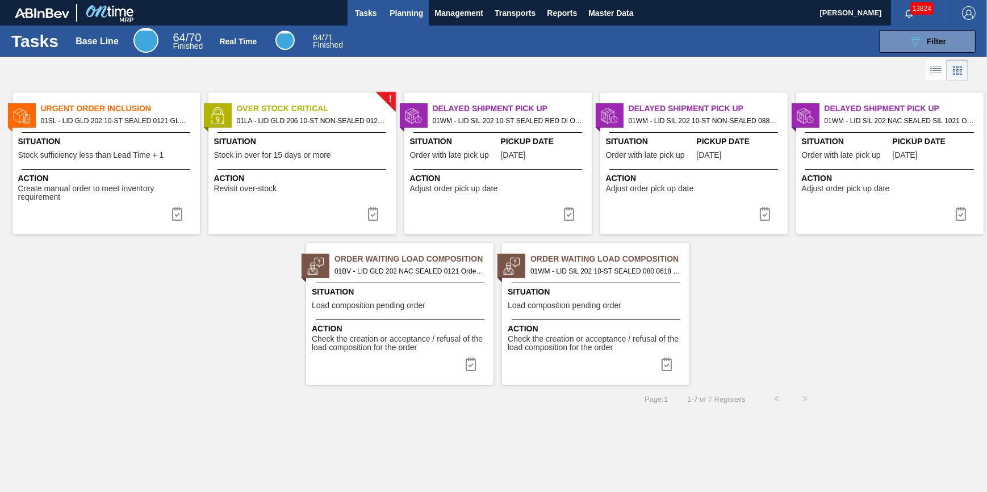
click at [408, 15] on span "Planning" at bounding box center [405, 13] width 33 height 14
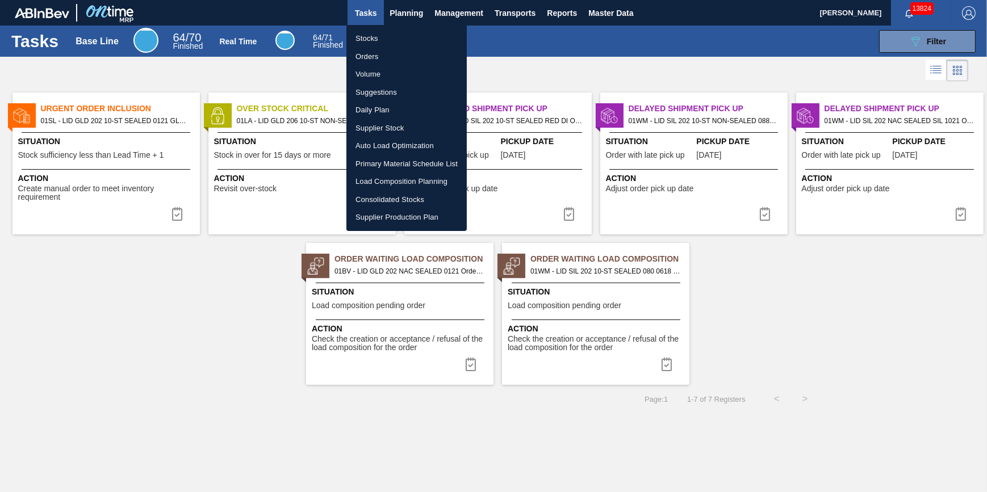
click at [508, 64] on div at bounding box center [493, 246] width 987 height 492
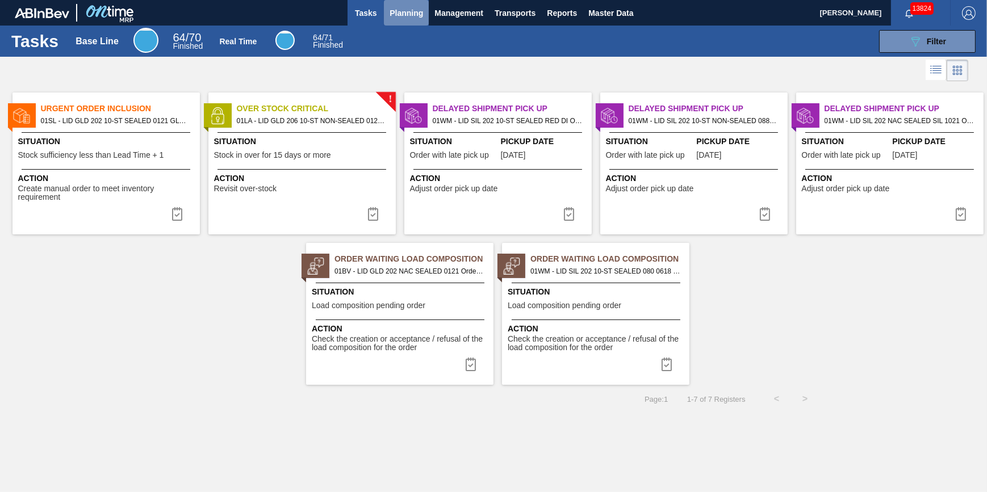
click at [403, 18] on span "Planning" at bounding box center [405, 13] width 33 height 14
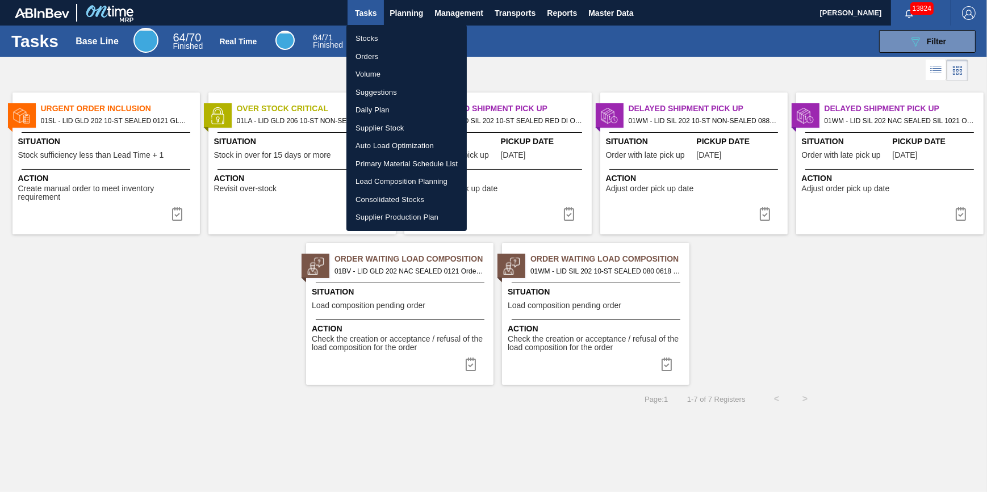
click at [534, 69] on div at bounding box center [493, 246] width 987 height 492
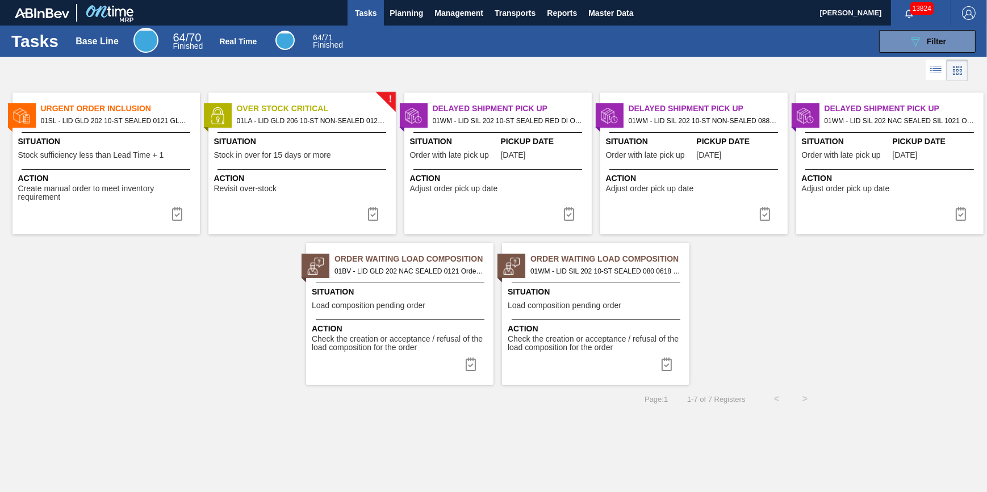
click at [518, 68] on div at bounding box center [493, 70] width 987 height 27
click at [391, 16] on span "Planning" at bounding box center [405, 13] width 33 height 14
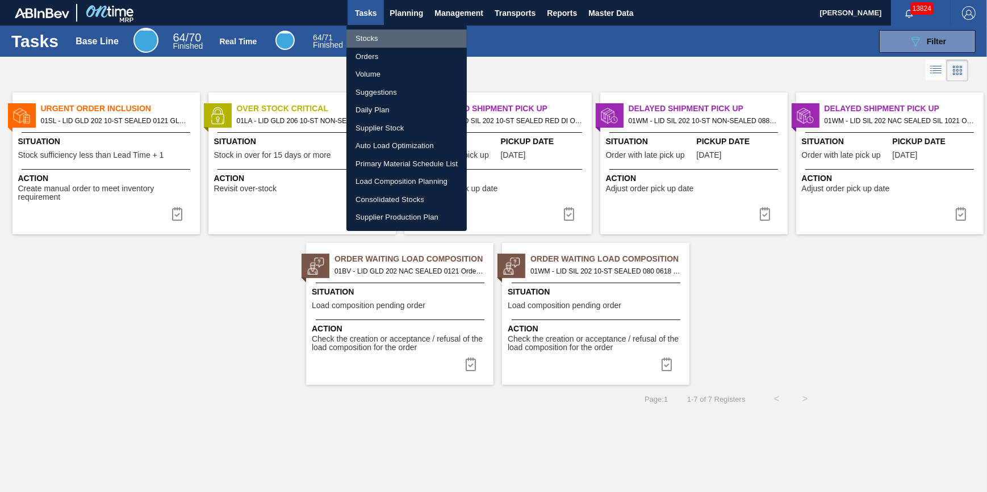
click at [390, 33] on li "Stocks" at bounding box center [406, 39] width 120 height 18
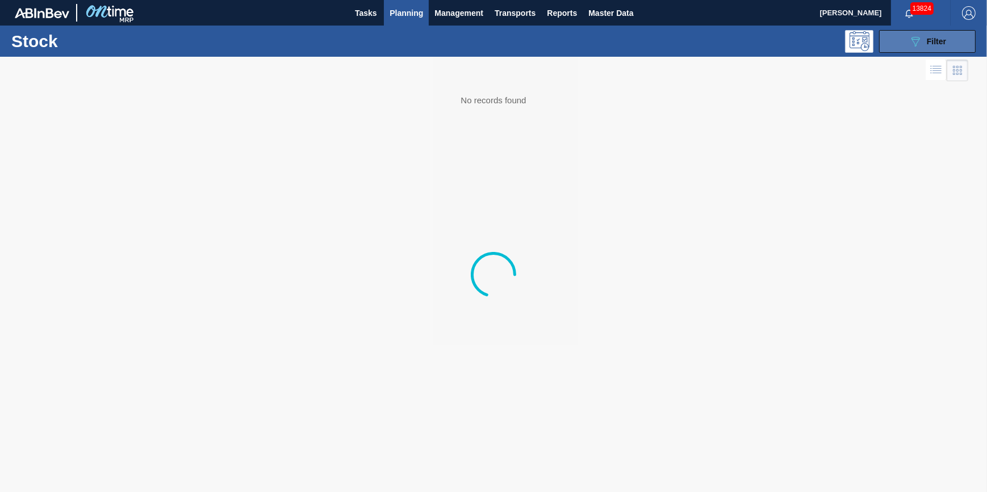
click at [899, 44] on button "089F7B8B-B2A5-4AFE-B5C0-19BA573D28AC Filter" at bounding box center [927, 41] width 97 height 23
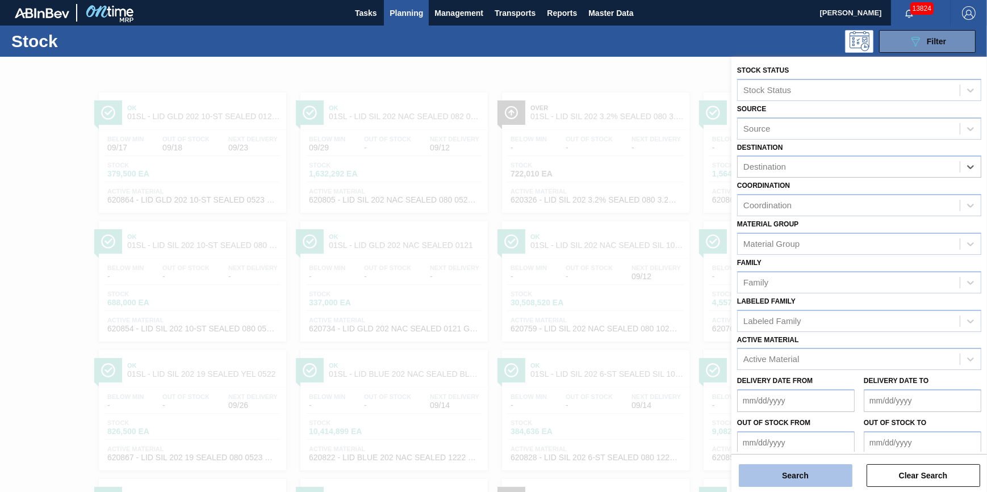
click at [789, 477] on button "Search" at bounding box center [796, 475] width 114 height 23
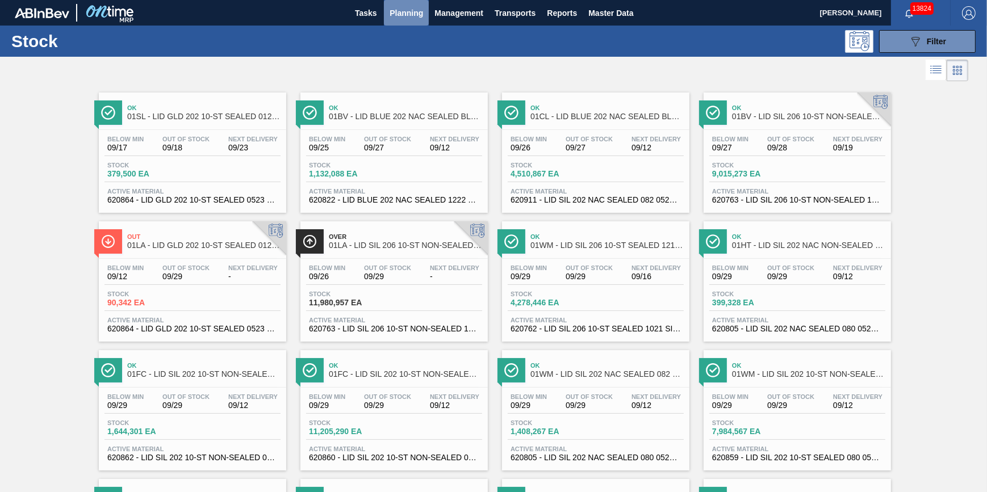
click at [409, 17] on span "Planning" at bounding box center [405, 13] width 33 height 14
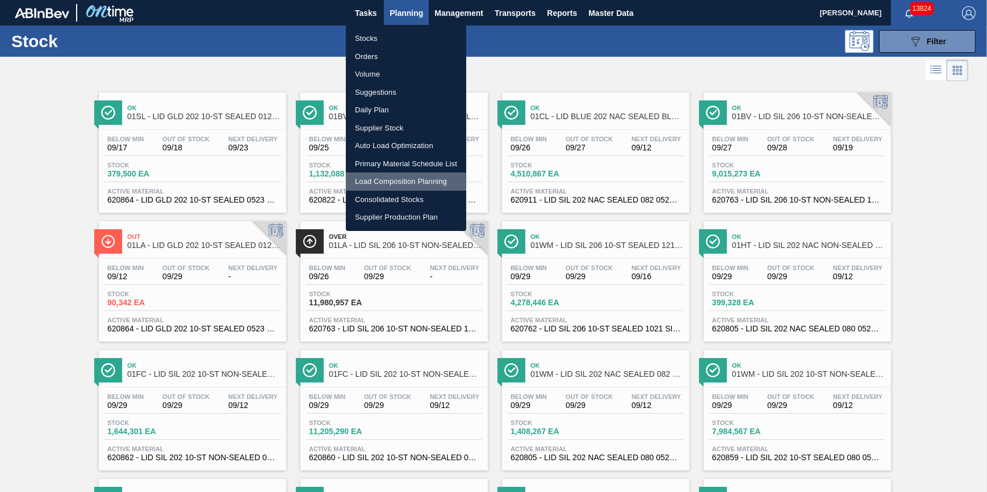
click at [409, 177] on li "Load Composition Planning" at bounding box center [406, 182] width 120 height 18
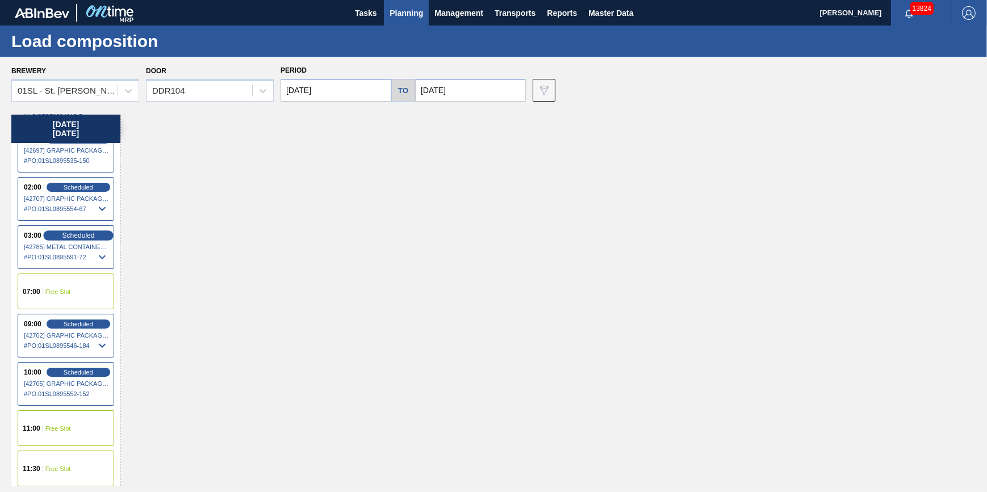
scroll to position [67, 0]
click at [87, 233] on span "Scheduled" at bounding box center [78, 232] width 32 height 7
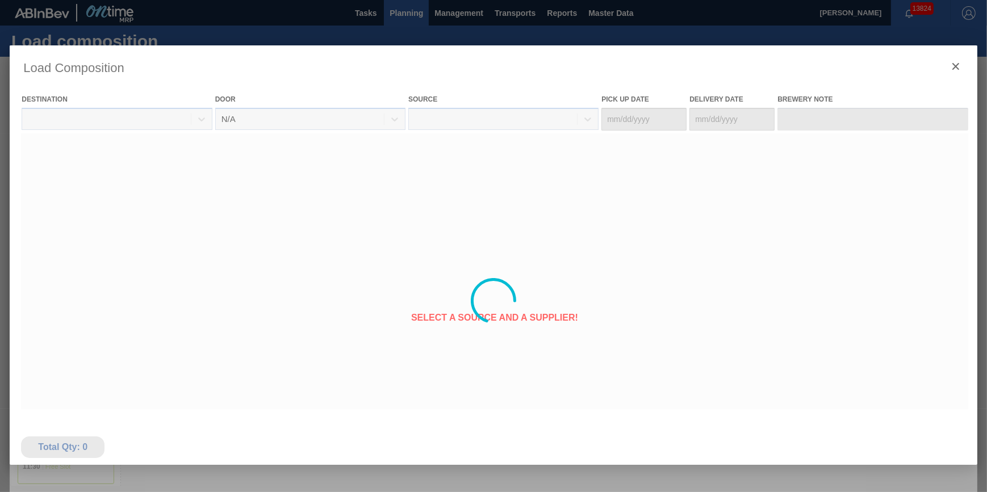
type Date "09/22/2025"
type Date "09/23/2025"
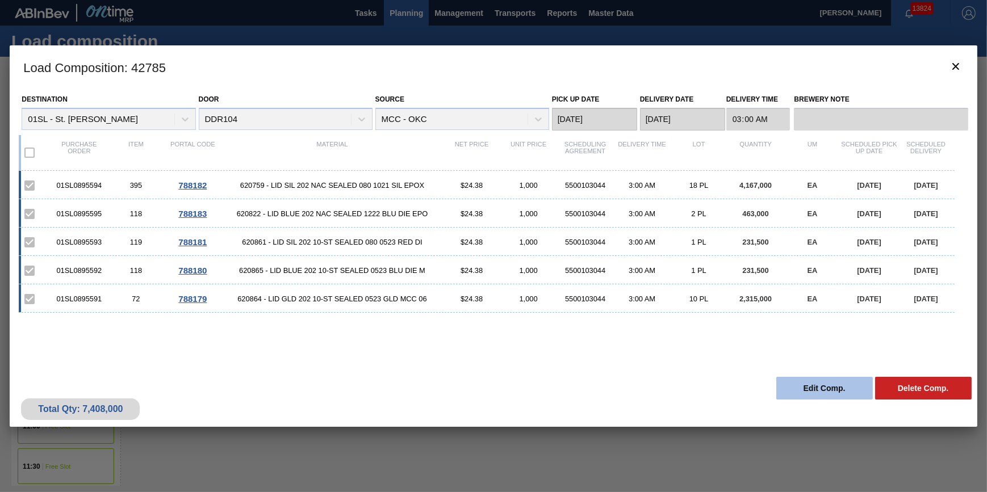
click at [831, 380] on button "Edit Comp." at bounding box center [824, 388] width 97 height 23
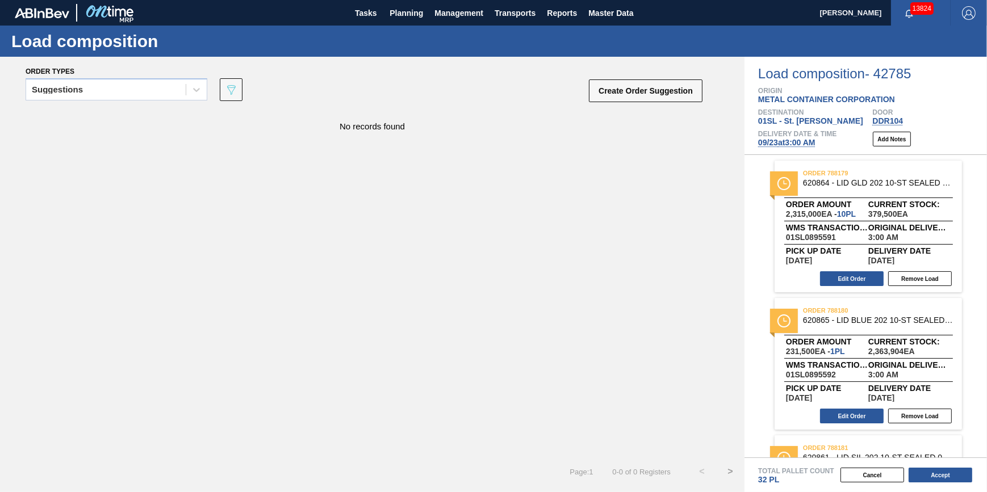
click at [808, 145] on span "09/23 at 3:00 AM" at bounding box center [786, 142] width 57 height 9
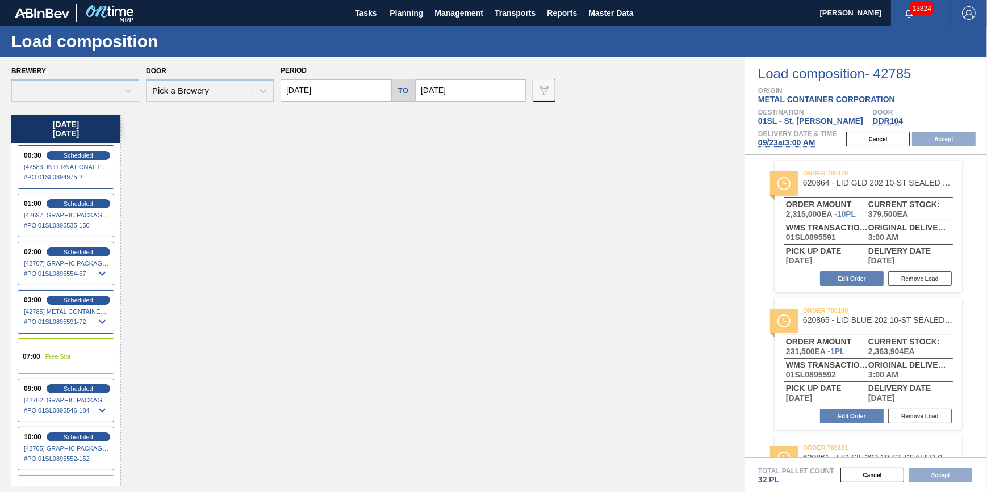
type input "09/30/2025"
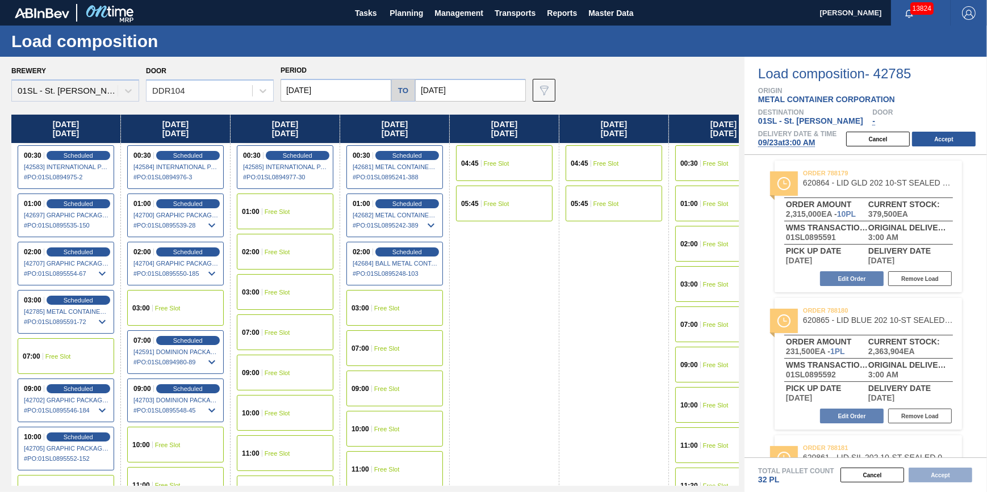
click at [384, 320] on div "03:00 Free Slot" at bounding box center [394, 308] width 97 height 36
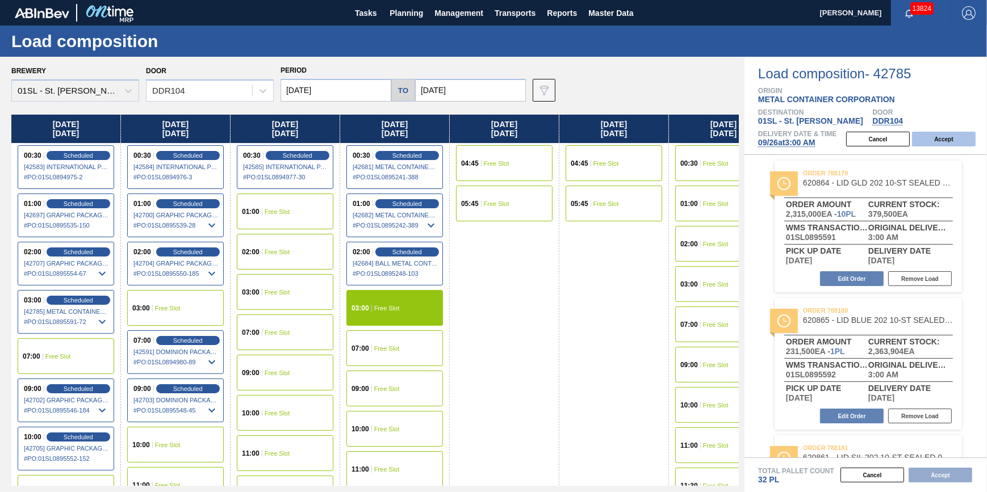
click at [936, 143] on button "Accept" at bounding box center [944, 139] width 64 height 15
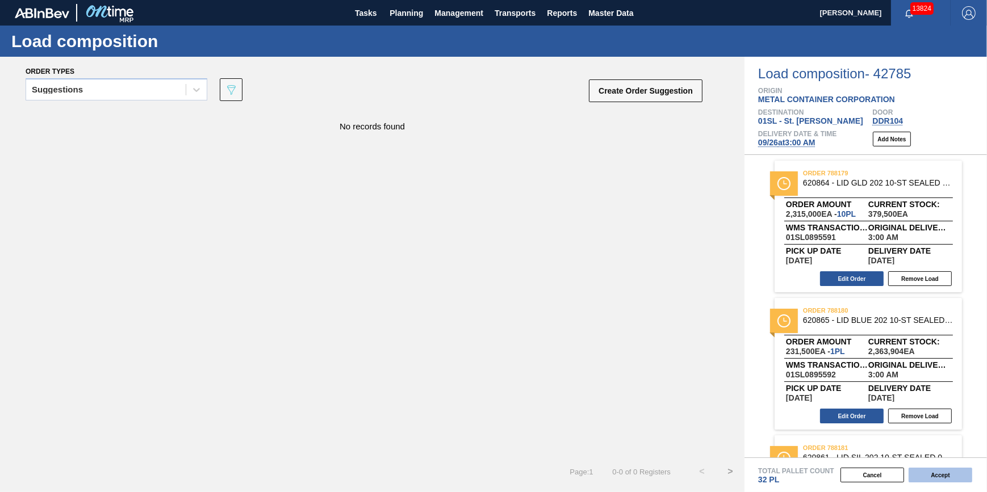
click at [933, 473] on button "Accept" at bounding box center [940, 475] width 64 height 15
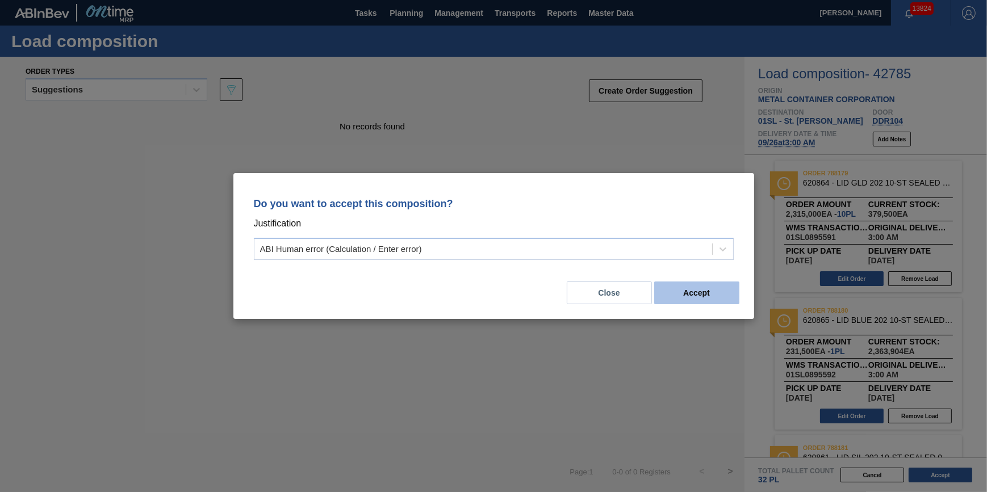
click at [710, 300] on button "Accept" at bounding box center [696, 293] width 85 height 23
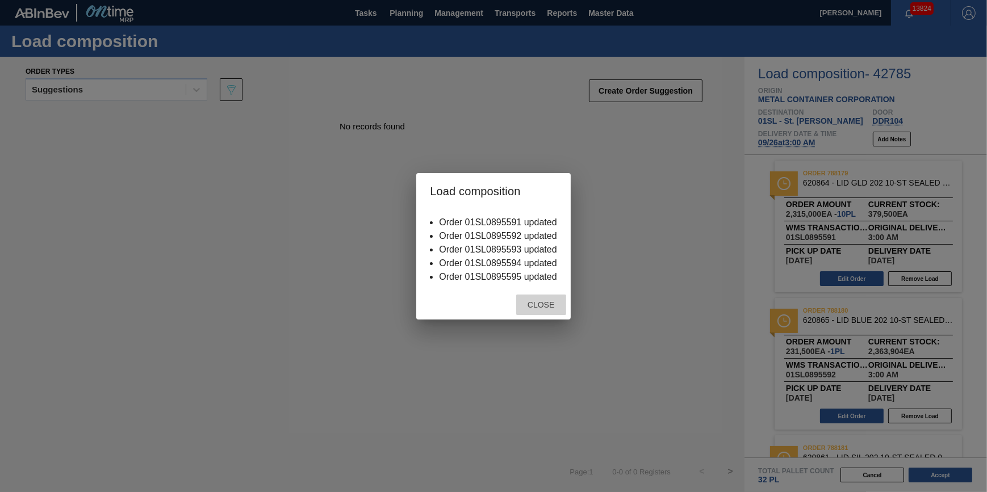
click at [531, 307] on span "Close" at bounding box center [540, 304] width 45 height 9
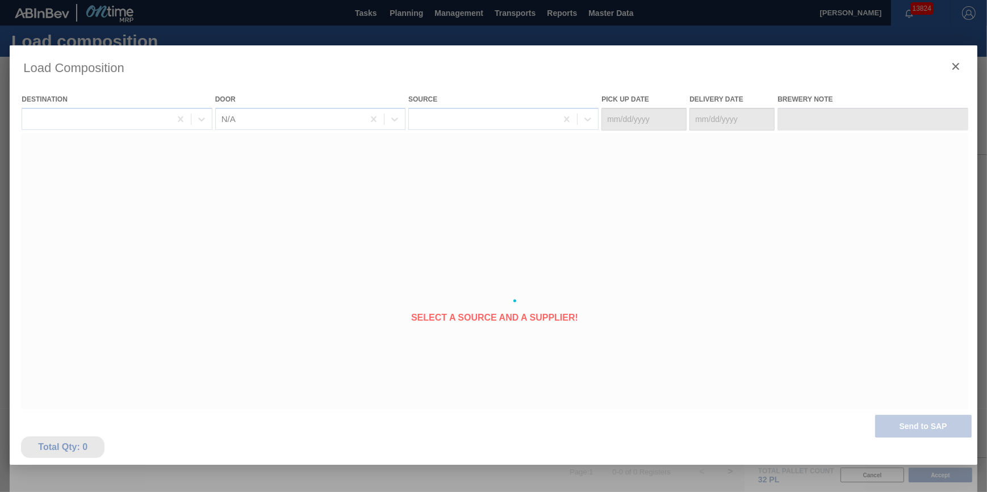
type Date "09/25/2025"
type Date "09/26/2025"
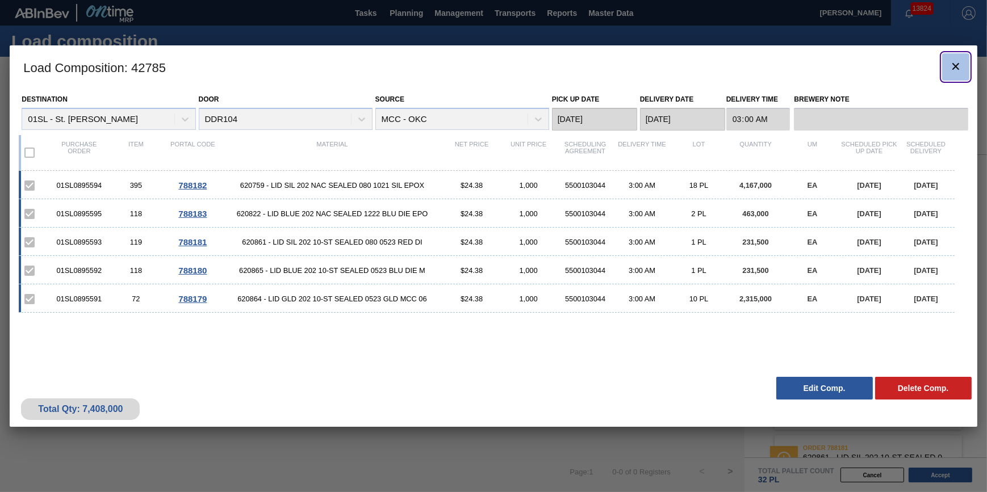
click at [965, 61] on button "botão de ícone" at bounding box center [955, 66] width 27 height 27
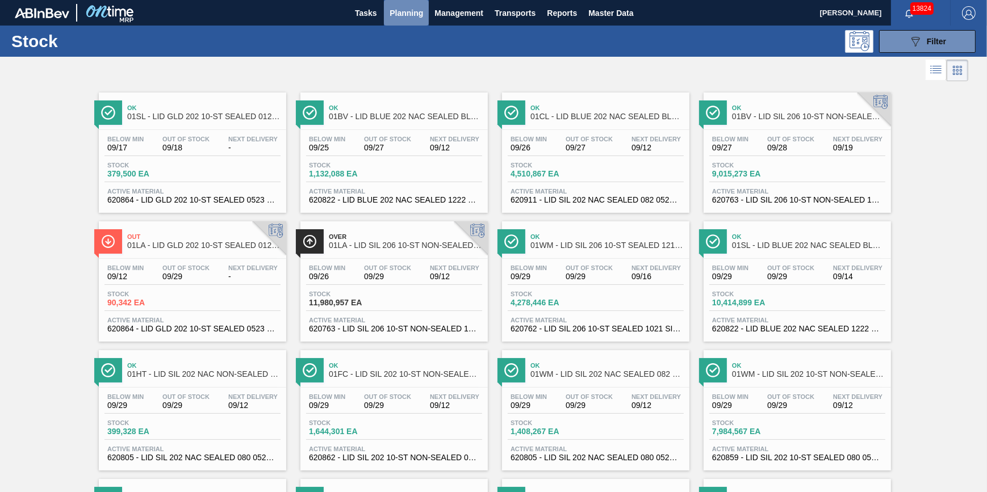
click at [395, 16] on span "Planning" at bounding box center [405, 13] width 33 height 14
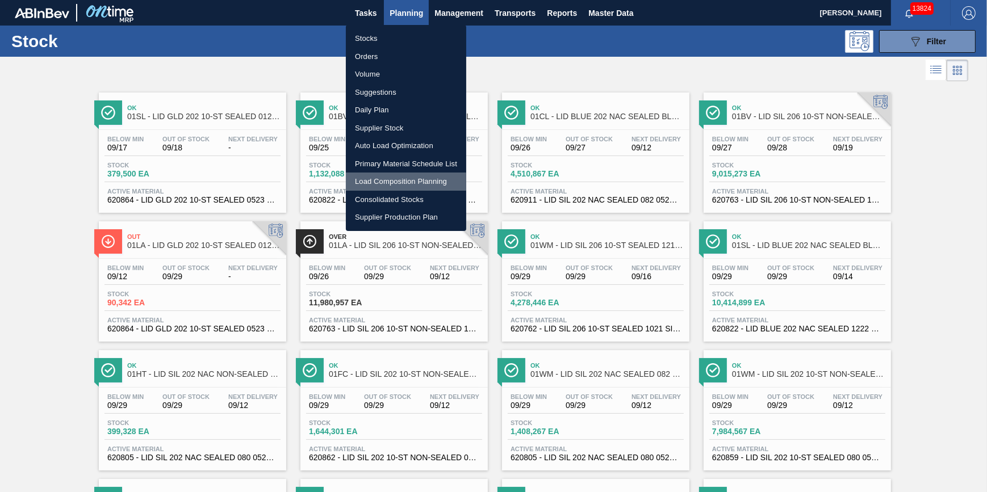
click at [402, 183] on li "Load Composition Planning" at bounding box center [406, 182] width 120 height 18
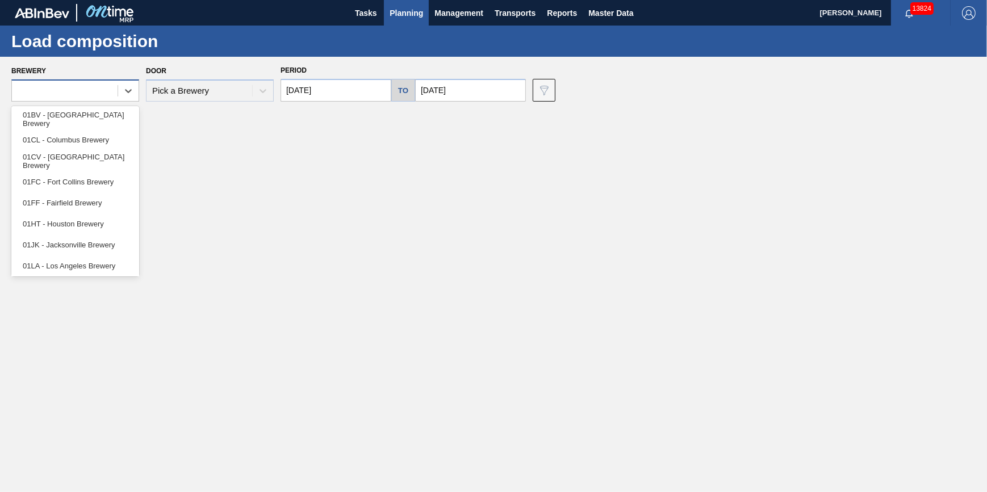
click at [110, 87] on div at bounding box center [65, 91] width 106 height 16
click at [119, 115] on div "01BV - Baldwinsville Brewery" at bounding box center [75, 118] width 128 height 21
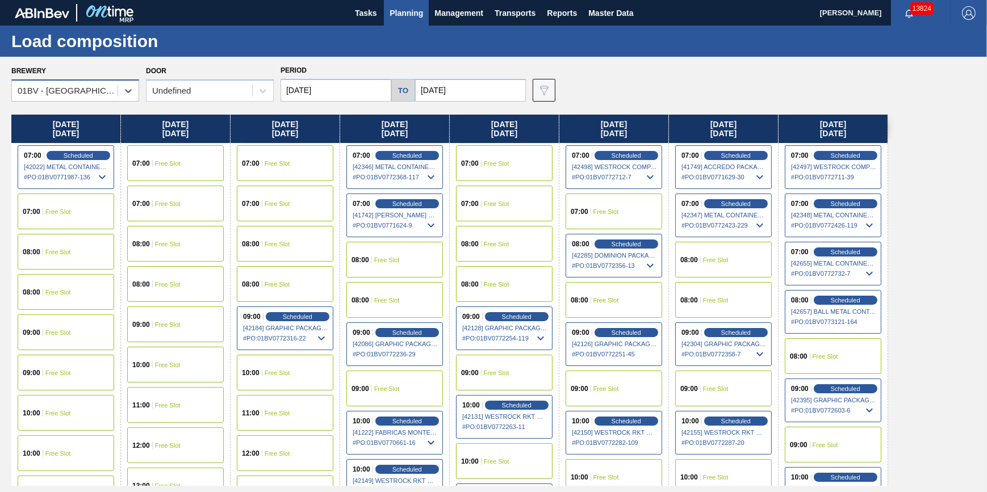
click at [108, 90] on div "01BV - Baldwinsville Brewery" at bounding box center [68, 91] width 101 height 10
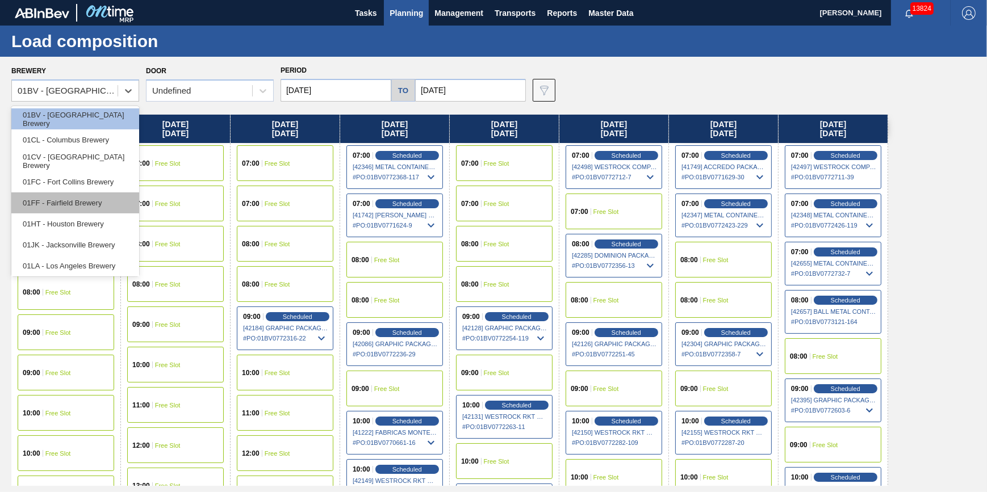
click at [97, 199] on div "01FF - Fairfield Brewery" at bounding box center [75, 202] width 128 height 21
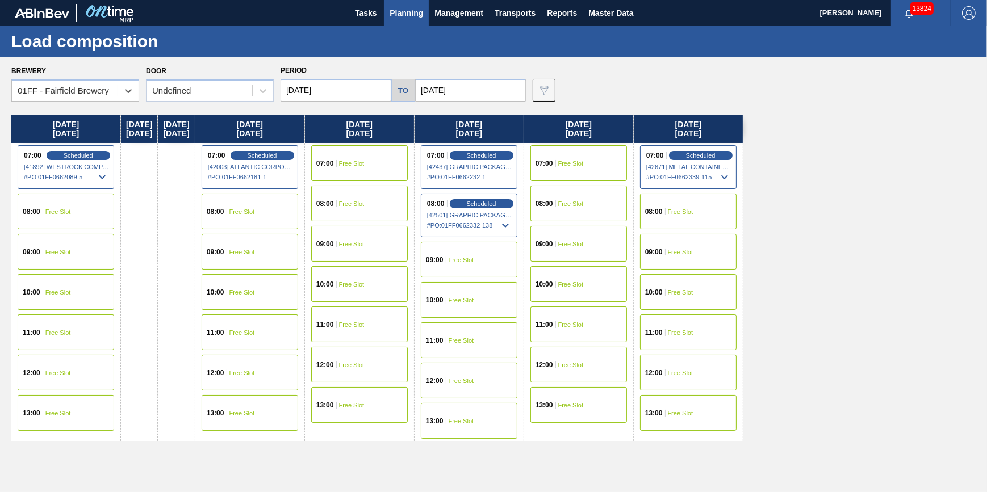
click at [476, 90] on input "09/19/2025" at bounding box center [470, 90] width 111 height 23
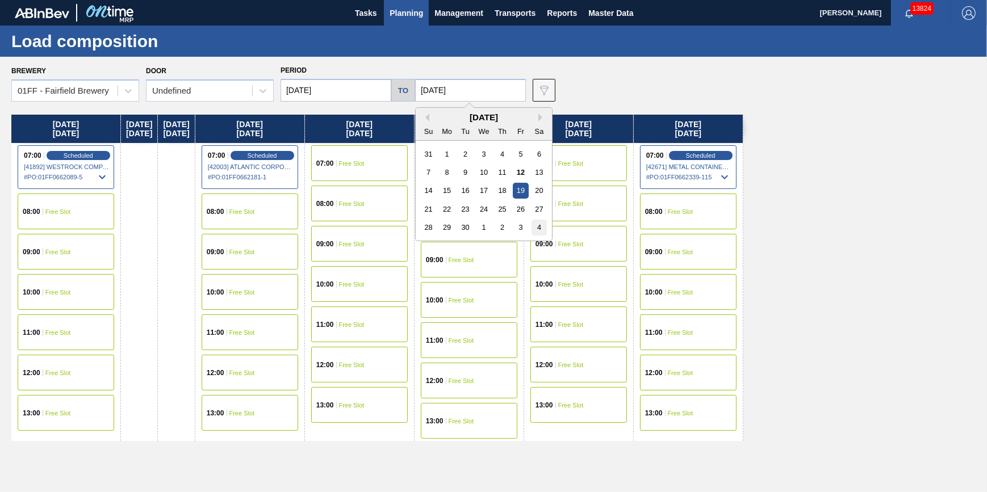
click at [535, 233] on div "4" at bounding box center [538, 227] width 15 height 15
type input "10/04/2025"
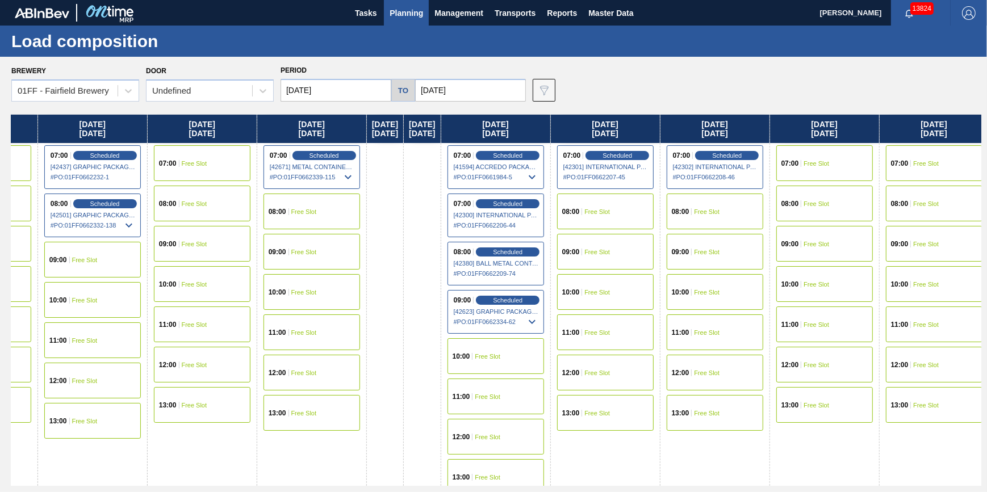
scroll to position [0, 379]
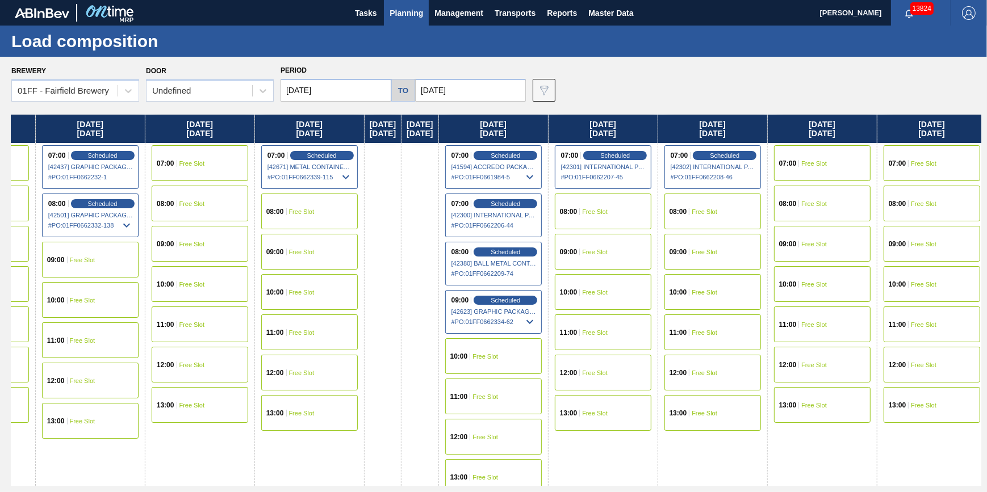
drag, startPoint x: 824, startPoint y: 271, endPoint x: 438, endPoint y: 360, distance: 396.6
click at [438, 360] on div "Friday 09/12/2025 07:00 Scheduled [41892] WESTROCK COMPANY - FOLDING CAR - 0008…" at bounding box center [496, 300] width 970 height 371
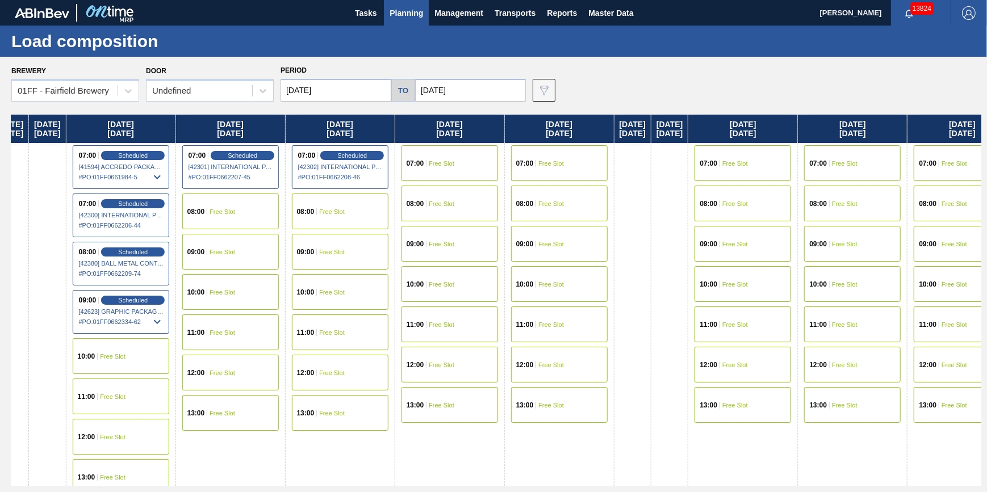
scroll to position [0, 756]
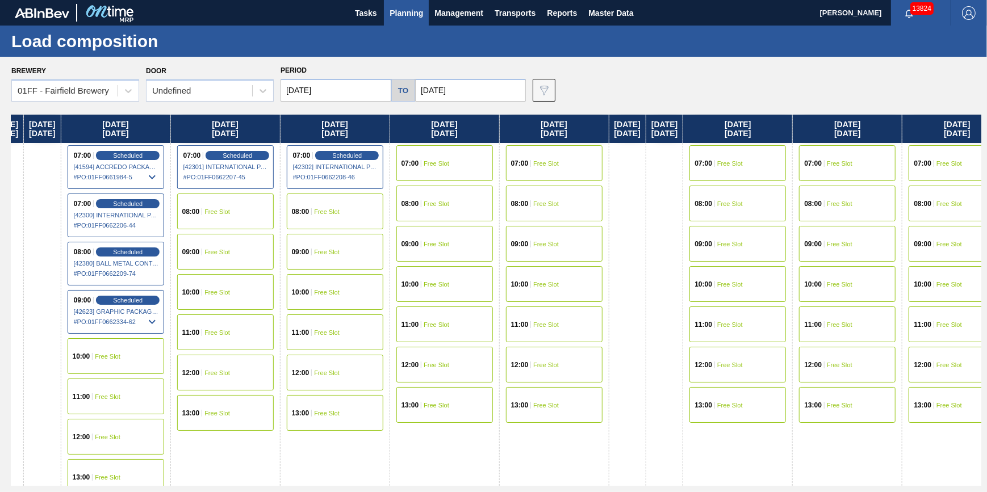
drag, startPoint x: 735, startPoint y: 232, endPoint x: 329, endPoint y: 352, distance: 422.7
click at [329, 352] on div "Friday 09/12/2025 07:00 Scheduled [41892] WESTROCK COMPANY - FOLDING CAR - 0008…" at bounding box center [496, 300] width 970 height 371
click at [715, 161] on div "07:00" at bounding box center [704, 163] width 20 height 7
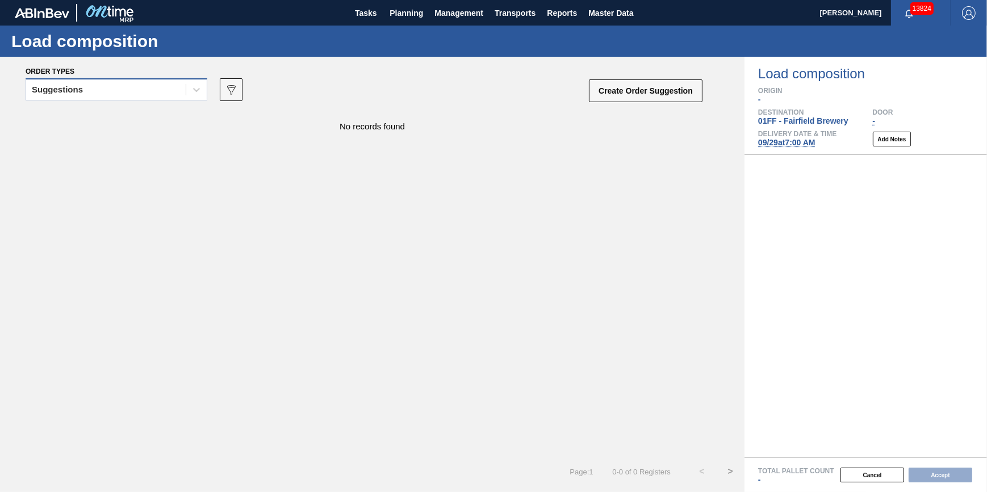
click at [161, 87] on div "Suggestions" at bounding box center [106, 90] width 160 height 16
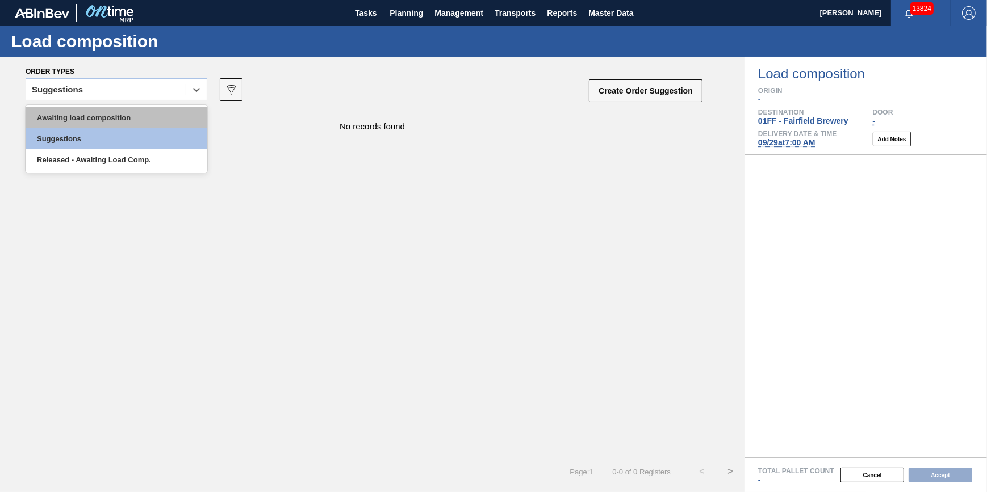
click at [156, 114] on div "Awaiting load composition" at bounding box center [117, 117] width 182 height 21
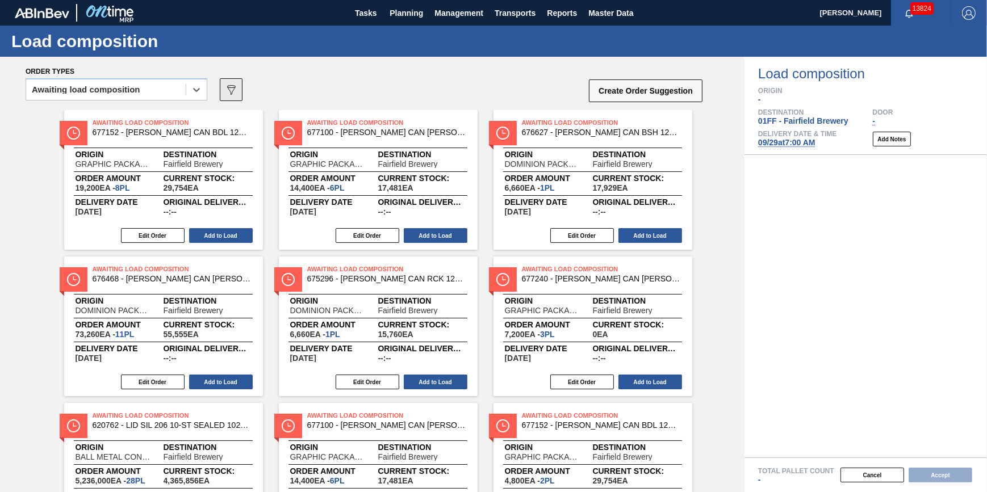
click at [229, 95] on icon "089F7B8B-B2A5-4AFE-B5C0-19BA573D28AC" at bounding box center [231, 90] width 14 height 14
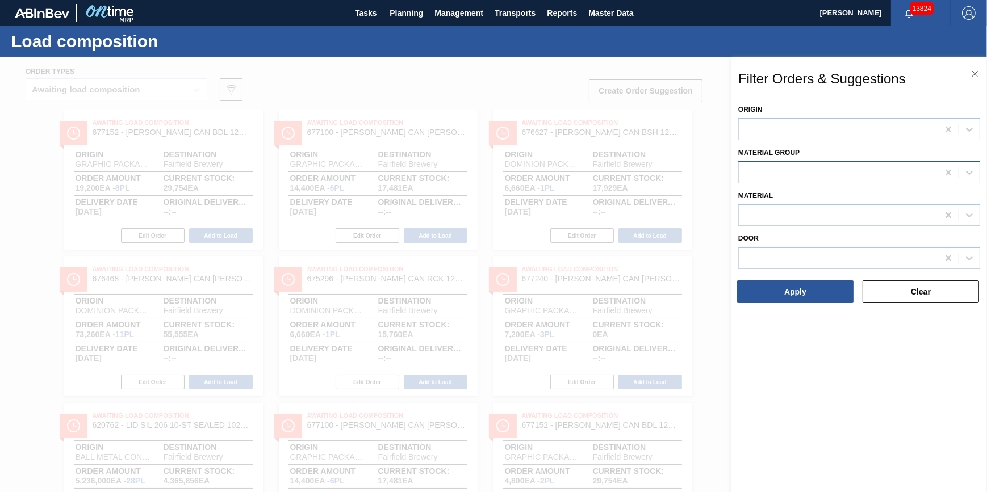
click at [745, 164] on div at bounding box center [838, 172] width 199 height 16
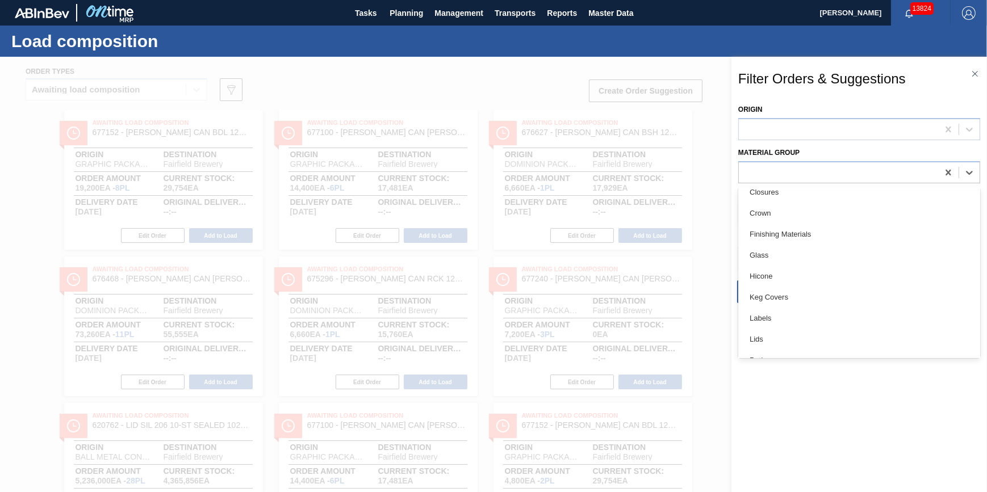
scroll to position [106, 0]
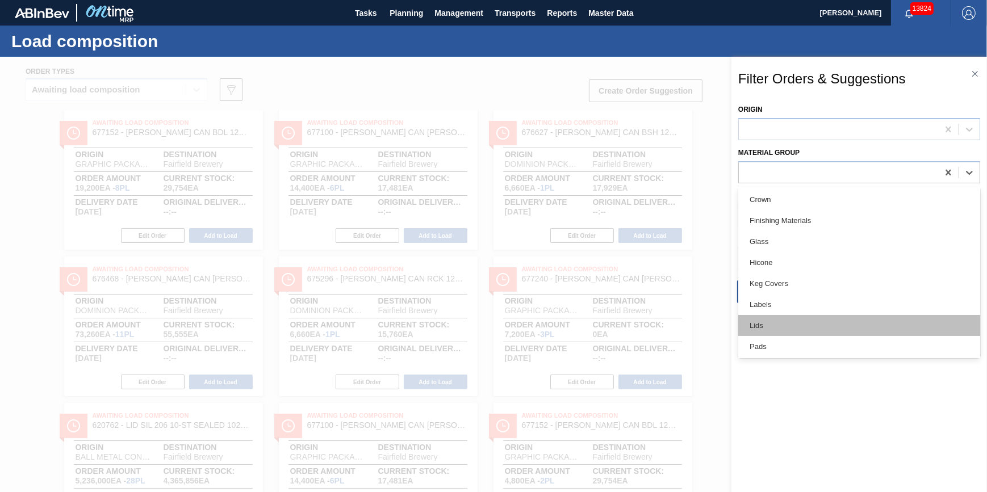
click at [881, 334] on div "Lids" at bounding box center [859, 325] width 242 height 21
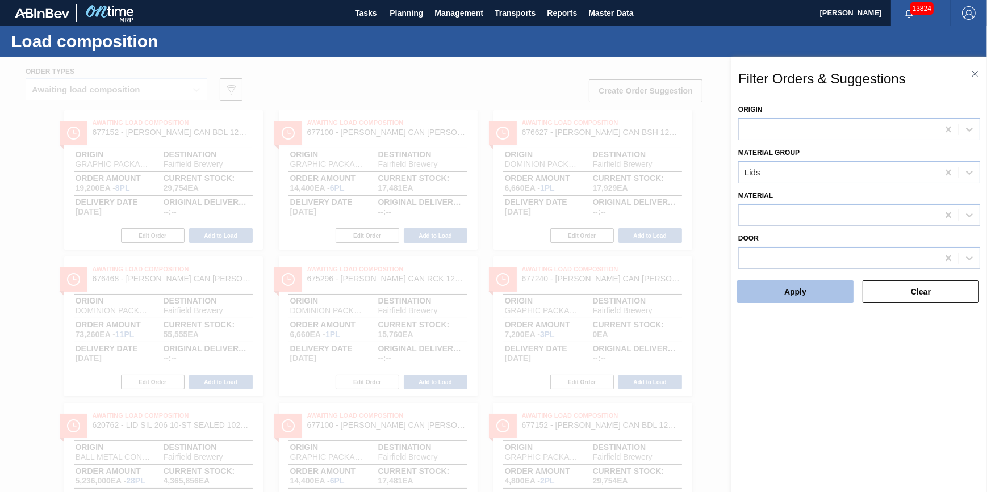
click at [803, 287] on button "Apply" at bounding box center [795, 291] width 116 height 23
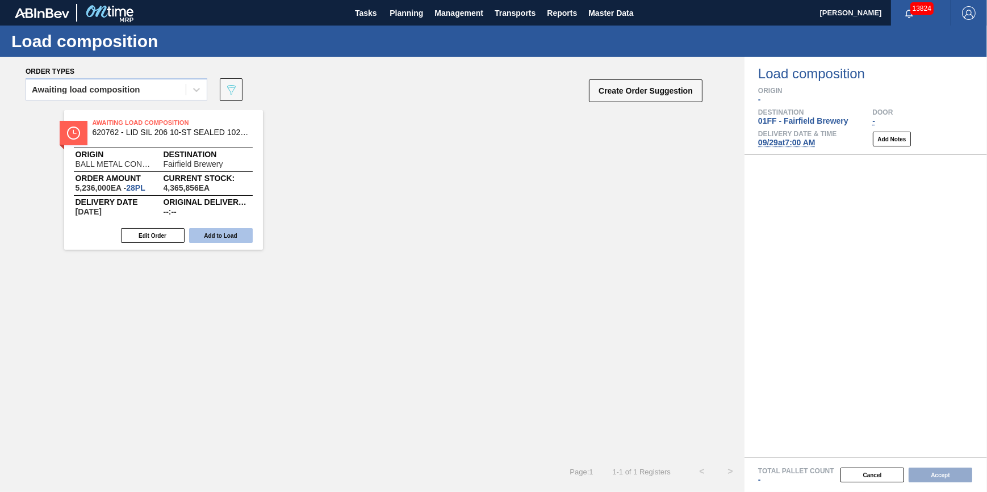
click at [233, 232] on button "Add to Load" at bounding box center [221, 235] width 64 height 15
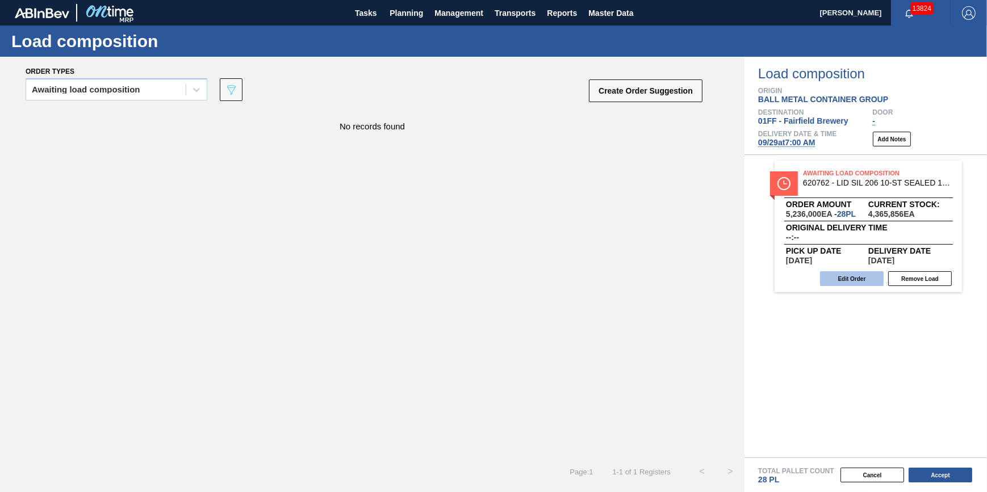
click at [852, 281] on button "Edit Order" at bounding box center [852, 278] width 64 height 15
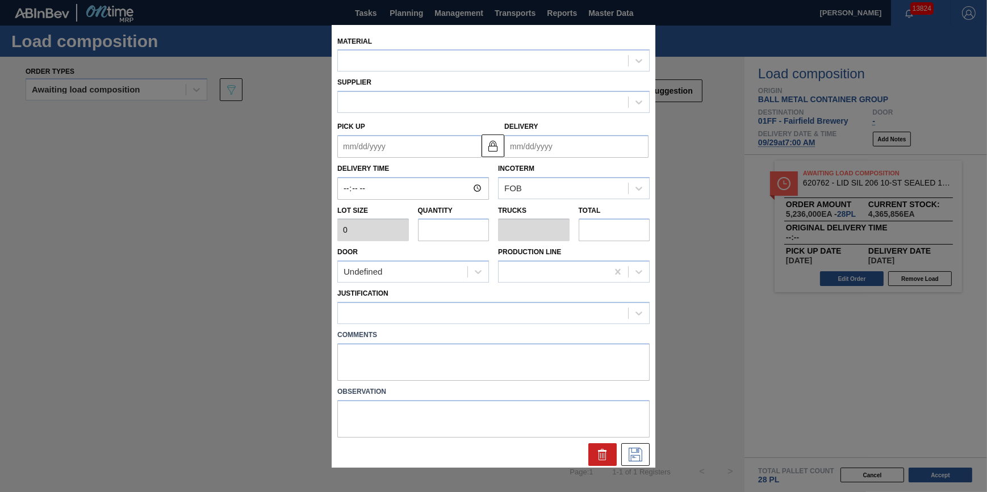
type input "187,000"
type input "28"
type input "1"
type input "5,236,000"
type up "09/25/2025"
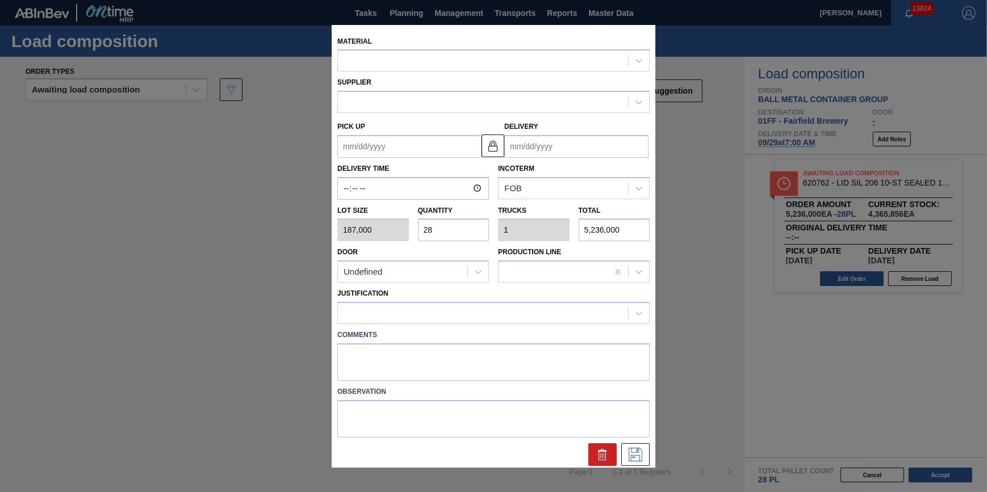
type input "09/27/2025"
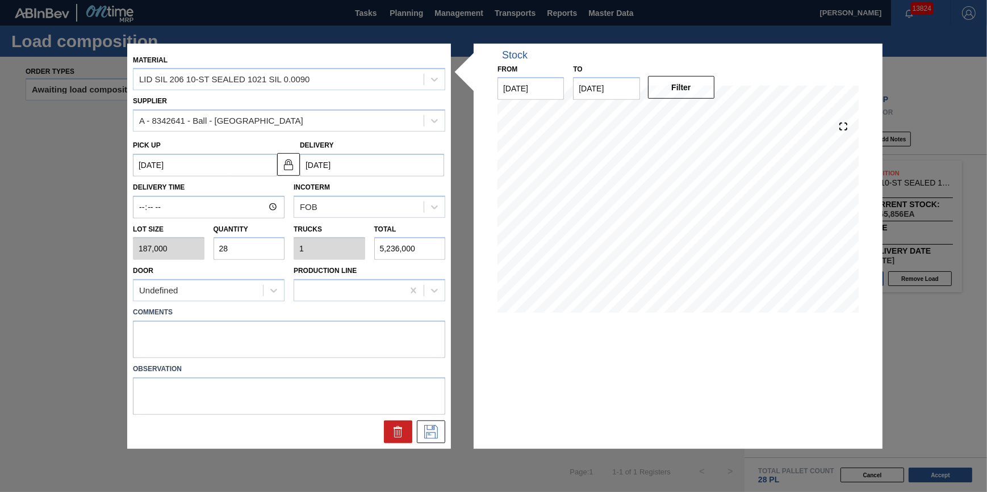
click at [244, 253] on input "28" at bounding box center [249, 248] width 72 height 23
type input "2"
type input "0.071"
type input "374,000"
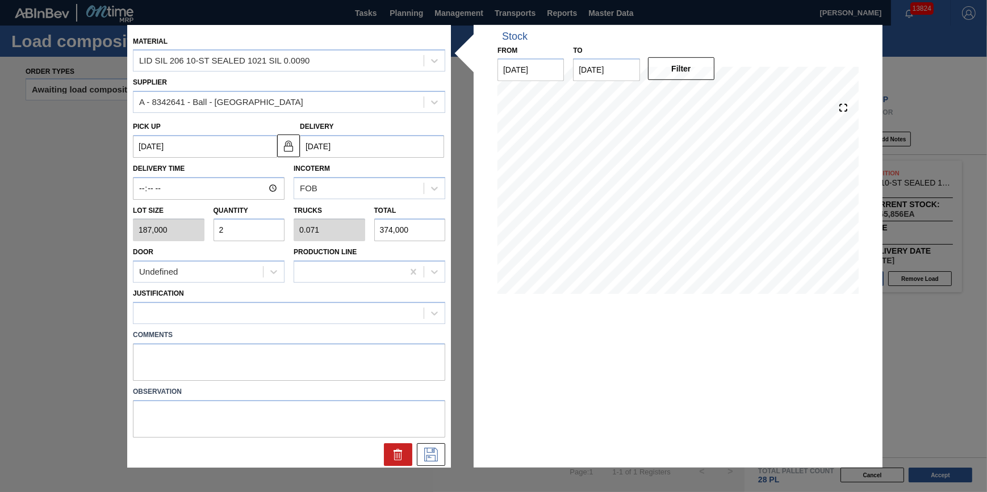
type input "25"
type input "0.893"
type input "4,675,000"
type input "2"
type input "0.071"
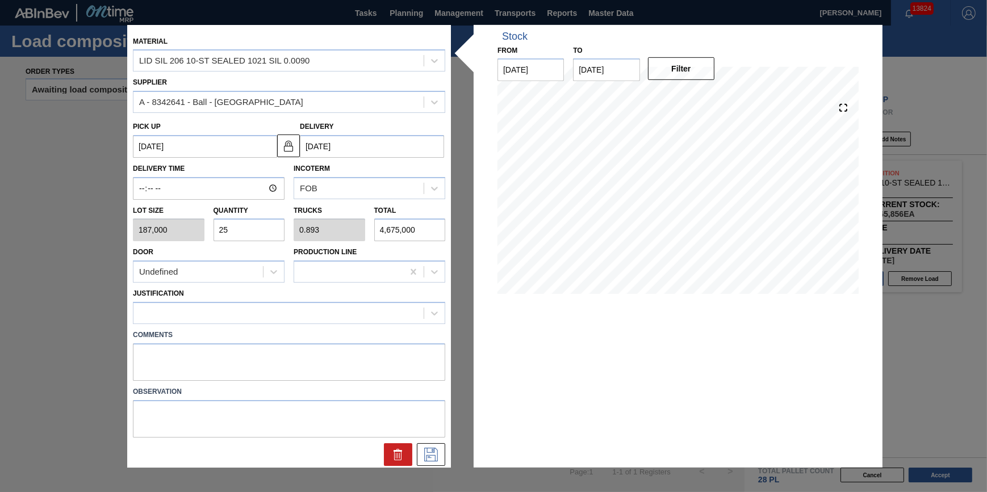
type input "374,000"
type input "28"
type input "1"
type input "5,236,000"
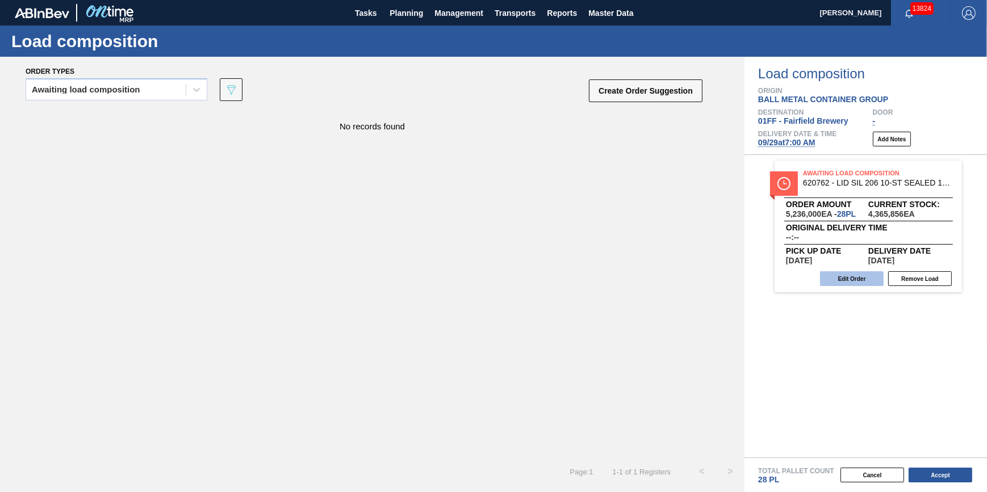
click at [850, 283] on button "Edit Order" at bounding box center [852, 278] width 64 height 15
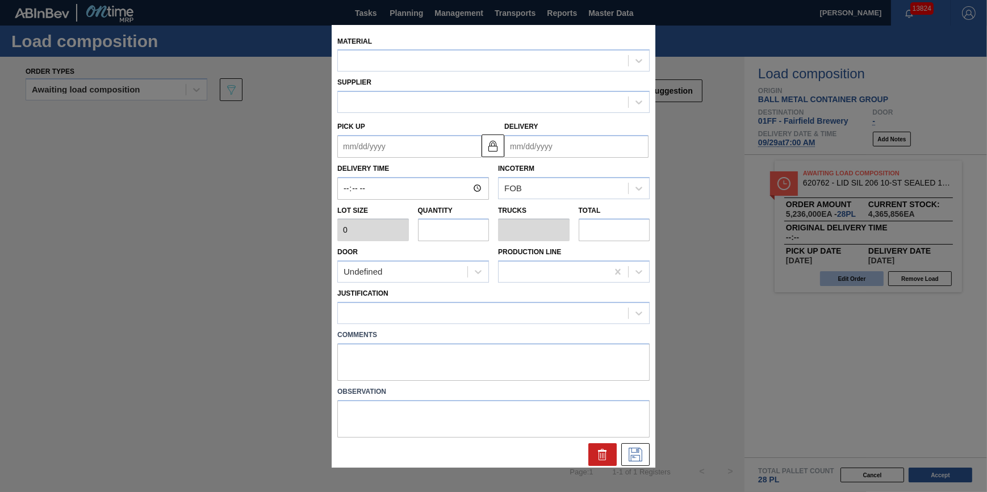
type input "187,000"
type input "28"
type input "1"
type input "5,236,000"
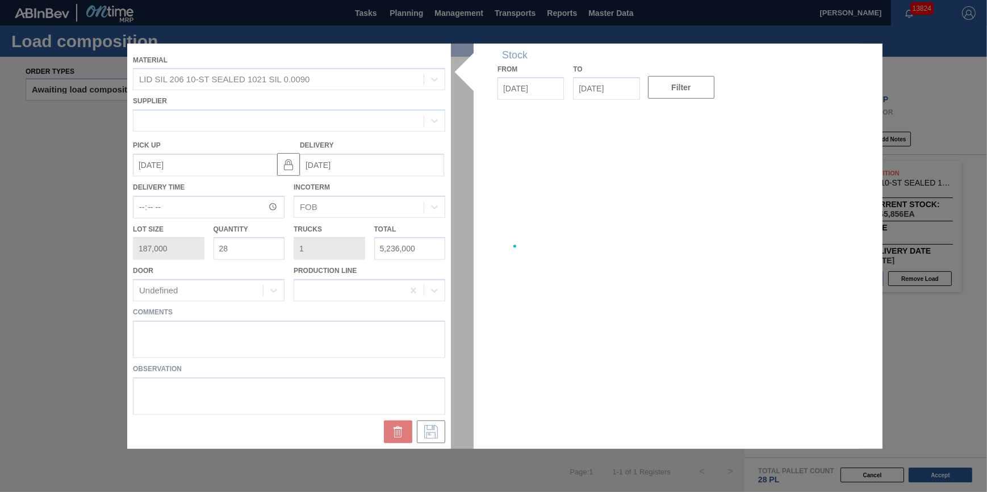
type up "09/25/2025"
type input "09/27/2025"
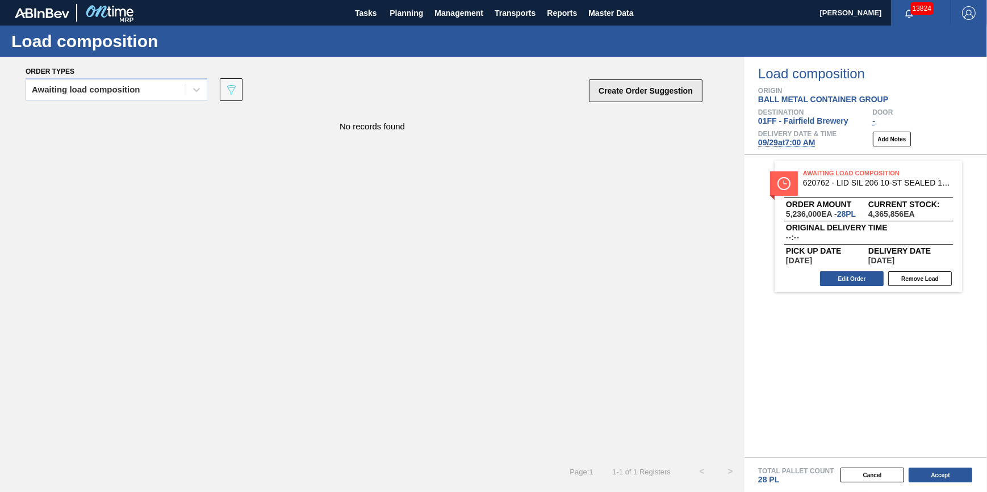
click at [632, 92] on button "Create Order Suggestion" at bounding box center [646, 90] width 114 height 23
click at [598, 94] on button "Create Order Suggestion" at bounding box center [646, 90] width 114 height 23
click at [927, 472] on button "Accept" at bounding box center [940, 475] width 64 height 15
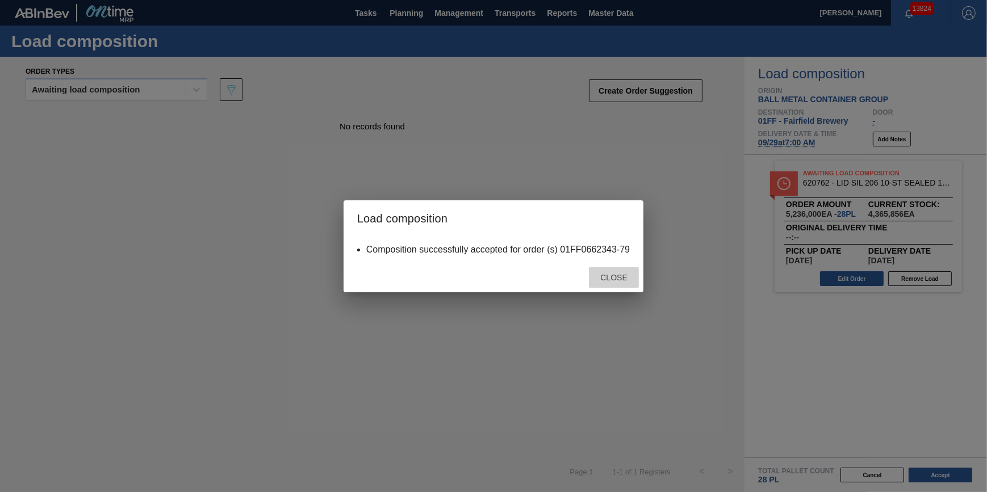
click at [613, 284] on div "Close" at bounding box center [614, 277] width 50 height 21
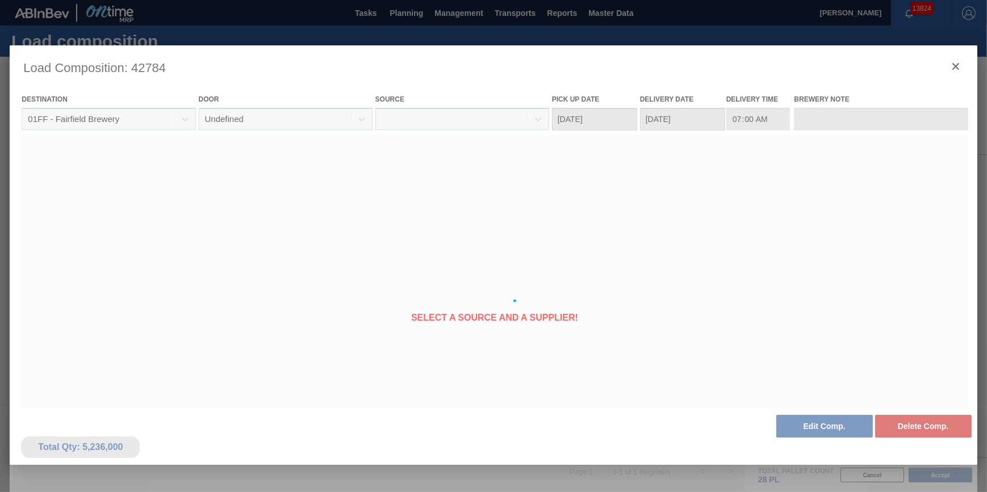
type Date "09/27/2025"
type Date "09/29/2025"
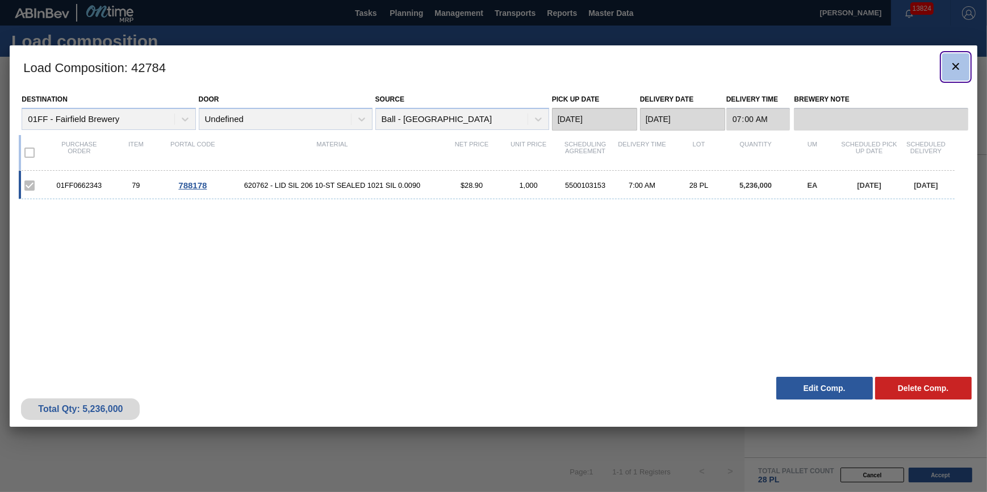
click at [952, 74] on clb-icon "botão de ícone" at bounding box center [956, 67] width 14 height 15
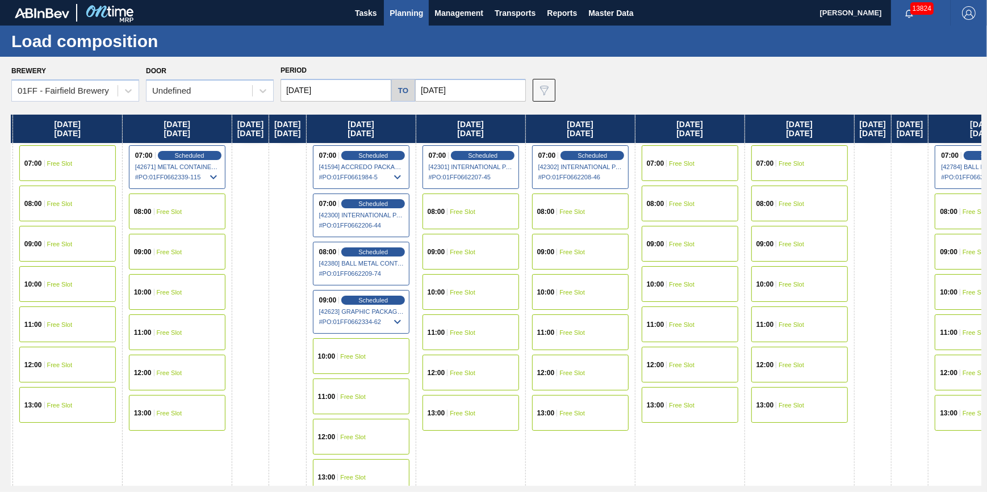
scroll to position [0, 517]
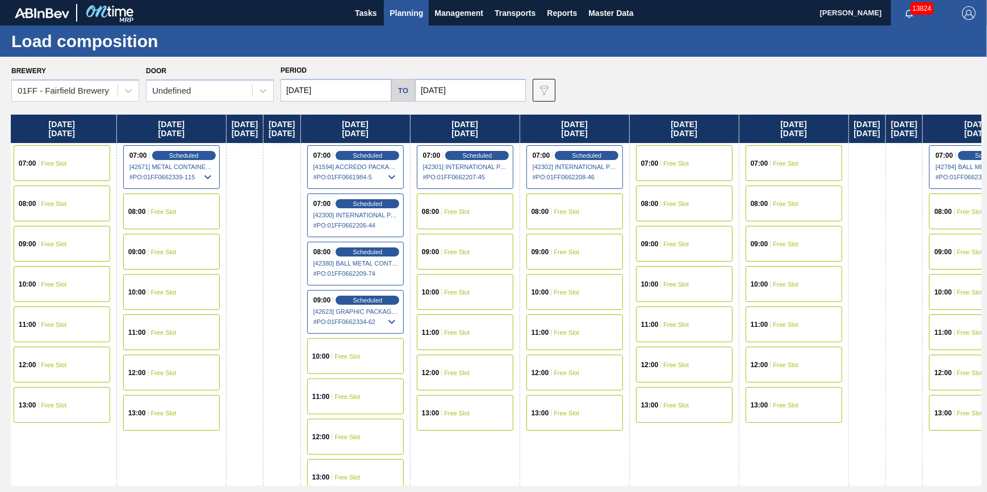
drag, startPoint x: 850, startPoint y: 221, endPoint x: 317, endPoint y: 339, distance: 546.0
click at [317, 339] on div "Friday 09/12/2025 07:00 Scheduled [41892] WESTROCK COMPANY - FOLDING CAR - 0008…" at bounding box center [496, 300] width 970 height 371
click at [220, 92] on div "Undefined" at bounding box center [199, 91] width 106 height 16
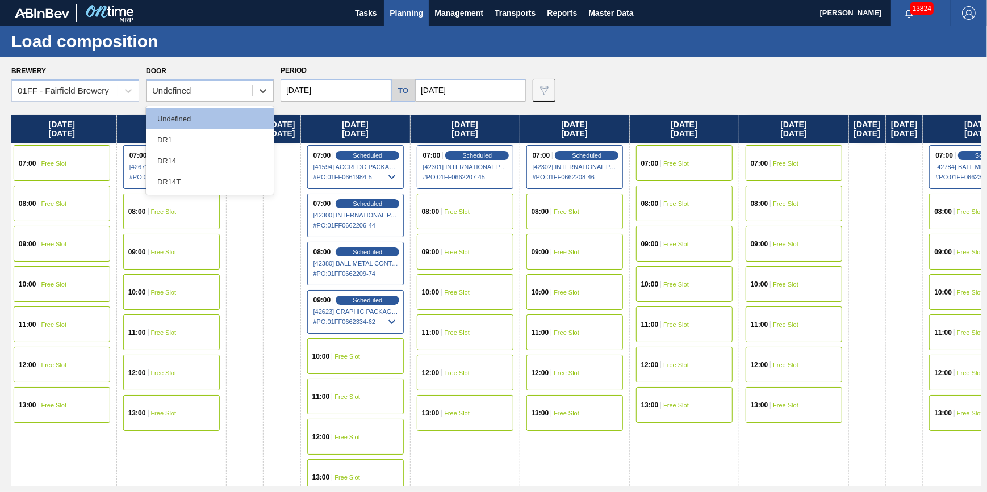
click at [300, 270] on div "Sunday 09/21/2025" at bounding box center [281, 306] width 37 height 383
click at [300, 242] on div "Sunday 09/21/2025" at bounding box center [281, 306] width 37 height 383
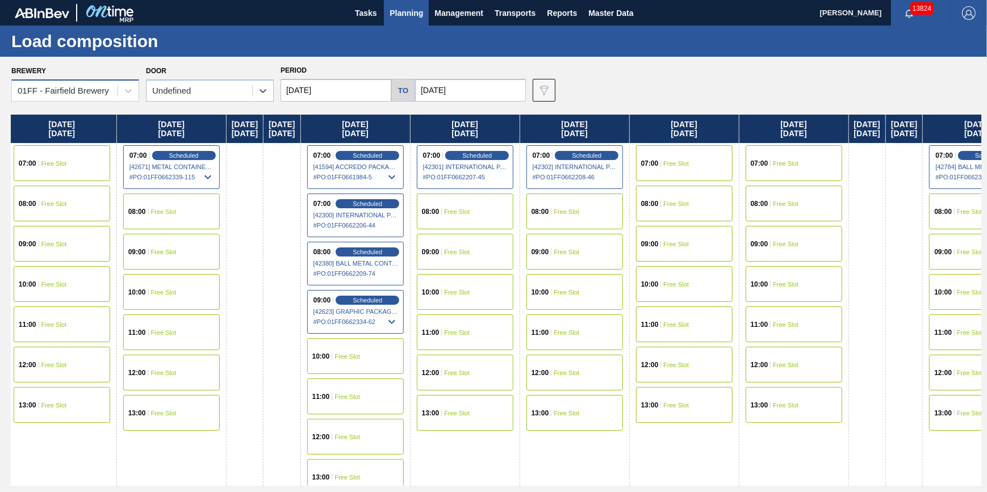
click at [108, 96] on div "01FF - Fairfield Brewery" at bounding box center [65, 91] width 106 height 16
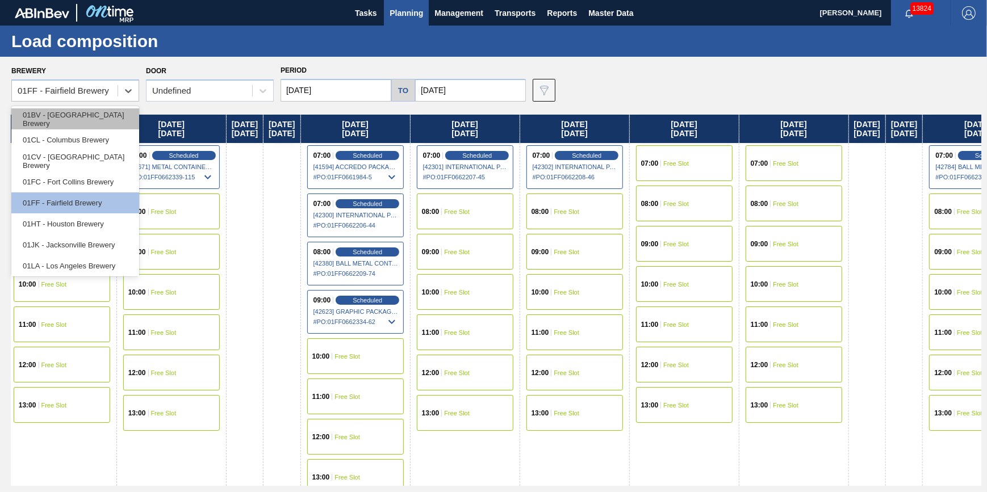
click at [107, 119] on div "01BV - Baldwinsville Brewery" at bounding box center [75, 118] width 128 height 21
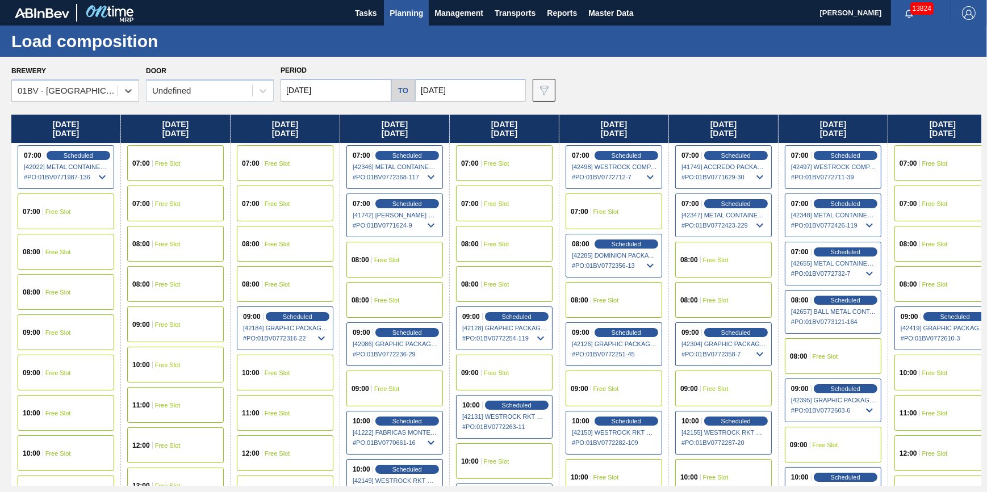
click at [693, 294] on div "08:00 Free Slot" at bounding box center [723, 300] width 97 height 36
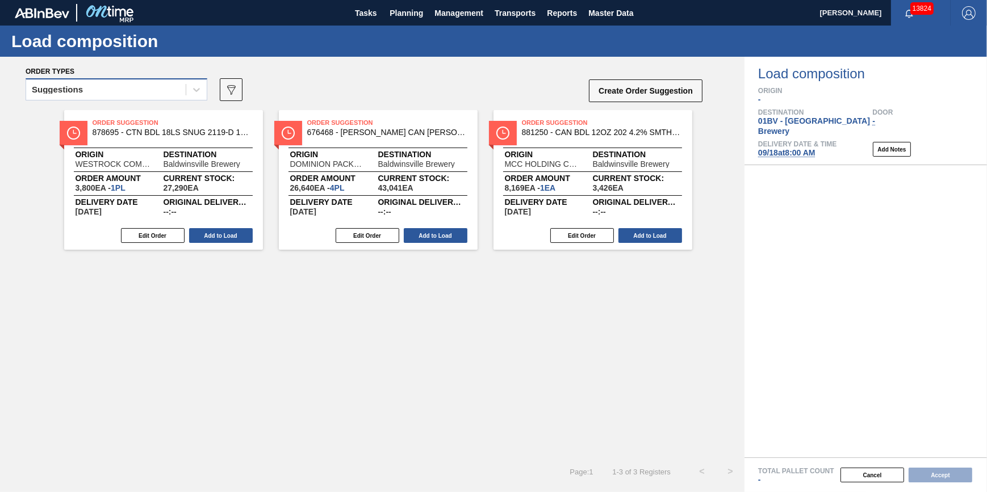
click at [161, 93] on div "Suggestions" at bounding box center [106, 90] width 160 height 16
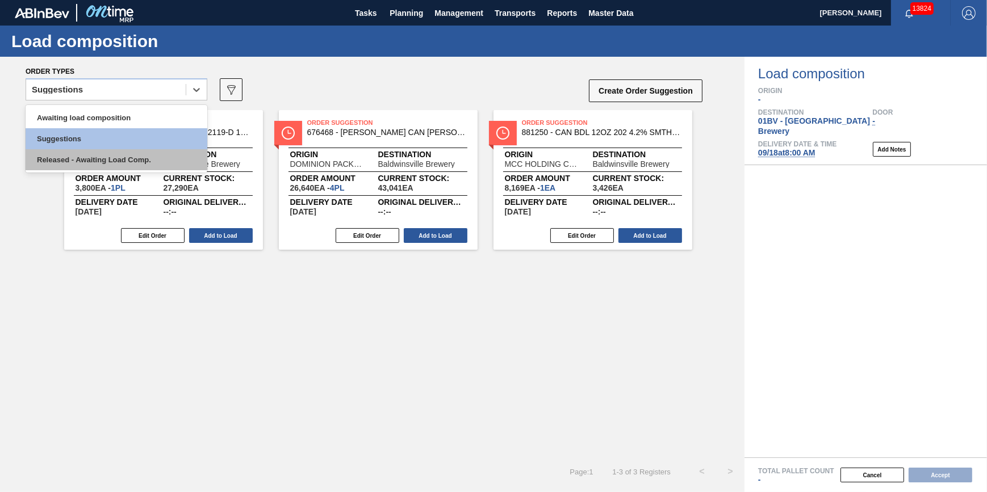
click at [158, 157] on div "Released - Awaiting Load Comp." at bounding box center [117, 159] width 182 height 21
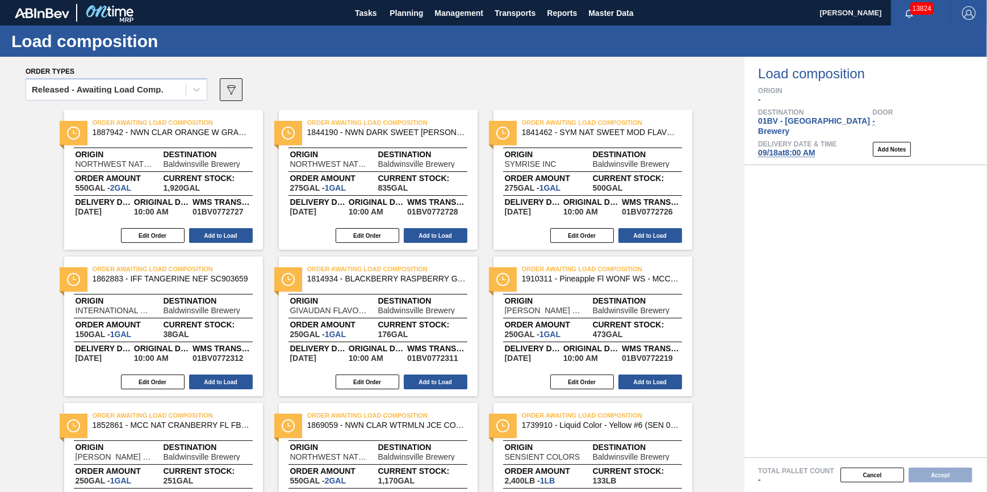
click at [227, 89] on icon "089F7B8B-B2A5-4AFE-B5C0-19BA573D28AC" at bounding box center [231, 90] width 14 height 14
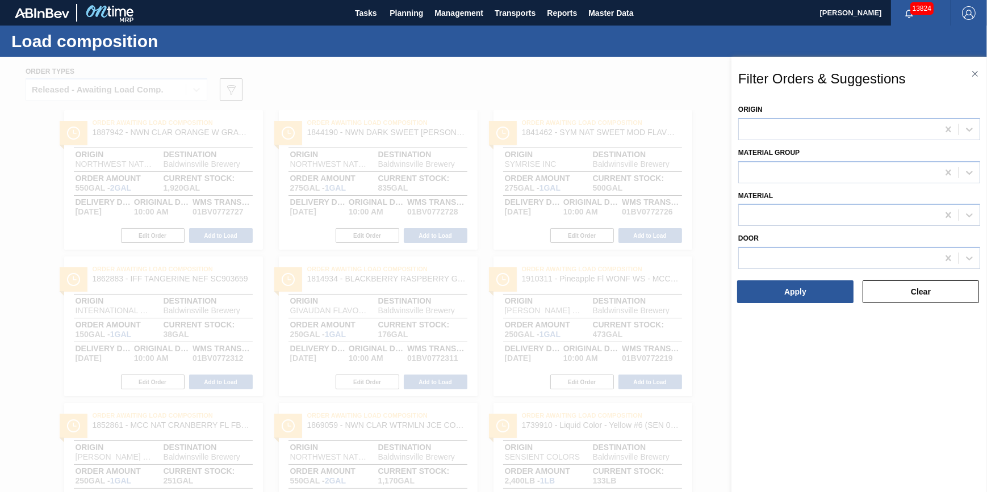
click at [316, 86] on div at bounding box center [493, 303] width 987 height 492
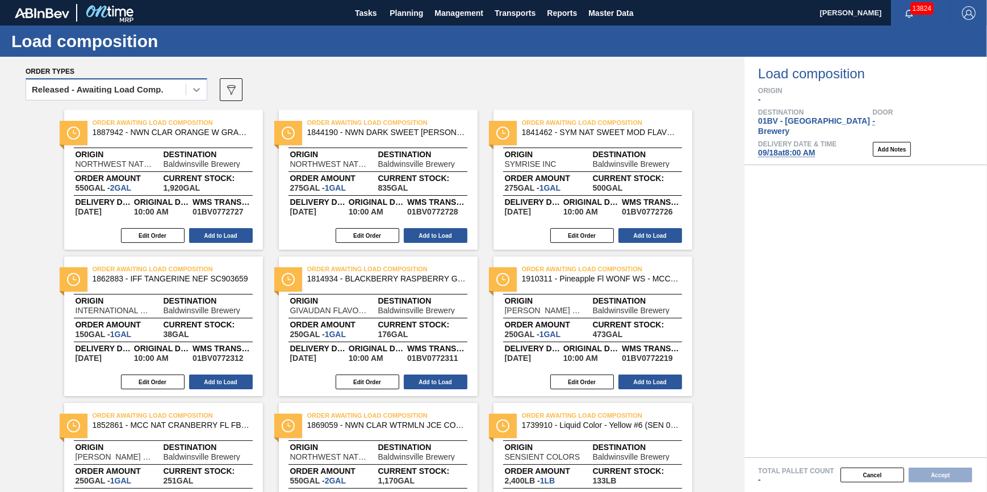
click at [189, 90] on div at bounding box center [196, 89] width 20 height 20
click at [407, 14] on span "Planning" at bounding box center [405, 13] width 33 height 14
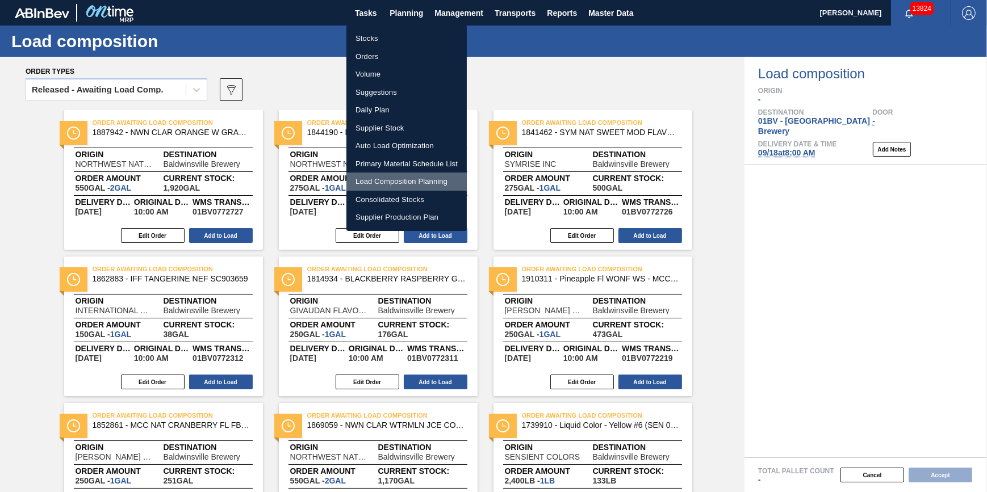
click at [384, 182] on li "Load Composition Planning" at bounding box center [406, 182] width 120 height 18
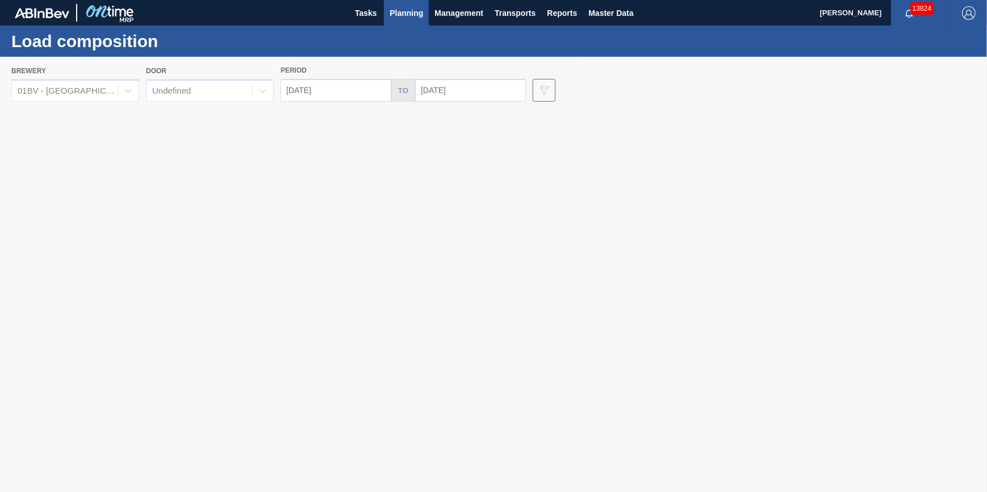
click at [400, 16] on span "Planning" at bounding box center [405, 13] width 33 height 14
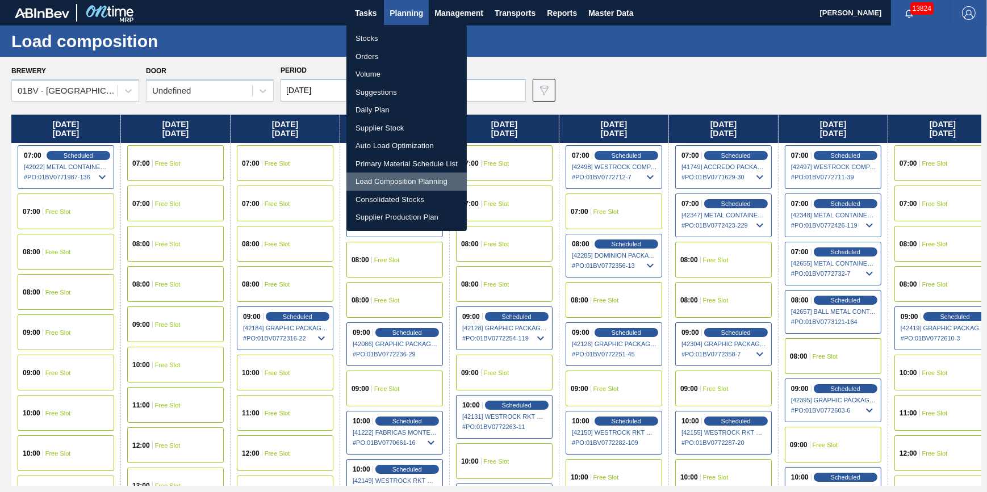
click at [386, 182] on li "Load Composition Planning" at bounding box center [406, 182] width 120 height 18
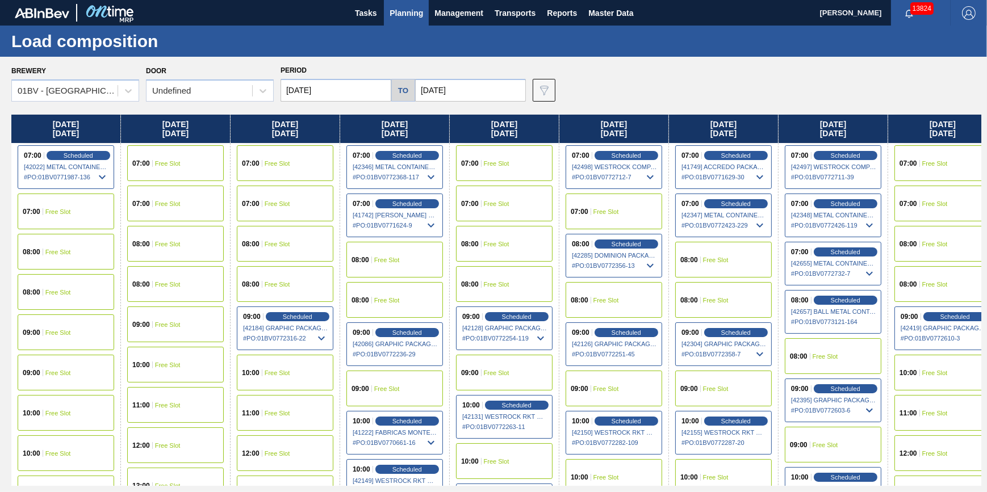
click at [697, 269] on div "08:00 Free Slot" at bounding box center [723, 260] width 97 height 36
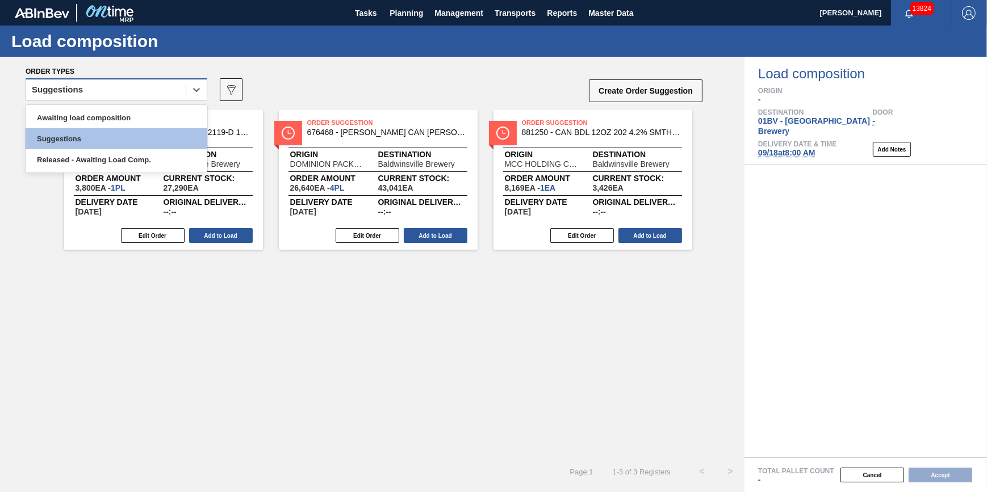
click at [174, 89] on div "Suggestions" at bounding box center [106, 90] width 160 height 16
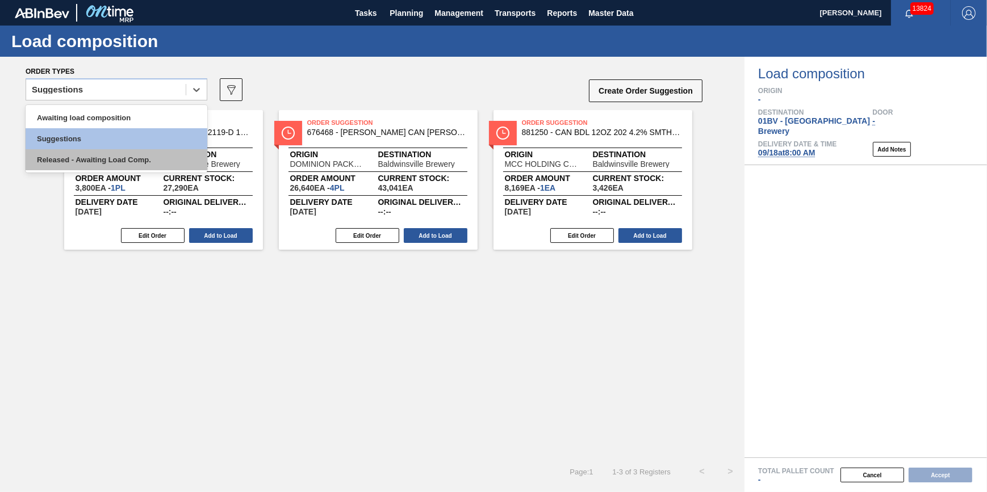
click at [148, 164] on div "Released - Awaiting Load Comp." at bounding box center [117, 159] width 182 height 21
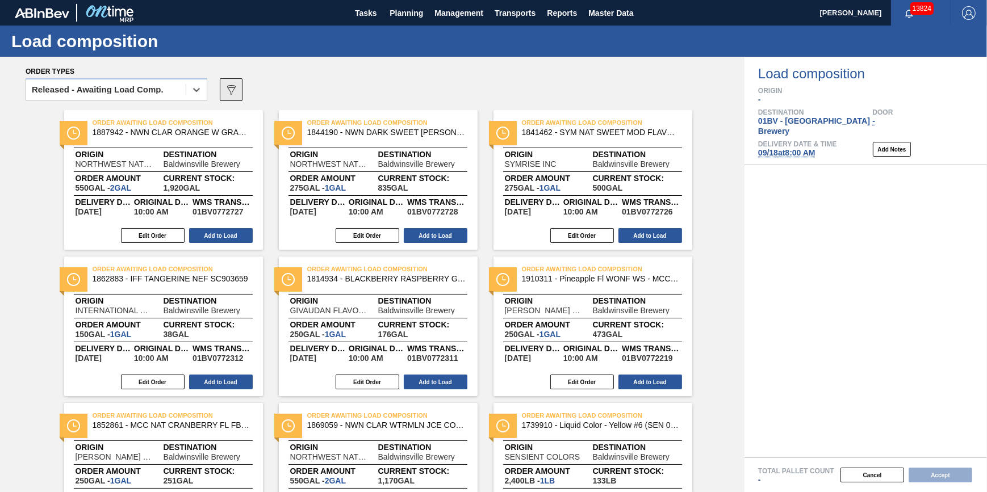
click at [233, 95] on icon "089F7B8B-B2A5-4AFE-B5C0-19BA573D28AC" at bounding box center [231, 90] width 14 height 14
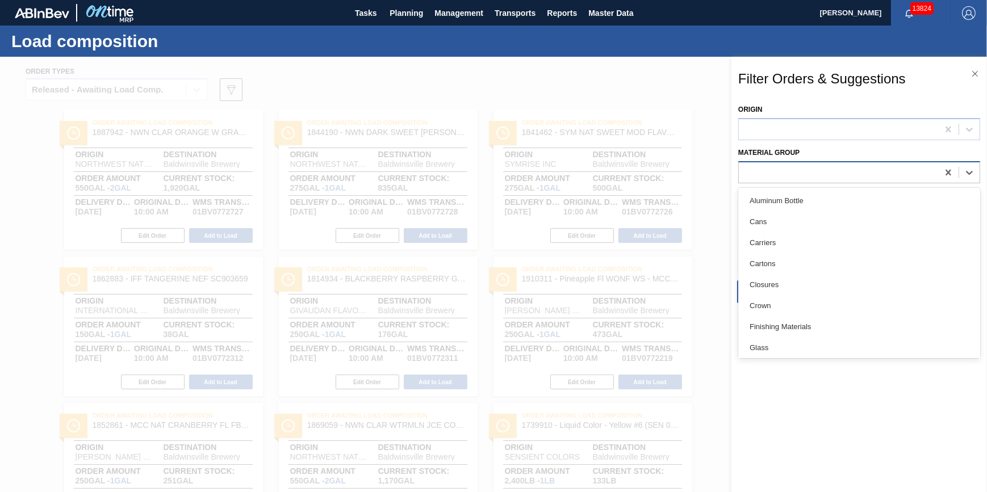
click at [739, 168] on div at bounding box center [838, 172] width 199 height 16
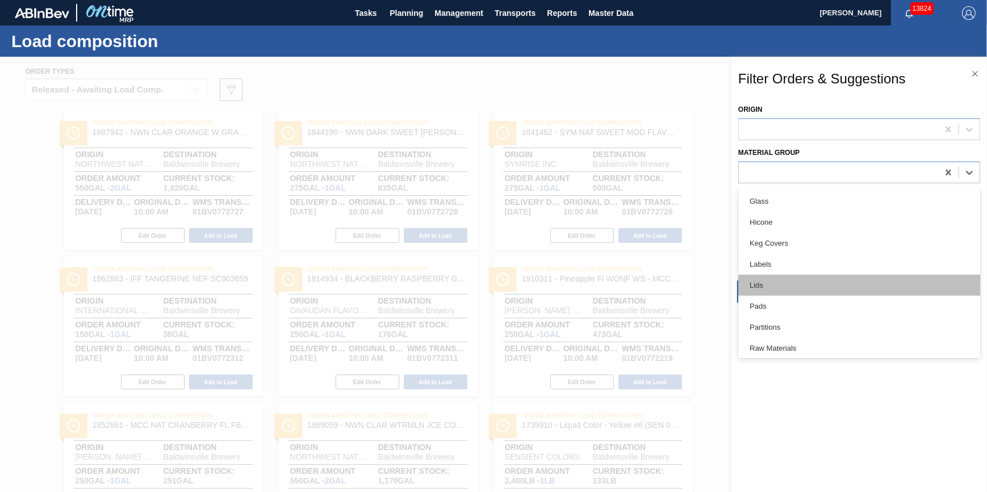
click at [878, 283] on div "Lids" at bounding box center [859, 285] width 242 height 21
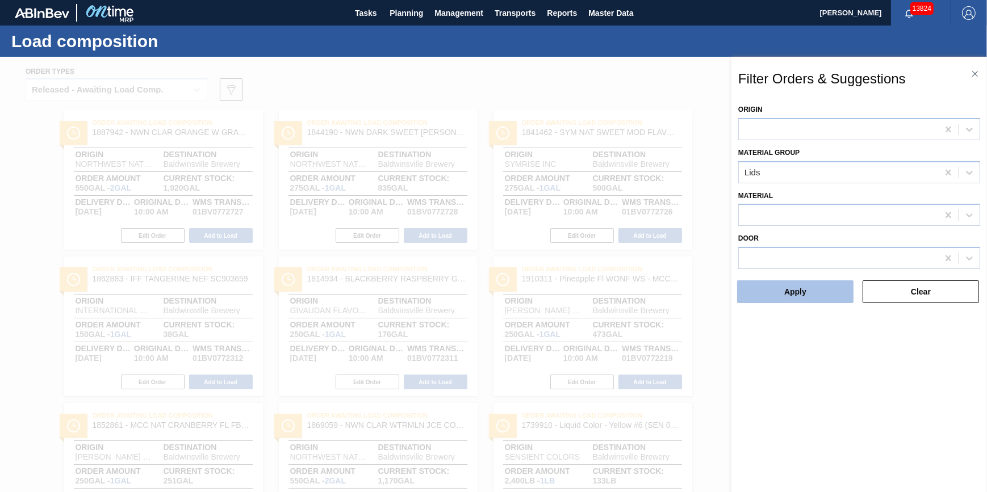
click at [836, 291] on button "Apply" at bounding box center [795, 291] width 116 height 23
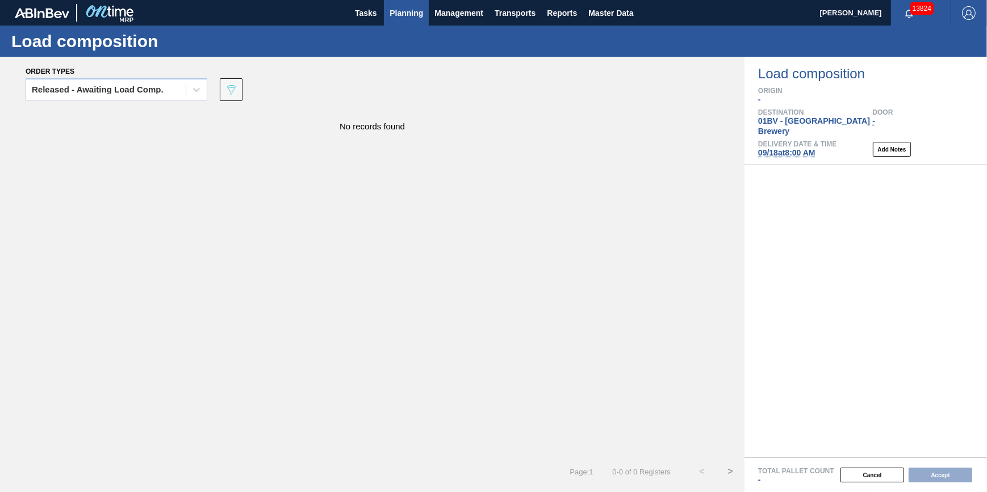
click at [404, 12] on span "Planning" at bounding box center [405, 13] width 33 height 14
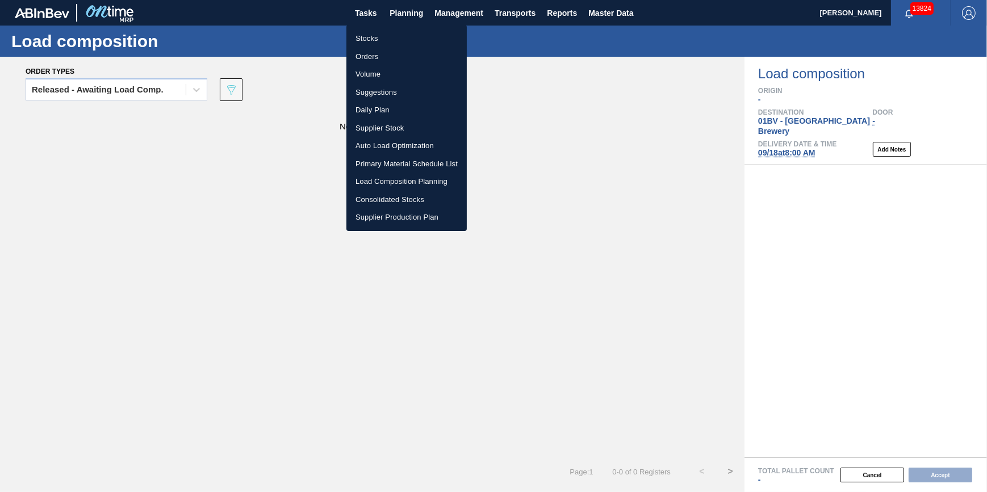
click at [394, 40] on li "Stocks" at bounding box center [406, 39] width 120 height 18
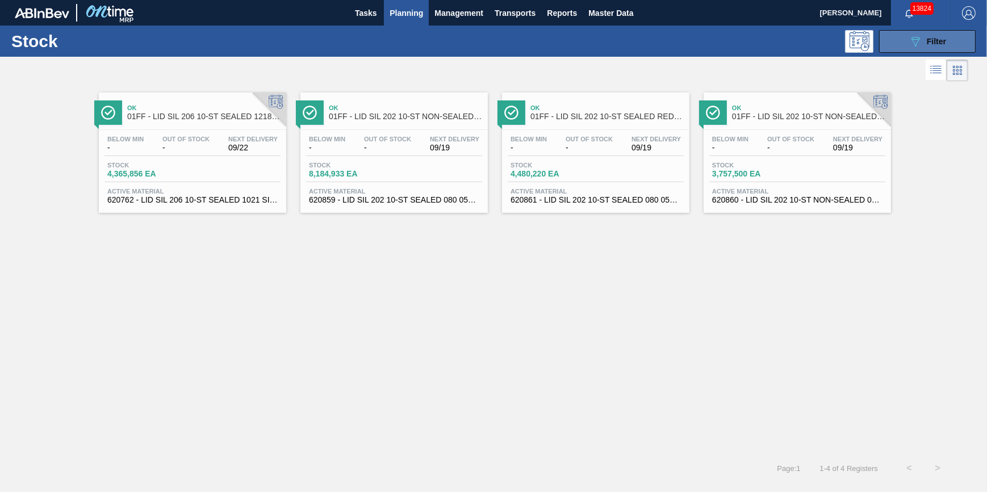
click at [928, 40] on span "Filter" at bounding box center [935, 41] width 19 height 9
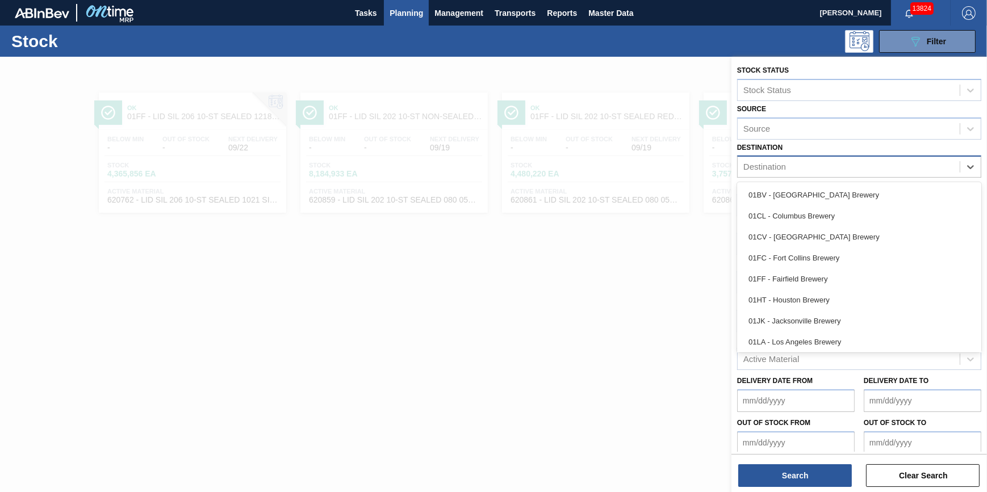
click at [946, 166] on div "Destination" at bounding box center [848, 167] width 222 height 16
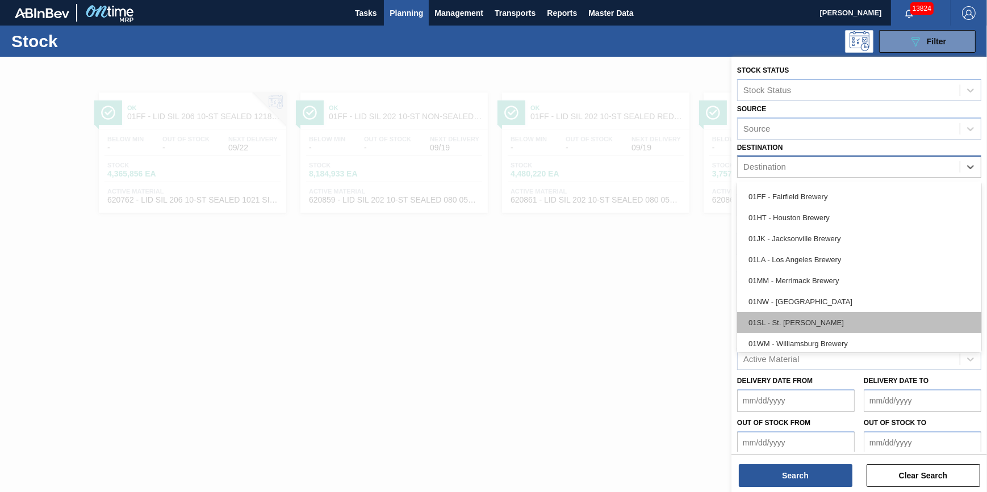
click at [894, 324] on div "01SL - St. [PERSON_NAME]" at bounding box center [859, 322] width 244 height 21
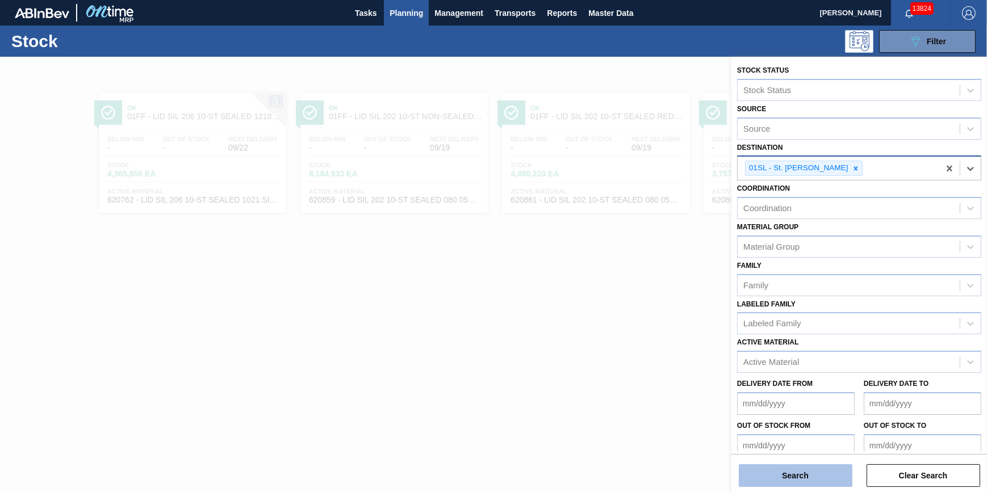
click at [790, 471] on button "Search" at bounding box center [796, 475] width 114 height 23
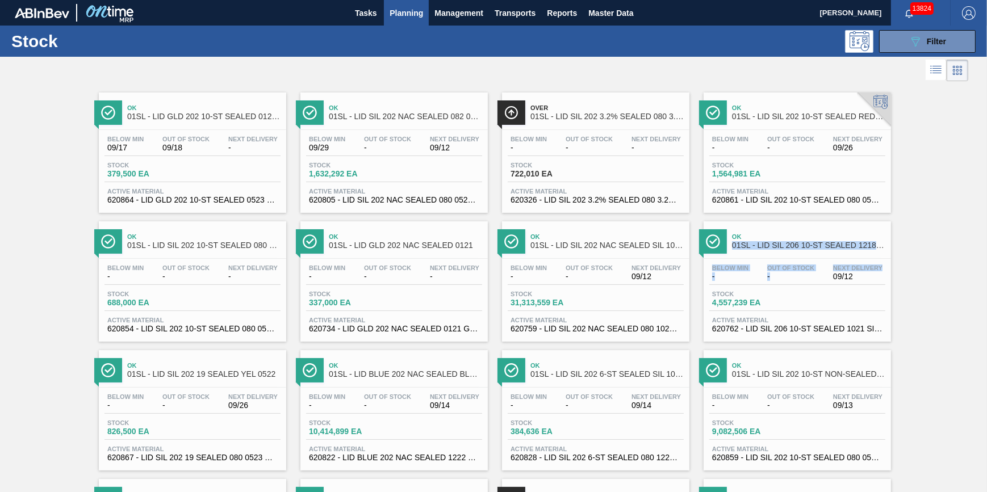
drag, startPoint x: 982, startPoint y: 227, endPoint x: 981, endPoint y: 269, distance: 42.0
click at [981, 269] on div "Ok 01SL - LID GLD 202 10-ST SEALED 0121 GLD BALL 0 Below Min 09/17 Out Of Stock…" at bounding box center [493, 406] width 987 height 644
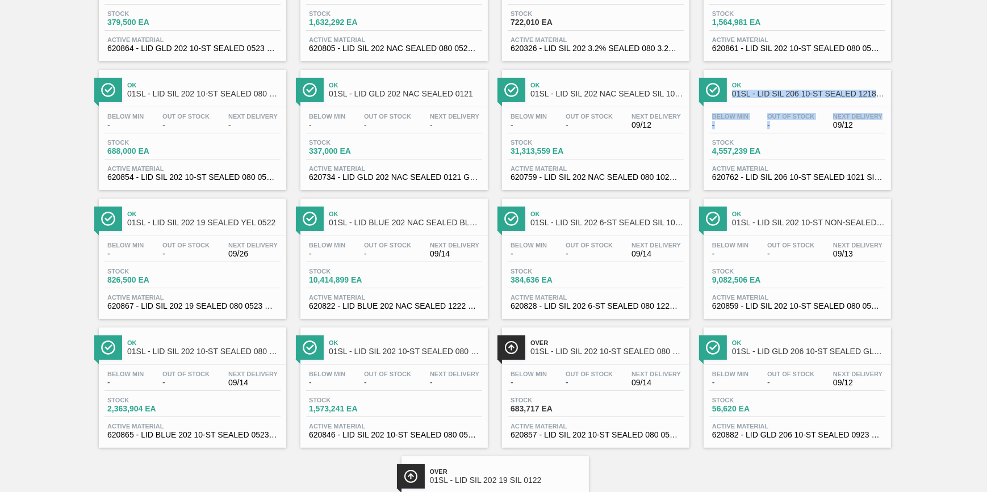
scroll to position [157, 0]
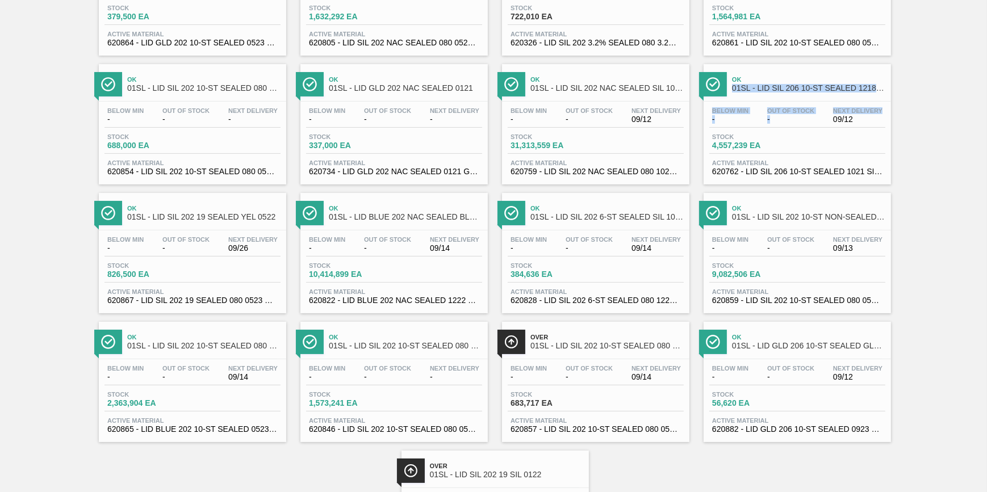
click at [426, 262] on div "Below Min - Out Of Stock - Next Delivery 09/14 Stock 10,414,899 EA Active Mater…" at bounding box center [393, 268] width 187 height 77
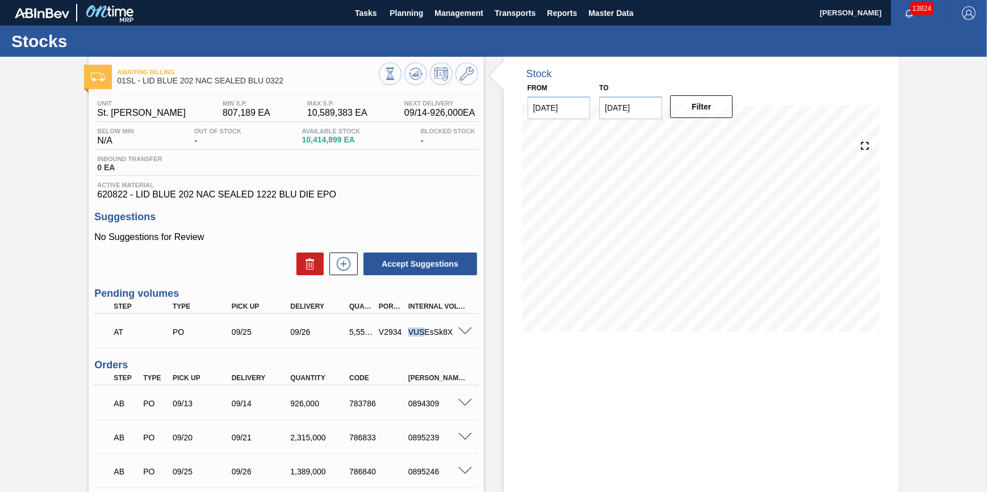
drag, startPoint x: 409, startPoint y: 339, endPoint x: 422, endPoint y: 345, distance: 14.5
click at [422, 342] on div "AT PO 09/25 09/26 5,556,000 V2934 VUSEsSk8X" at bounding box center [282, 331] width 353 height 23
drag, startPoint x: 422, startPoint y: 345, endPoint x: 466, endPoint y: 333, distance: 45.3
click at [466, 333] on span at bounding box center [465, 332] width 14 height 9
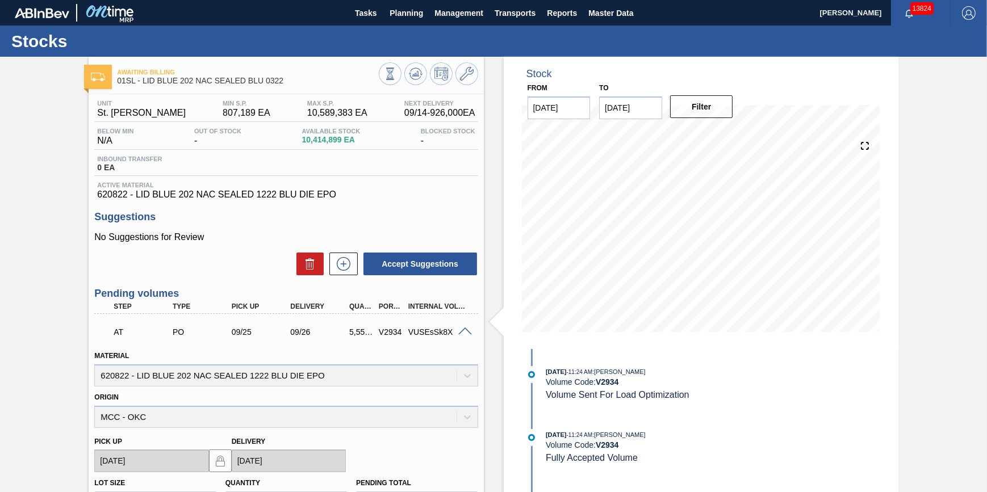
click at [466, 333] on span at bounding box center [465, 332] width 14 height 9
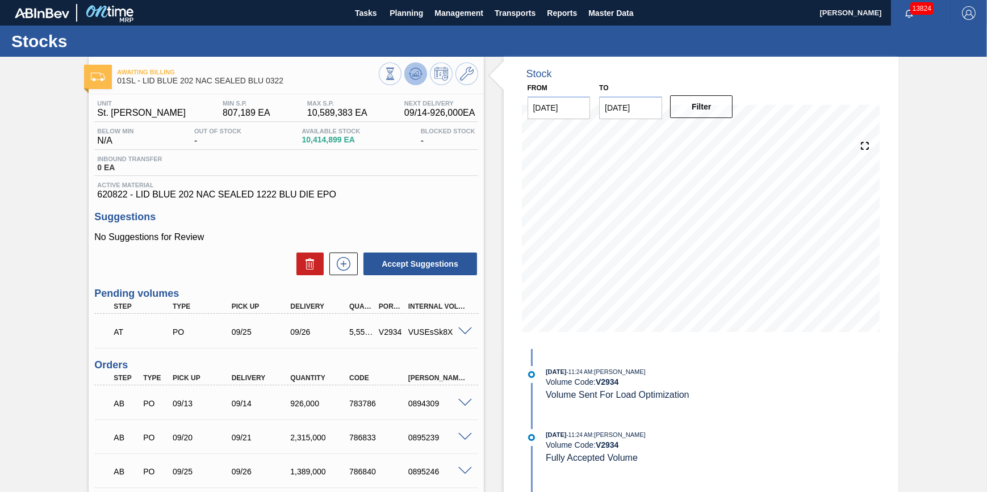
click at [410, 84] on button at bounding box center [415, 73] width 23 height 23
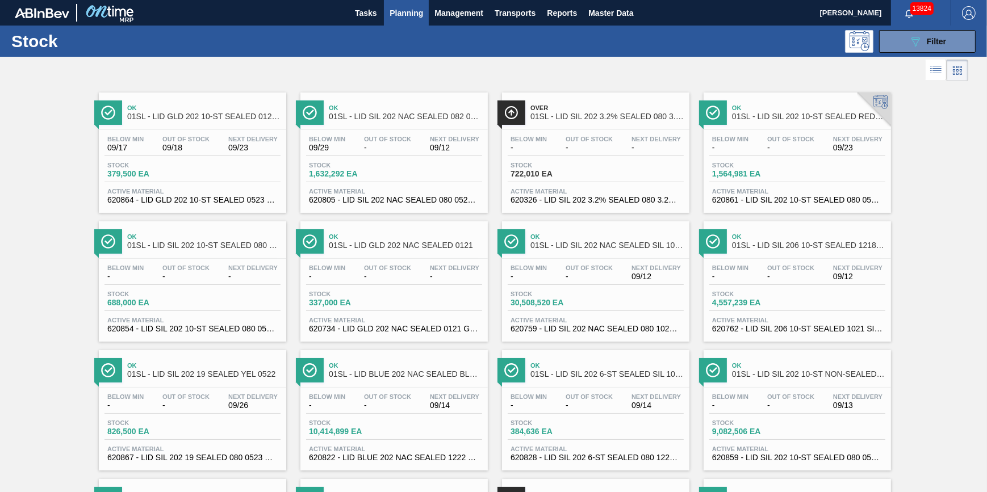
click at [578, 294] on span "Stock" at bounding box center [549, 294] width 79 height 7
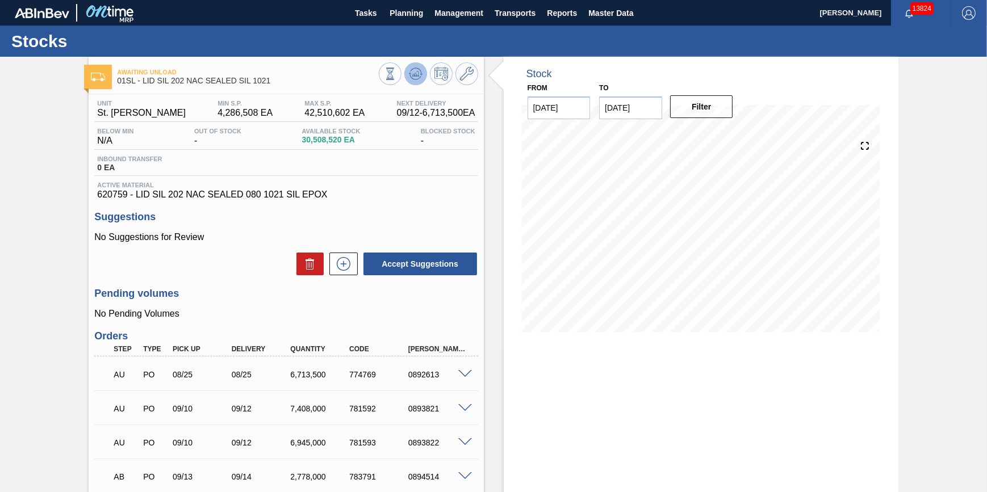
click at [418, 75] on icon at bounding box center [416, 74] width 14 height 14
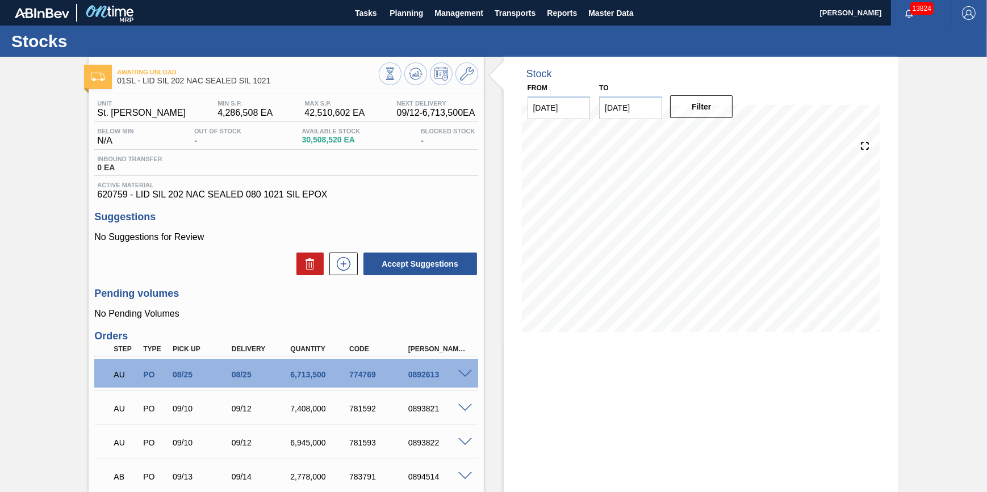
drag, startPoint x: 983, startPoint y: 292, endPoint x: 974, endPoint y: 397, distance: 106.0
click at [974, 400] on div "Awaiting Unload 01SL - LID SIL 202 NAC SEALED SIL 1021 Unit St. Louis Brewery M…" at bounding box center [493, 423] width 987 height 733
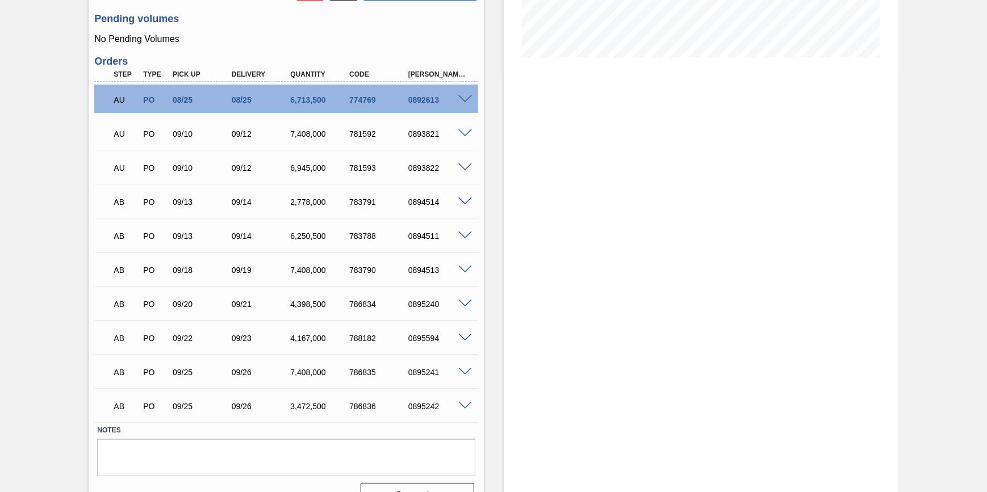
scroll to position [278, 0]
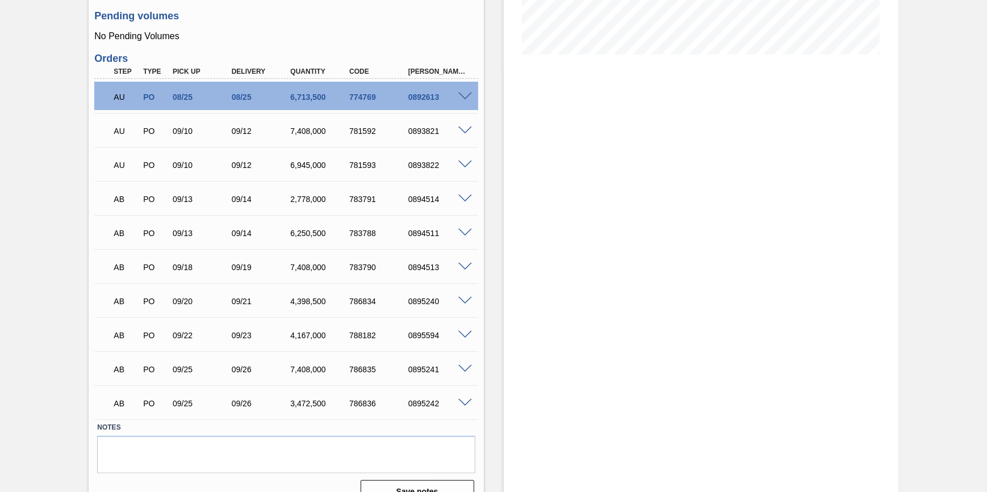
click at [462, 406] on span at bounding box center [465, 403] width 14 height 9
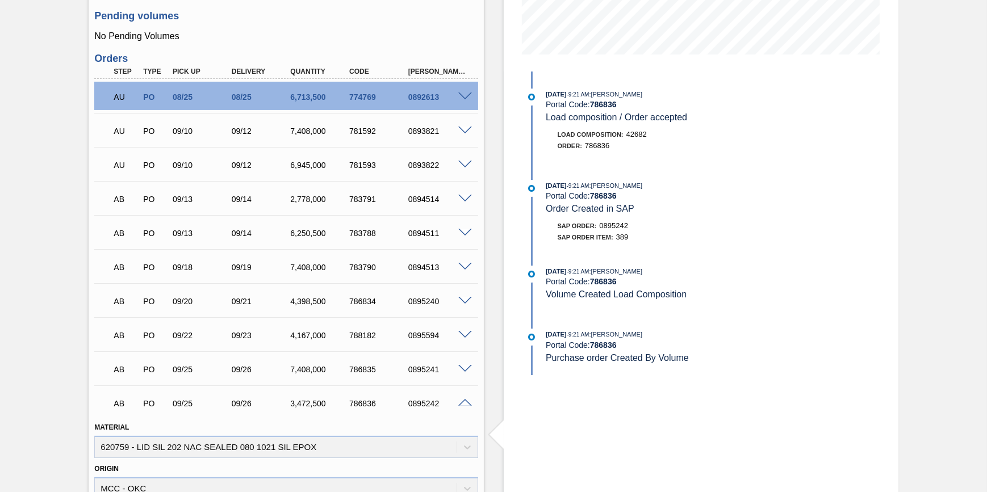
click at [464, 374] on span at bounding box center [465, 369] width 14 height 9
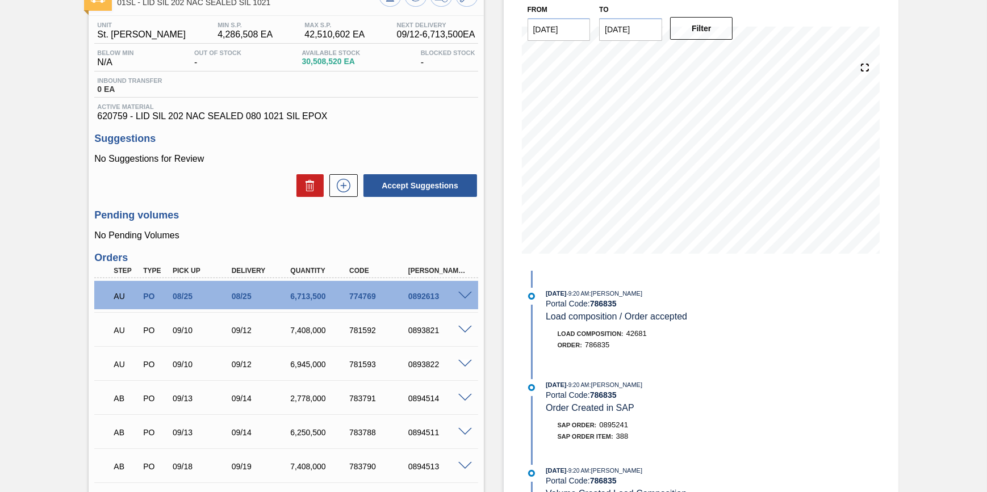
scroll to position [0, 0]
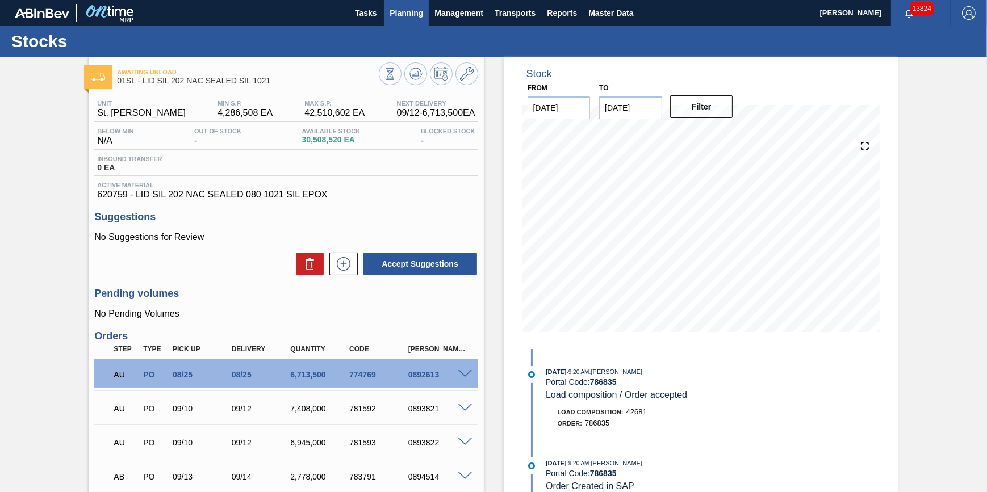
click at [397, 12] on span "Planning" at bounding box center [405, 13] width 33 height 14
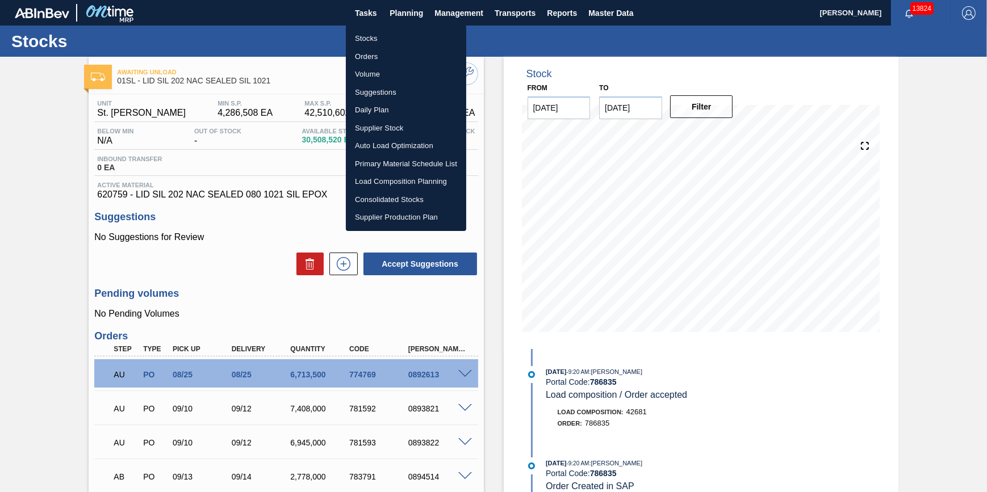
click at [251, 170] on div at bounding box center [493, 246] width 987 height 492
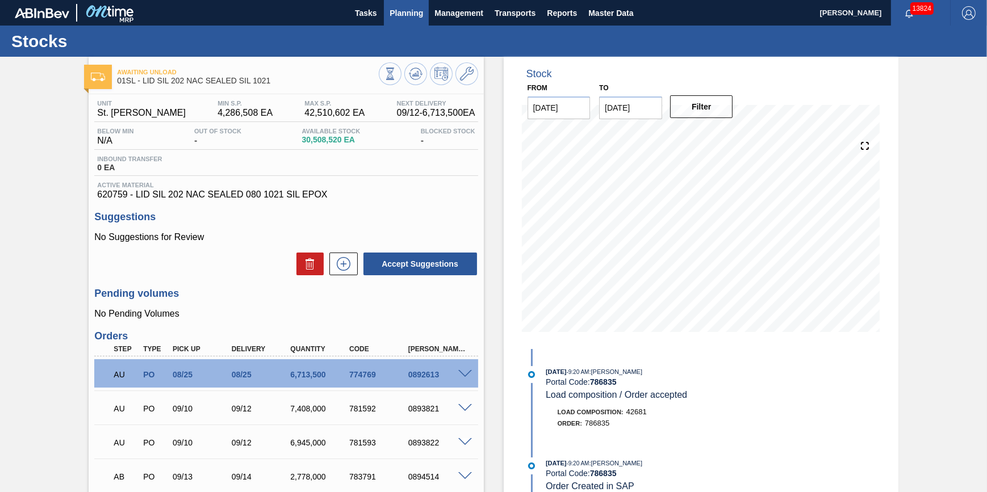
click at [406, 23] on button "Planning" at bounding box center [406, 13] width 45 height 26
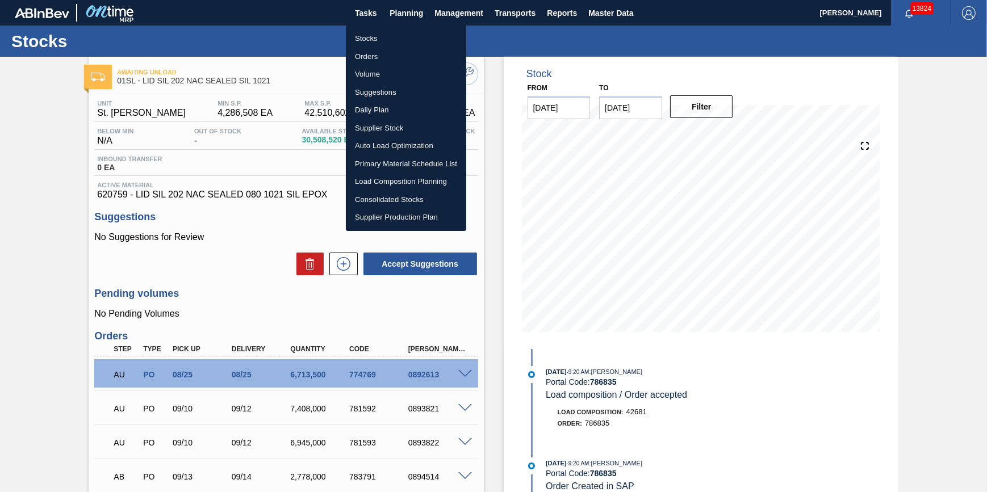
drag, startPoint x: 278, startPoint y: 23, endPoint x: 316, endPoint y: 60, distance: 53.0
click at [316, 60] on div at bounding box center [493, 246] width 987 height 492
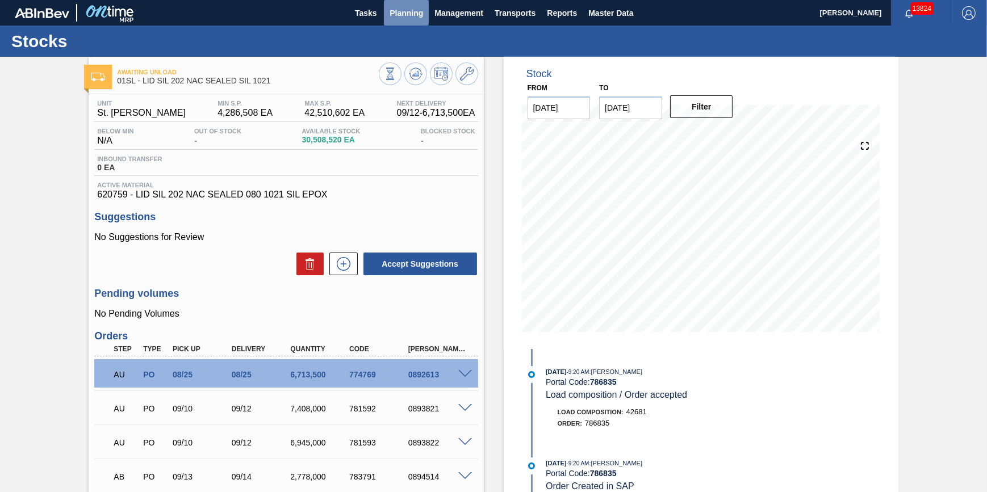
click at [403, 17] on span "Planning" at bounding box center [405, 13] width 33 height 14
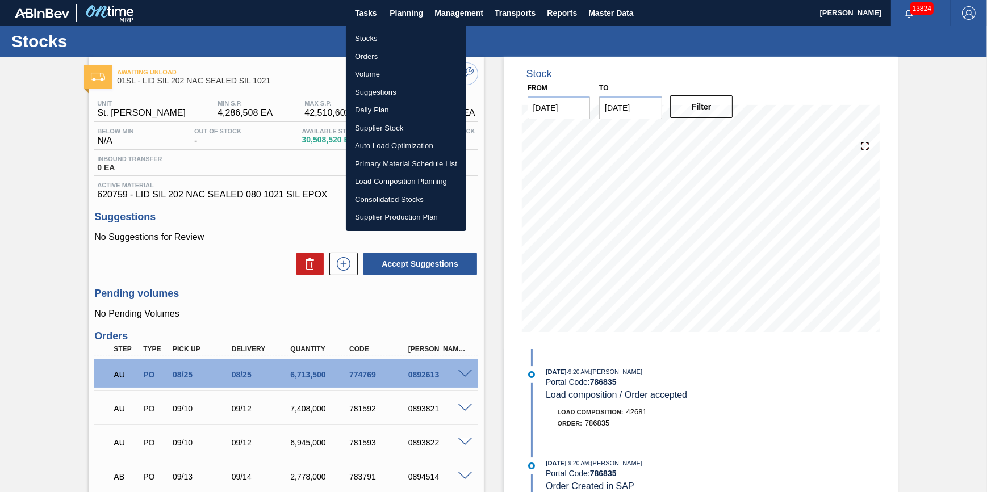
click at [383, 89] on li "Suggestions" at bounding box center [406, 92] width 120 height 18
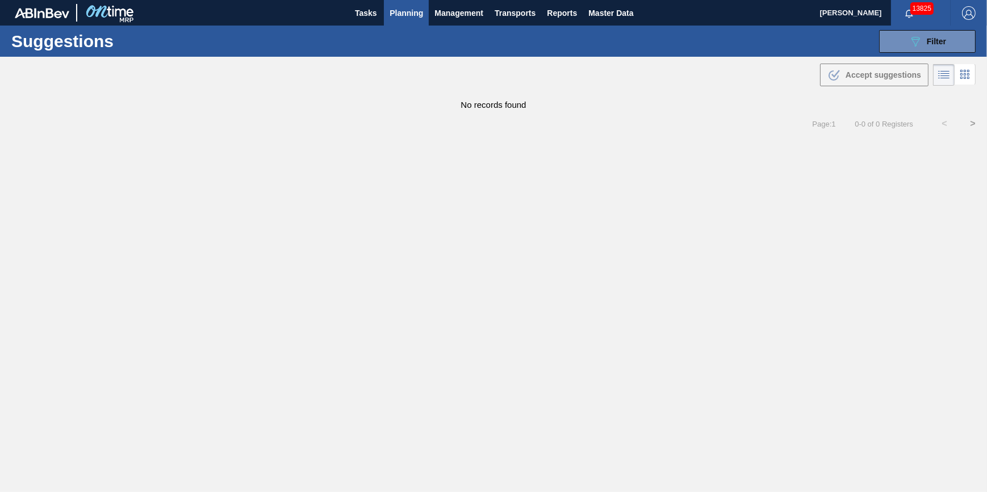
drag, startPoint x: 0, startPoint y: 0, endPoint x: 406, endPoint y: 12, distance: 406.1
click at [406, 12] on span "Planning" at bounding box center [405, 13] width 33 height 14
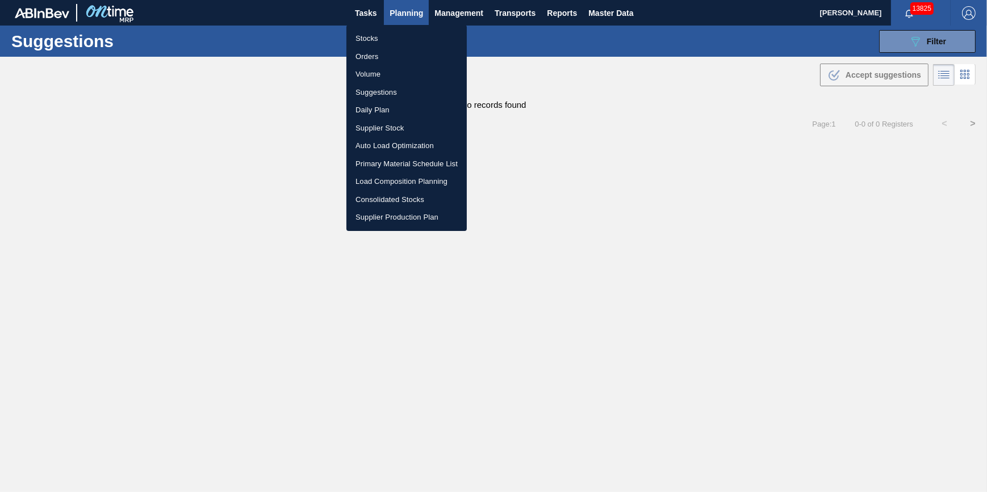
click at [403, 35] on li "Stocks" at bounding box center [406, 39] width 120 height 18
